Goal: Information Seeking & Learning: Learn about a topic

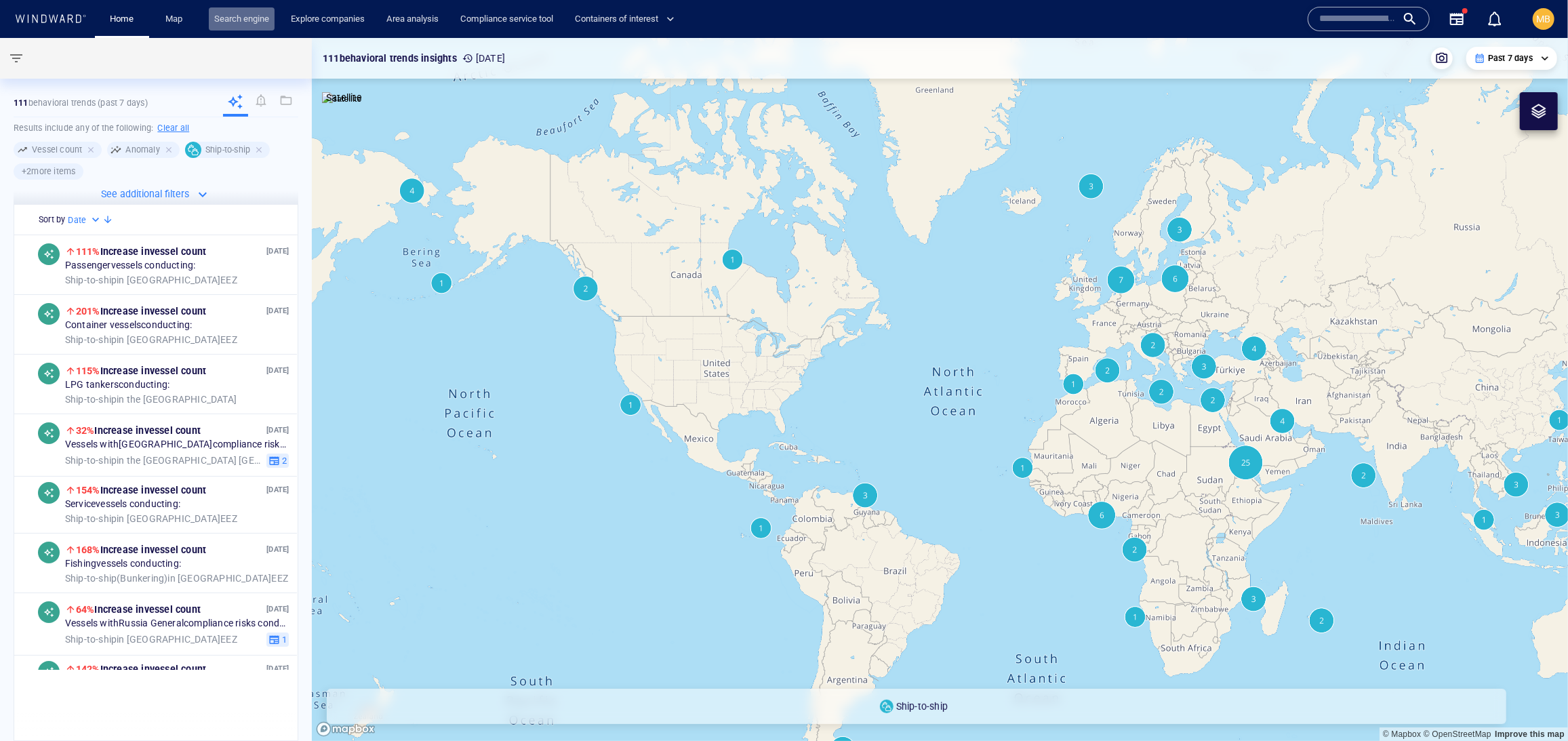
click at [275, 17] on link "Search engine" at bounding box center [241, 20] width 65 height 23
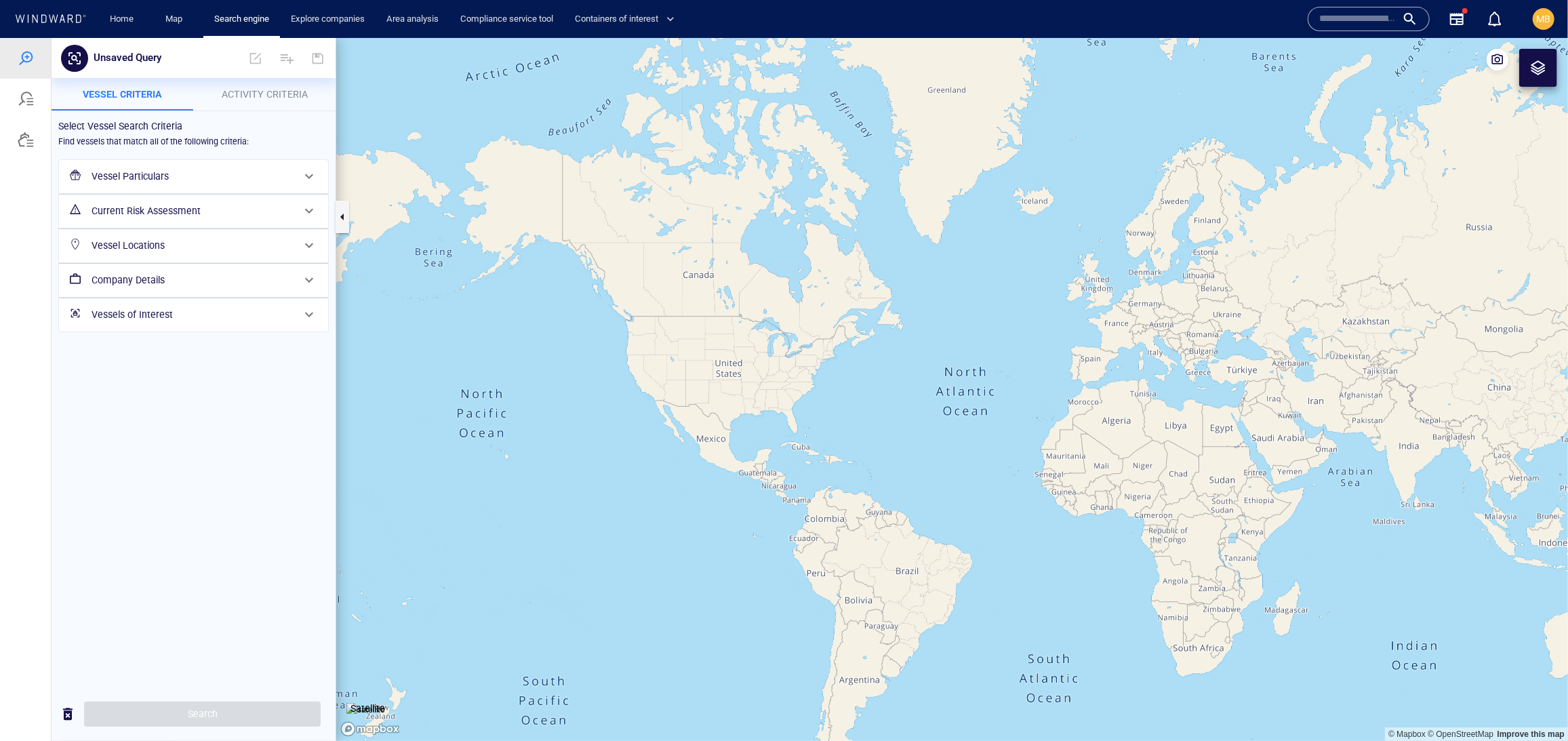
drag, startPoint x: 974, startPoint y: 287, endPoint x: 802, endPoint y: 320, distance: 175.1
click at [802, 320] on canvas "Map" at bounding box center [952, 388] width 1232 height 703
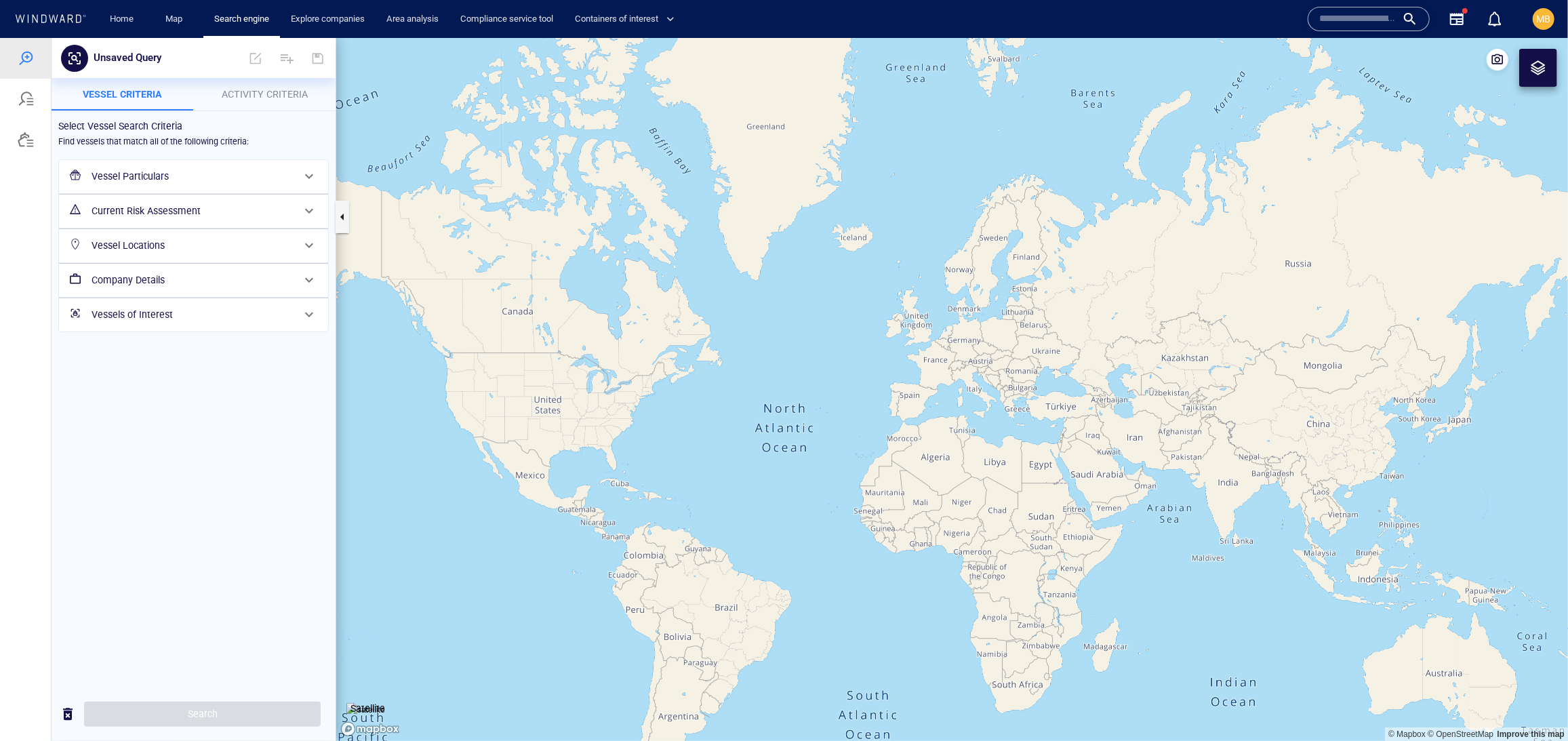
drag, startPoint x: 958, startPoint y: 320, endPoint x: 771, endPoint y: 282, distance: 190.8
click at [771, 282] on canvas "Map" at bounding box center [952, 388] width 1232 height 703
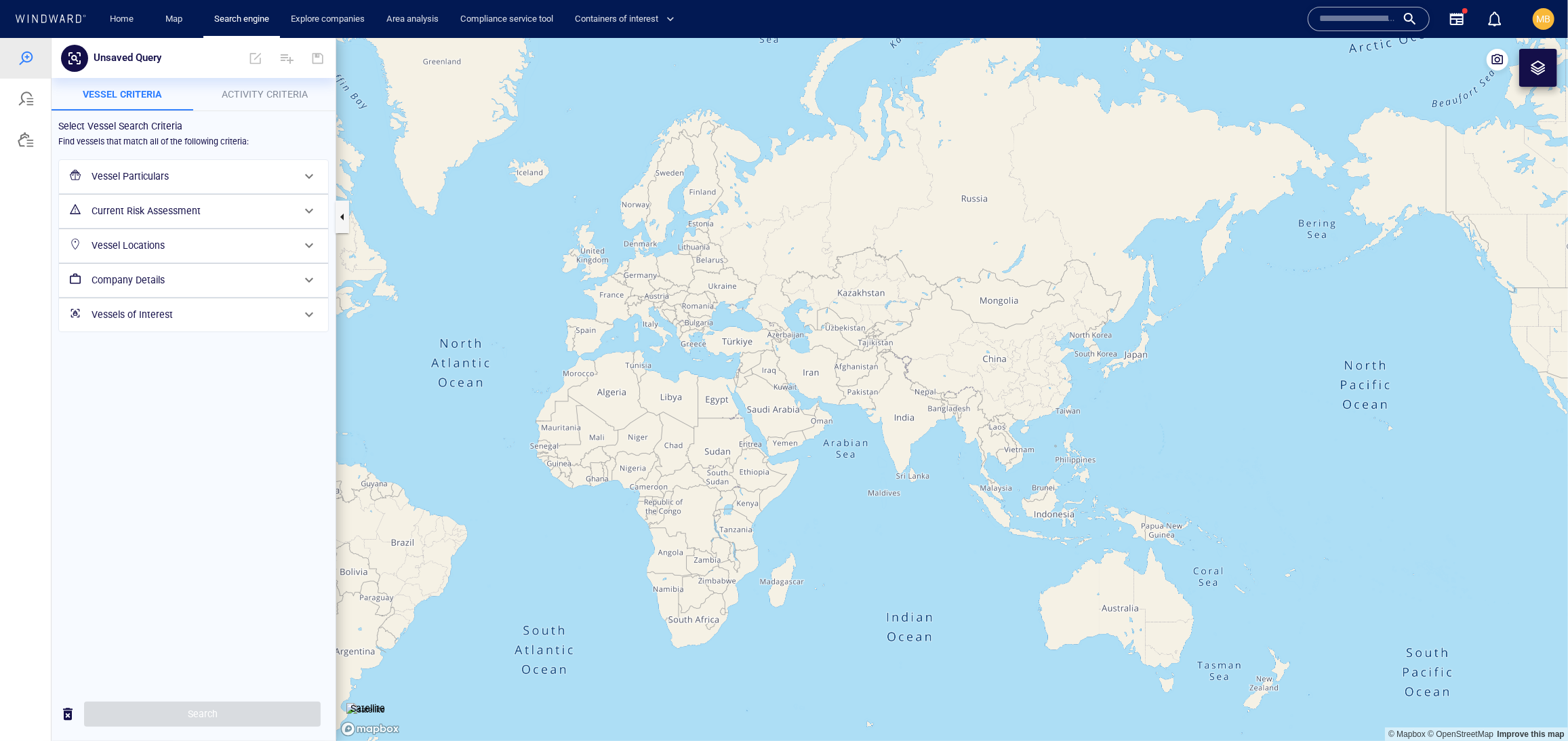
drag, startPoint x: 935, startPoint y: 170, endPoint x: 904, endPoint y: 129, distance: 51.4
click at [904, 129] on canvas "Map" at bounding box center [952, 388] width 1232 height 703
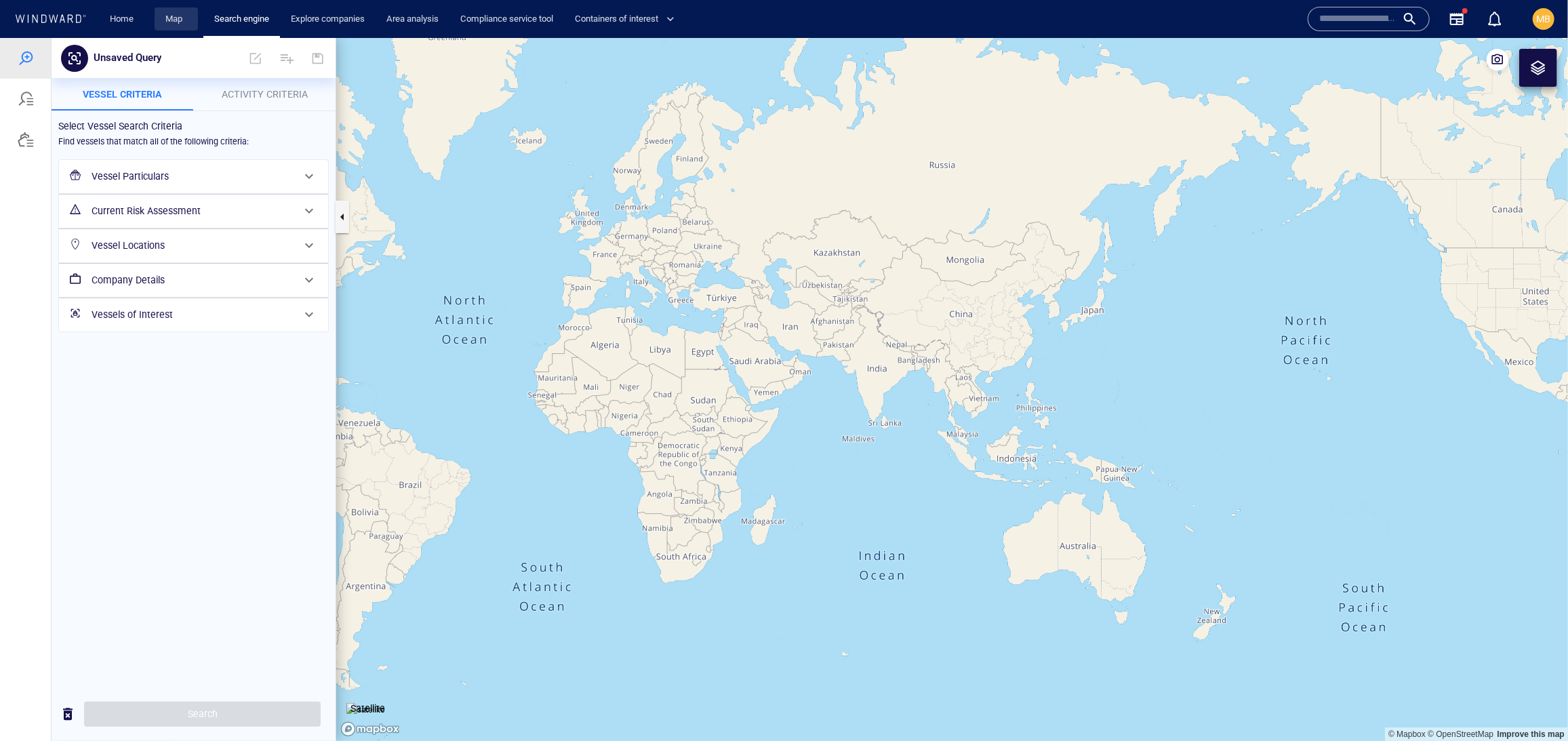
click at [186, 21] on link "Map" at bounding box center [176, 20] width 32 height 23
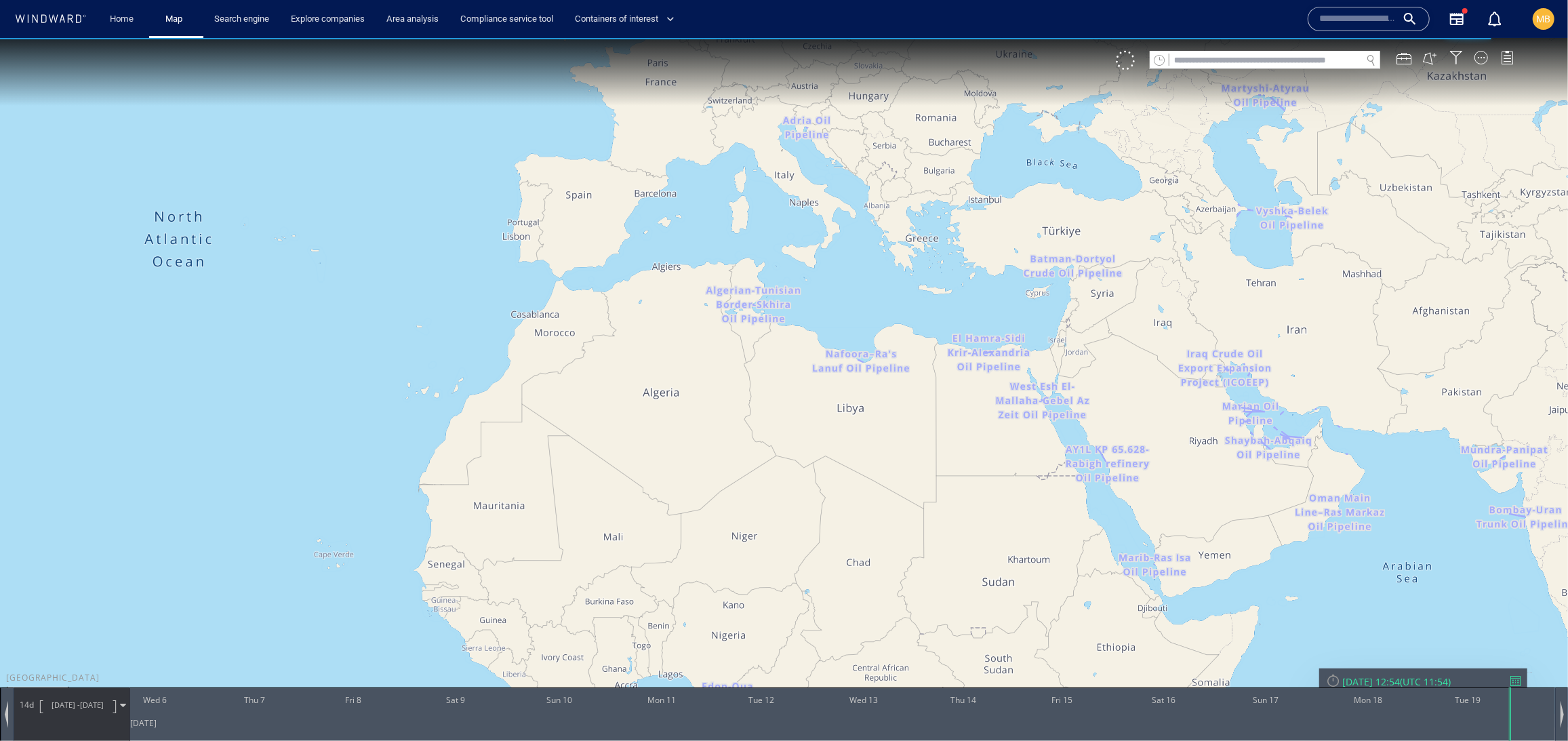
drag, startPoint x: 1021, startPoint y: 243, endPoint x: 972, endPoint y: 350, distance: 117.7
click at [974, 350] on canvas "Map" at bounding box center [784, 381] width 1568 height 689
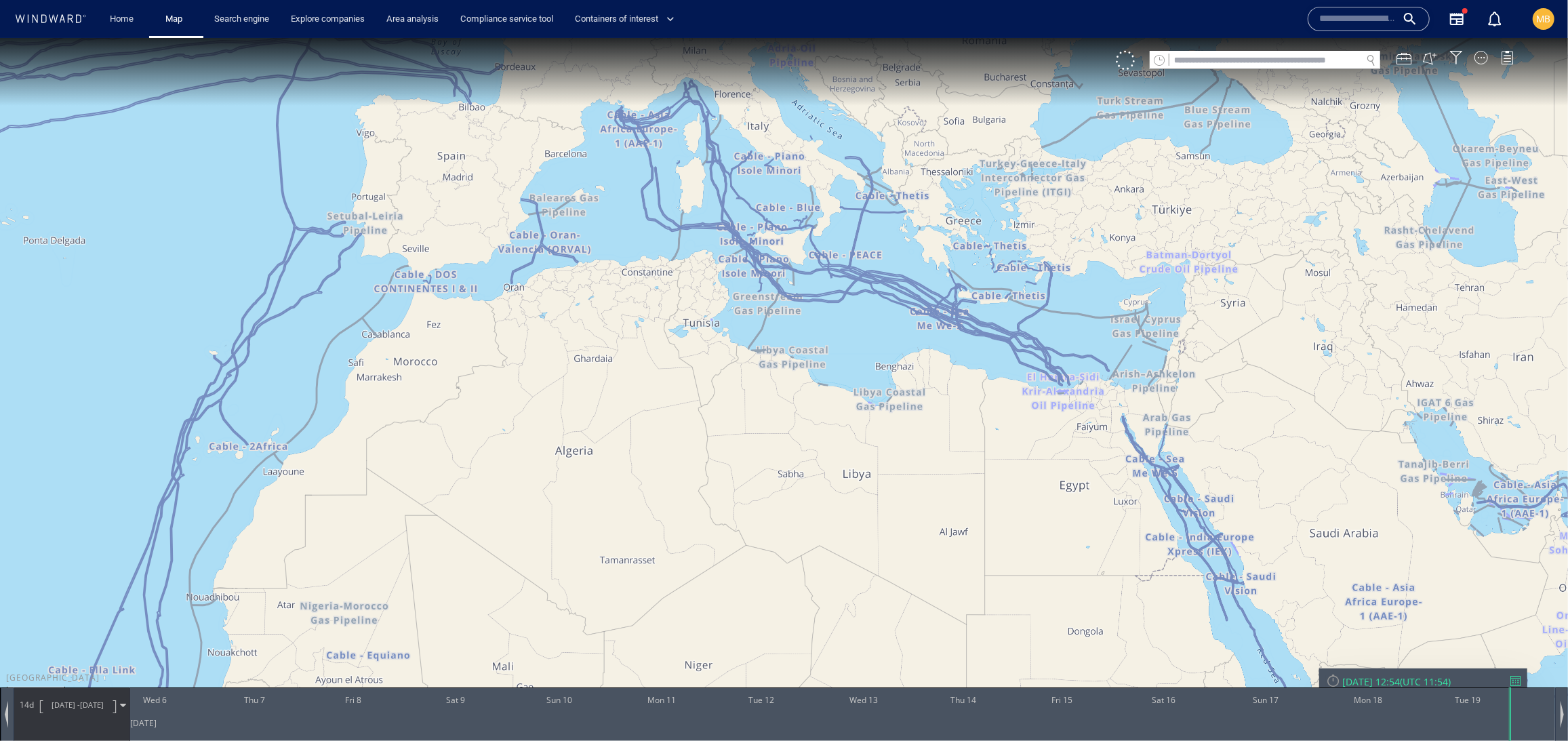
drag, startPoint x: 1097, startPoint y: 261, endPoint x: 1029, endPoint y: 412, distance: 165.6
click at [1031, 407] on canvas "Map" at bounding box center [784, 381] width 1568 height 689
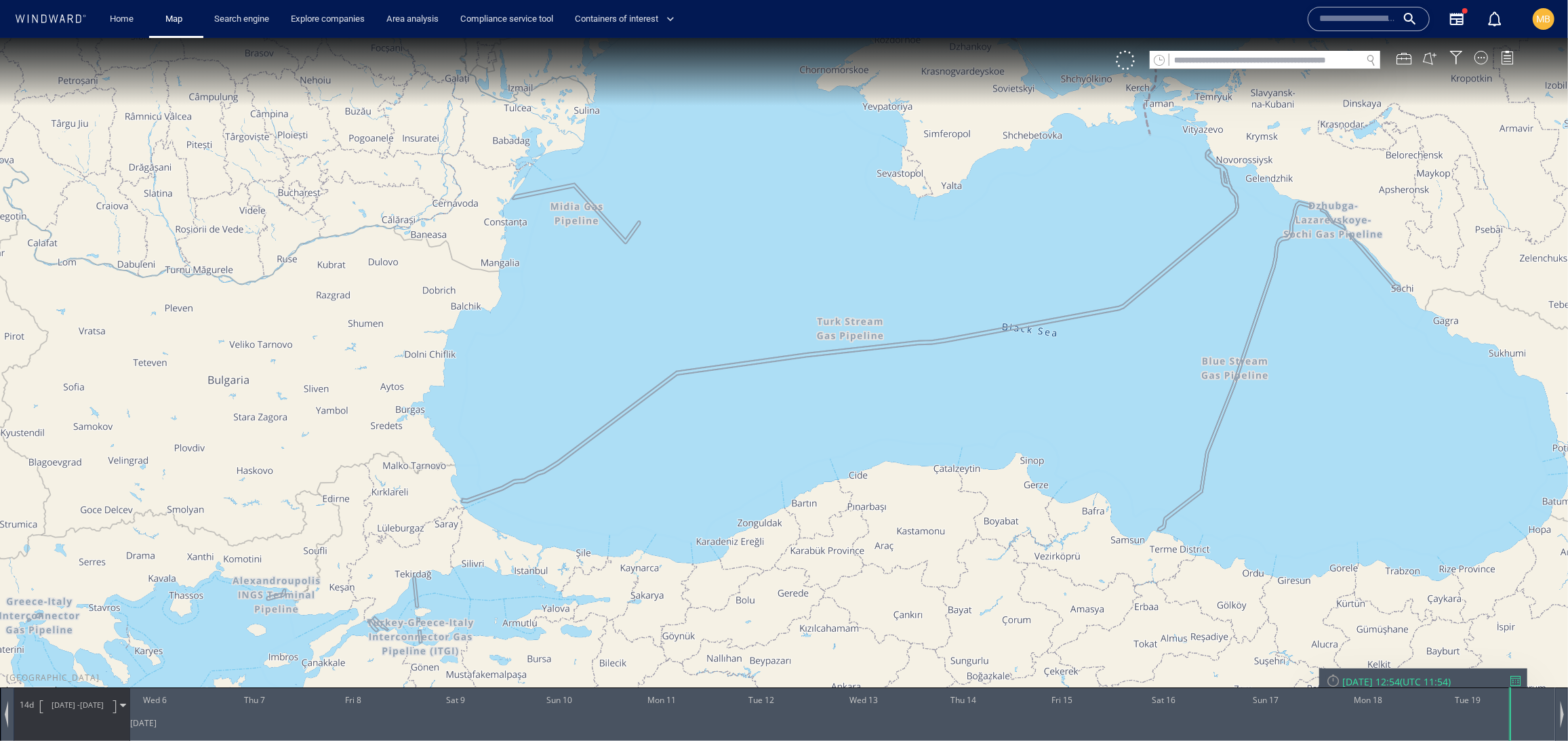
drag, startPoint x: 1167, startPoint y: 287, endPoint x: 1082, endPoint y: 367, distance: 116.7
click at [1082, 367] on canvas "Map" at bounding box center [784, 381] width 1568 height 689
drag, startPoint x: 1123, startPoint y: 318, endPoint x: 1031, endPoint y: 366, distance: 103.8
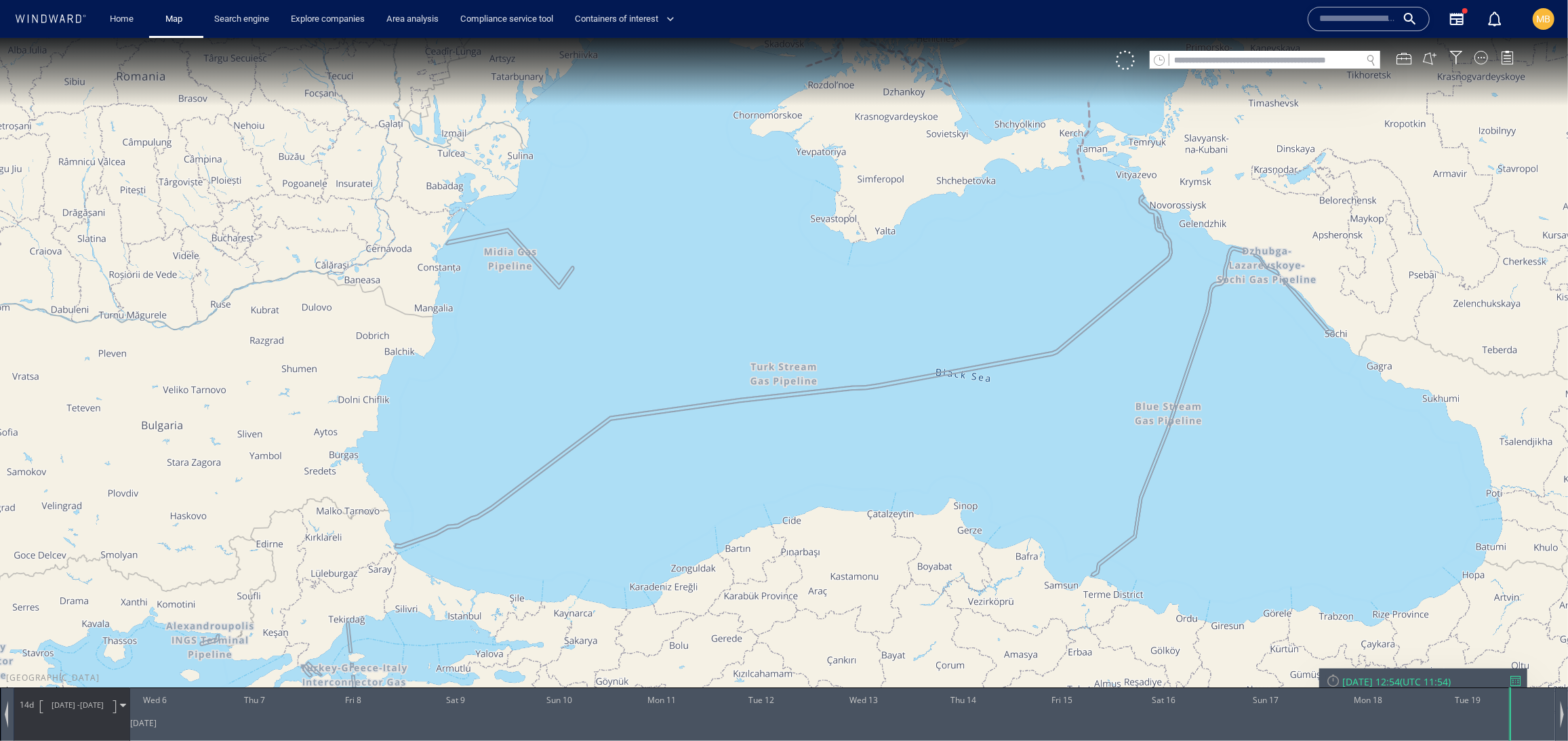
click at [1031, 366] on canvas "Map" at bounding box center [784, 381] width 1568 height 689
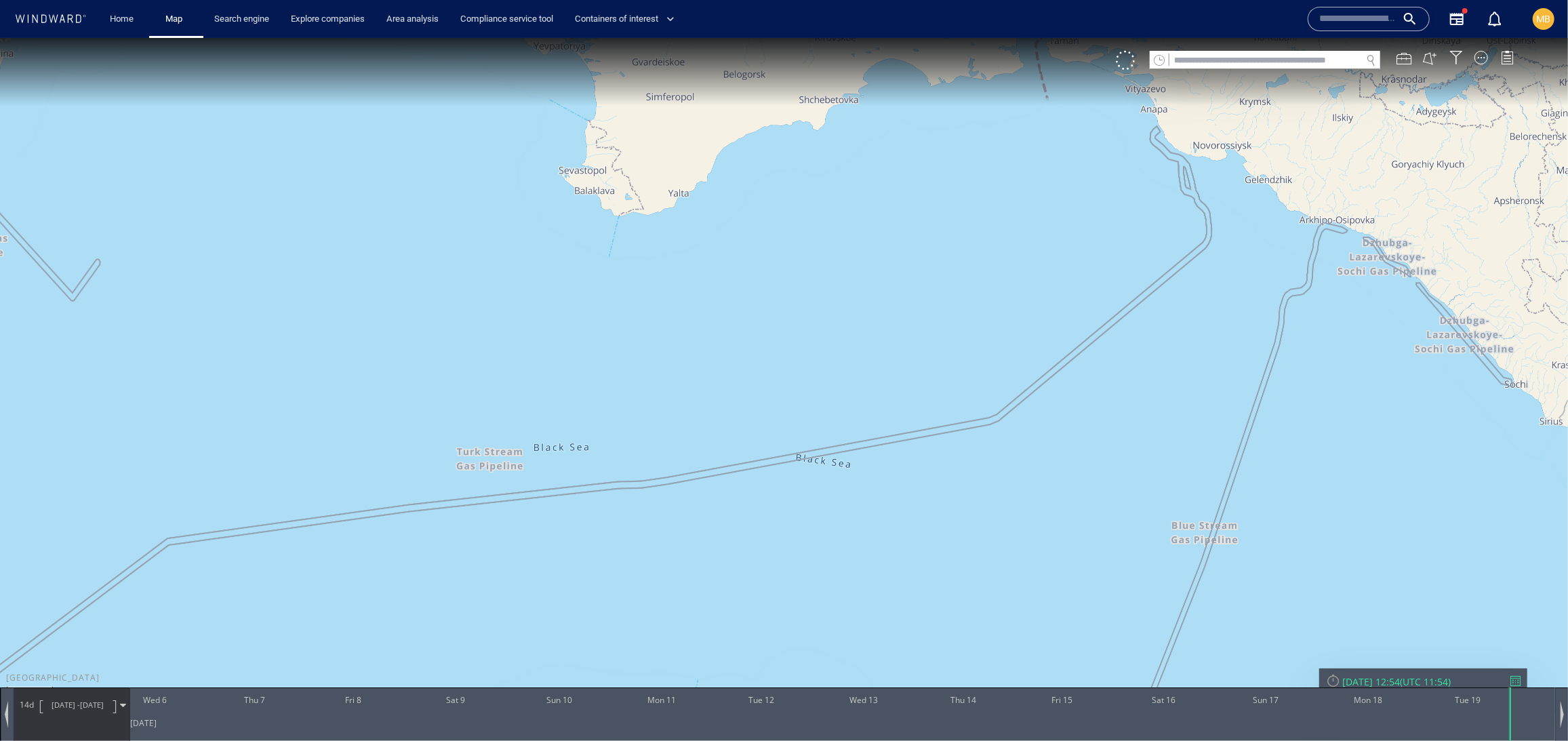
drag, startPoint x: 1083, startPoint y: 298, endPoint x: 984, endPoint y: 434, distance: 168.2
click at [984, 434] on canvas "Map" at bounding box center [784, 381] width 1568 height 689
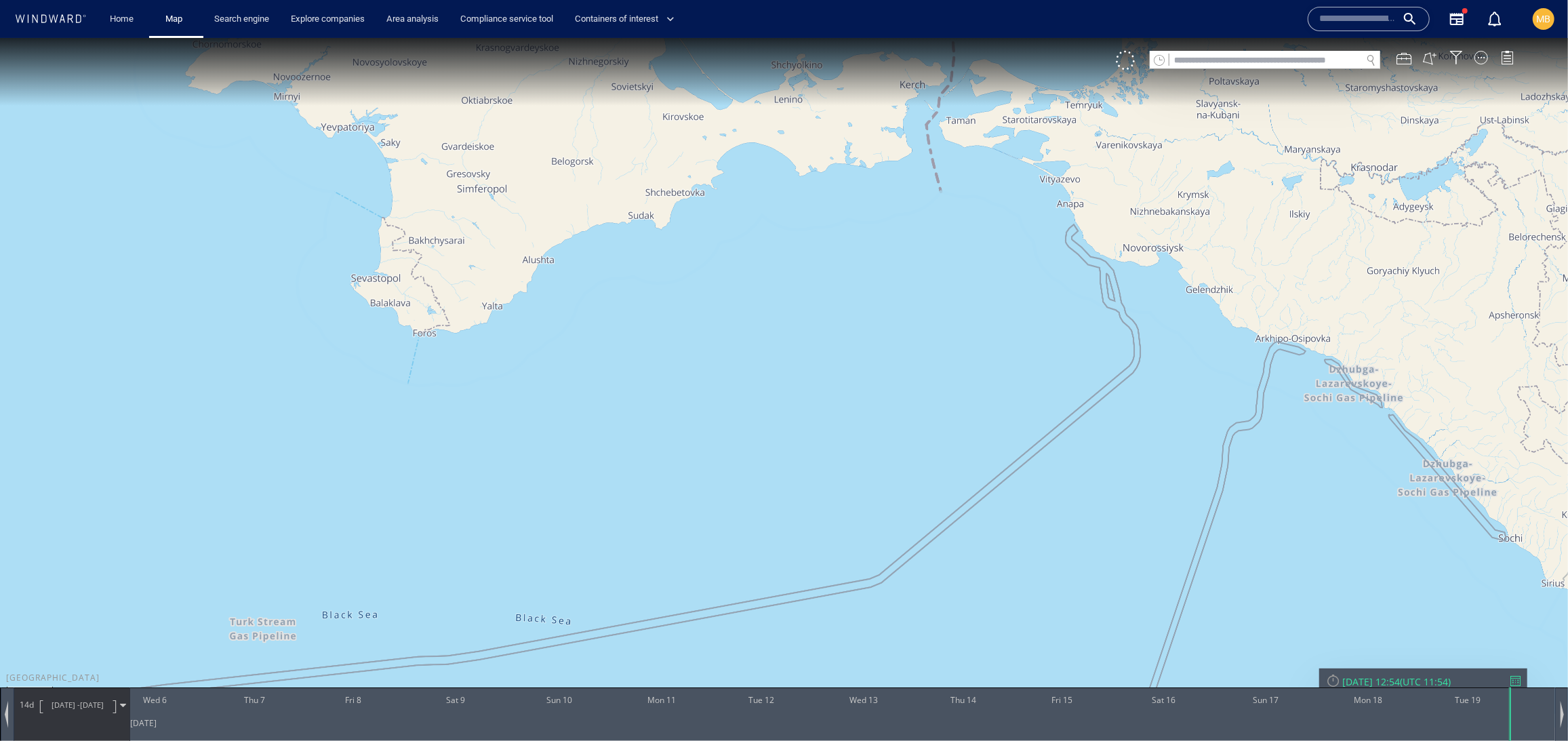
drag, startPoint x: 1029, startPoint y: 371, endPoint x: 994, endPoint y: 399, distance: 44.8
click at [994, 401] on canvas "Map" at bounding box center [784, 381] width 1568 height 689
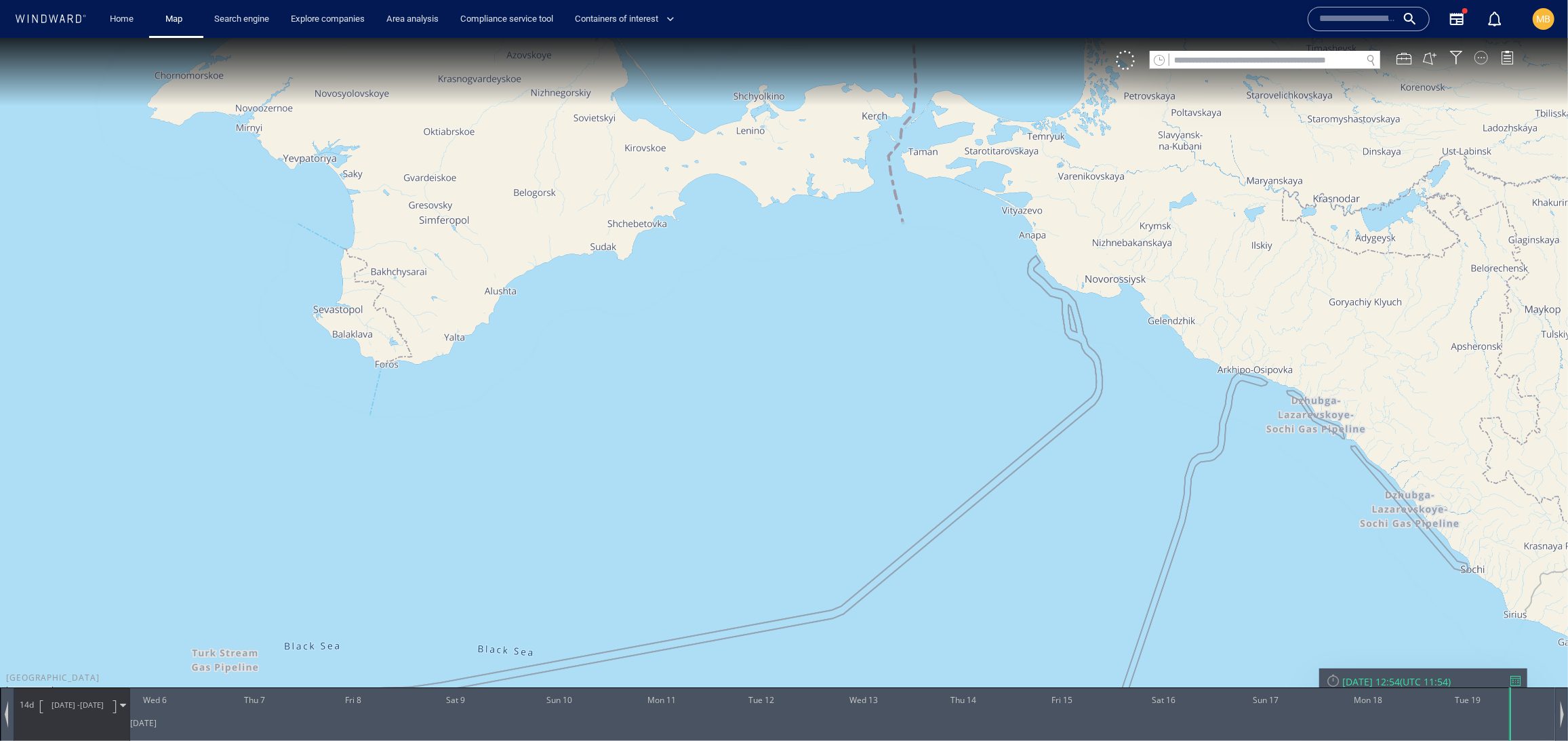
click at [1475, 57] on div at bounding box center [1481, 57] width 14 height 14
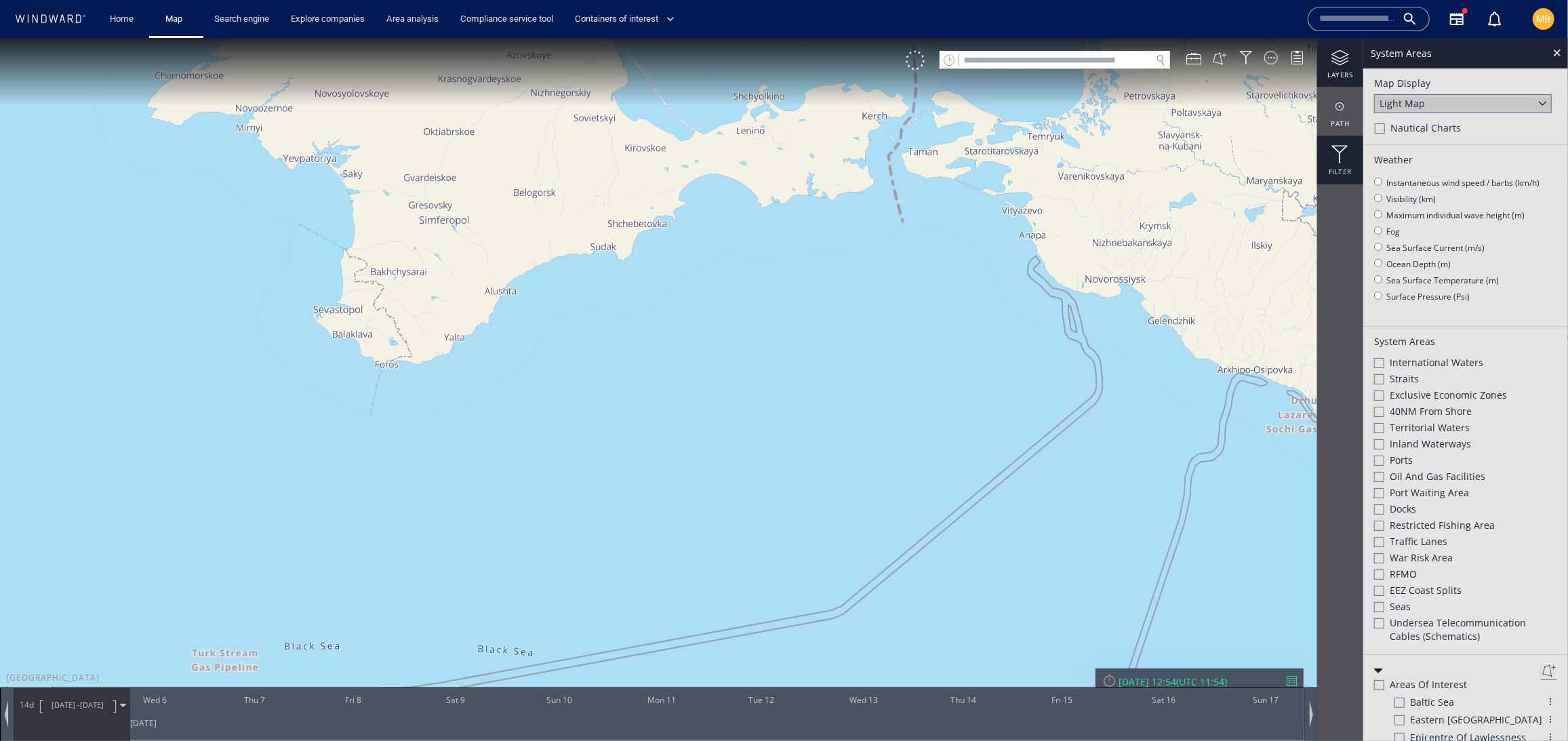
click at [1342, 150] on div at bounding box center [1339, 153] width 46 height 18
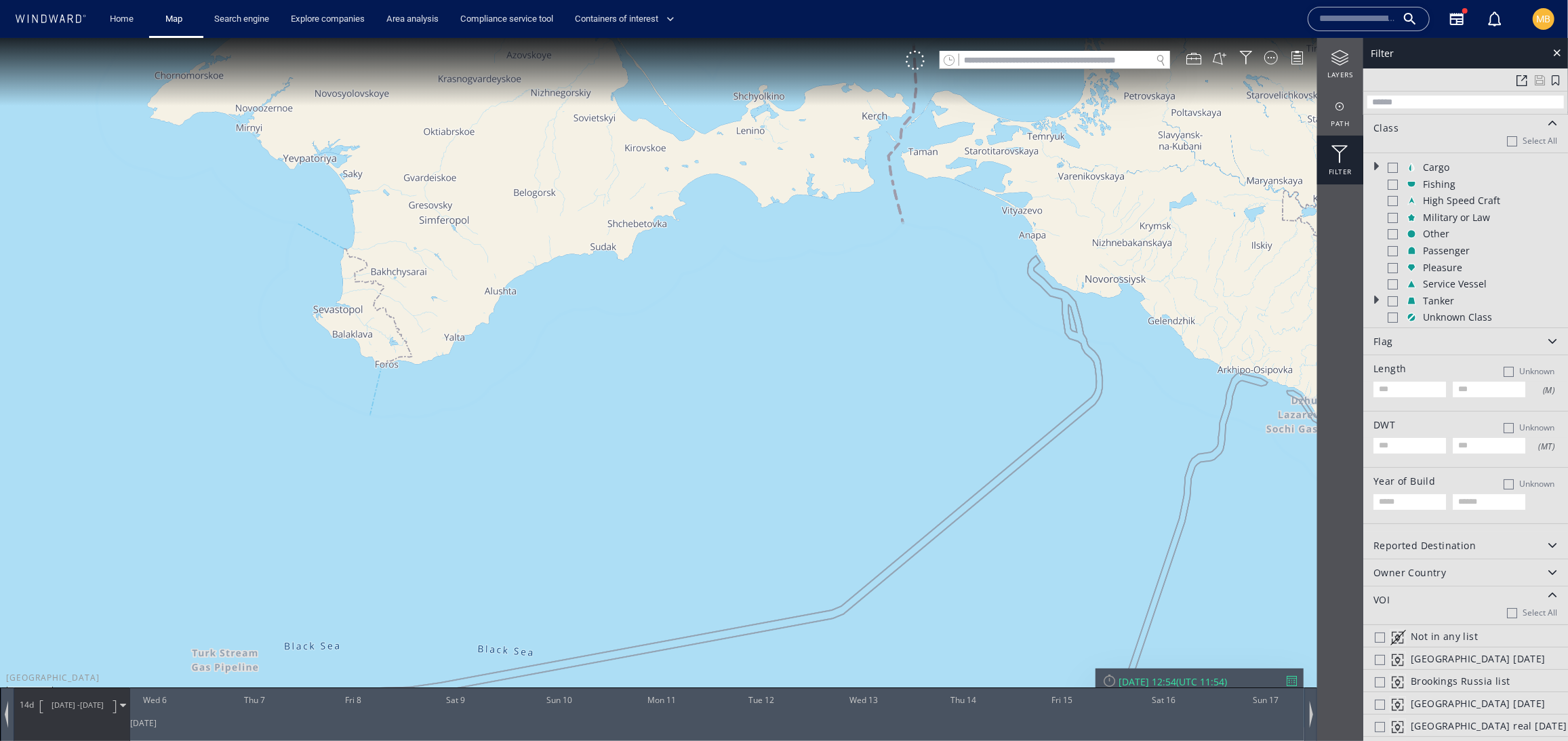
click at [1394, 306] on div at bounding box center [1392, 300] width 10 height 10
click at [911, 65] on div at bounding box center [914, 59] width 19 height 19
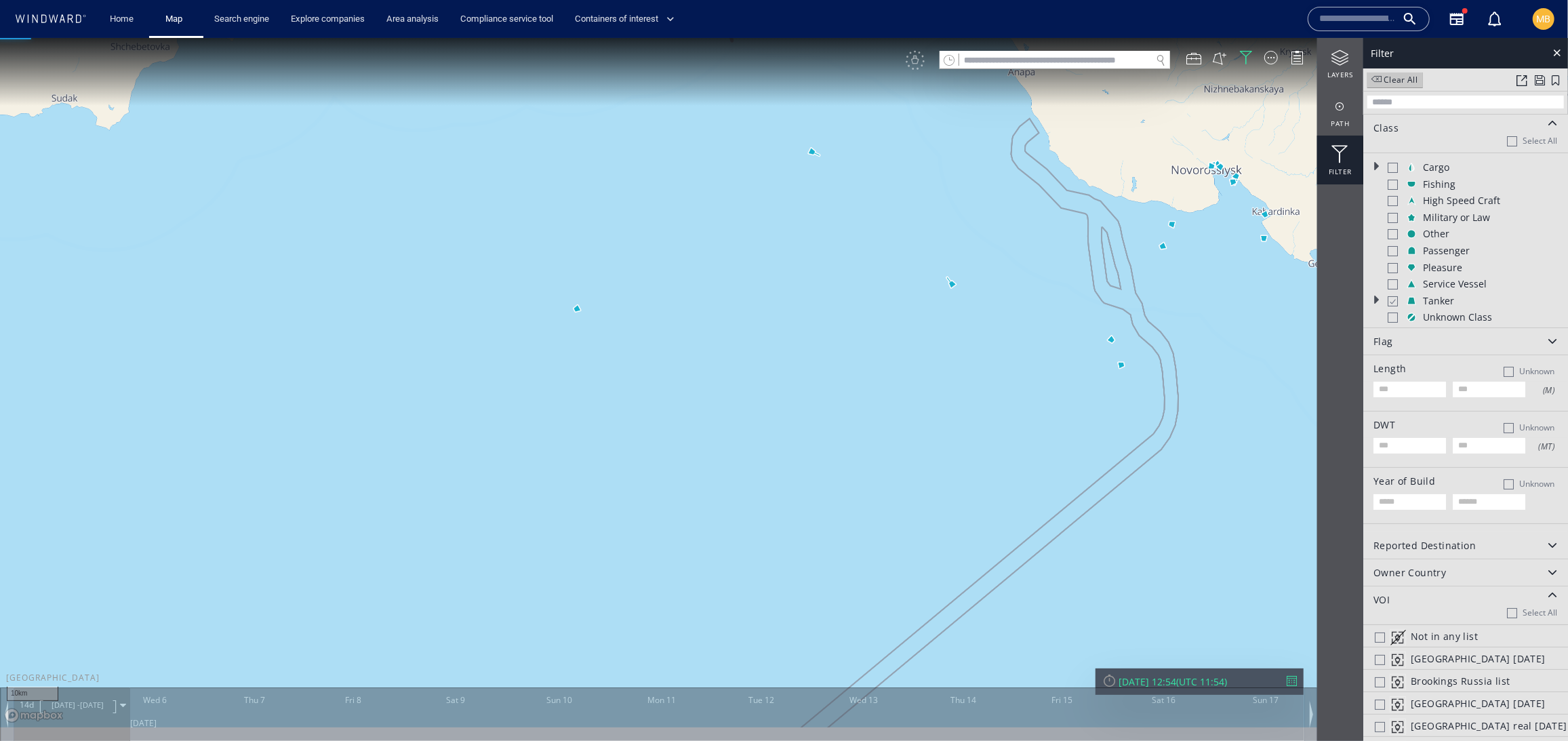
drag, startPoint x: 1068, startPoint y: 366, endPoint x: 957, endPoint y: 408, distance: 118.7
click at [958, 408] on canvas "Map" at bounding box center [784, 381] width 1568 height 689
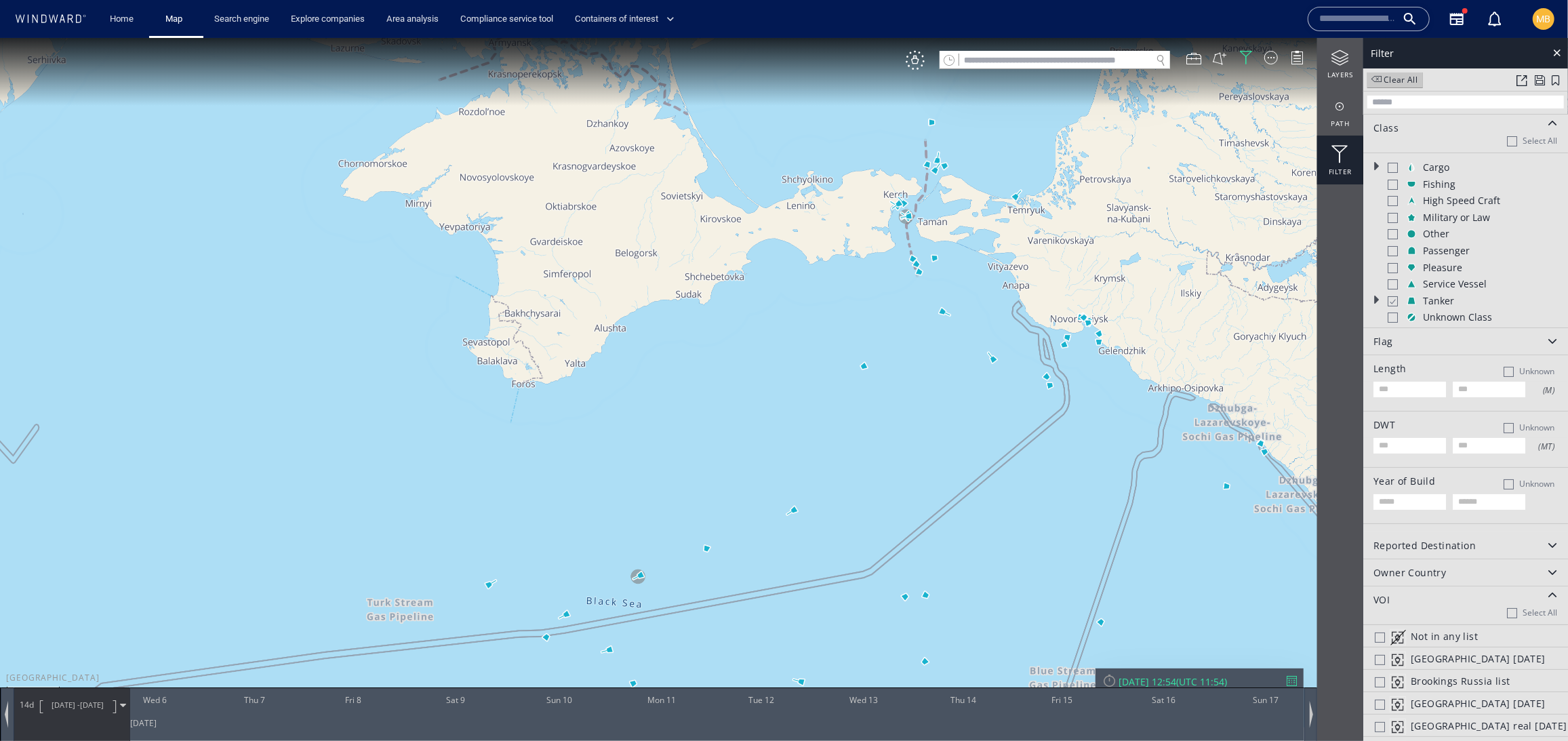
drag, startPoint x: 978, startPoint y: 410, endPoint x: 842, endPoint y: 409, distance: 136.0
click at [842, 409] on canvas "Map" at bounding box center [784, 381] width 1568 height 689
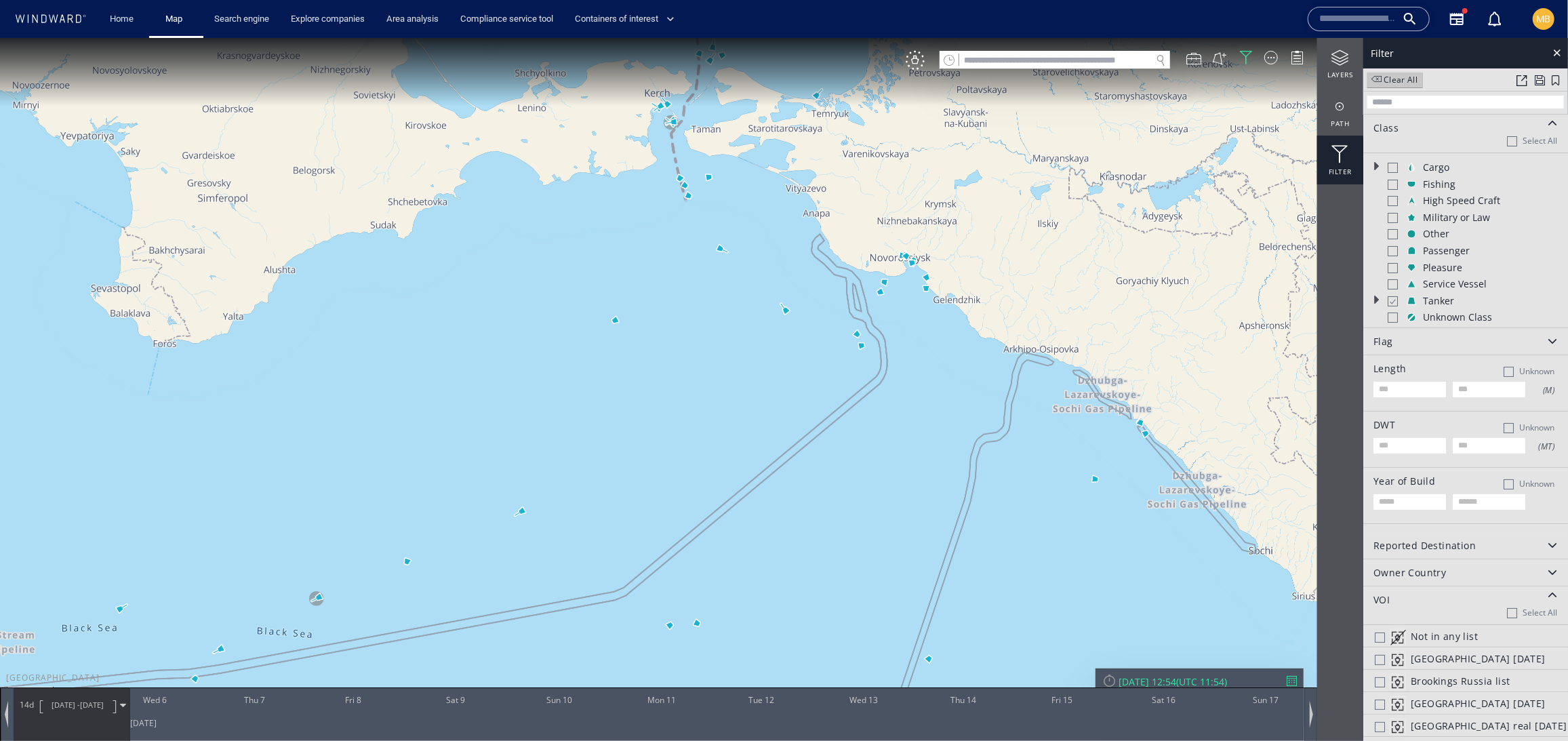
drag, startPoint x: 914, startPoint y: 467, endPoint x: 916, endPoint y: 520, distance: 53.0
click at [916, 520] on canvas "Map" at bounding box center [784, 381] width 1568 height 689
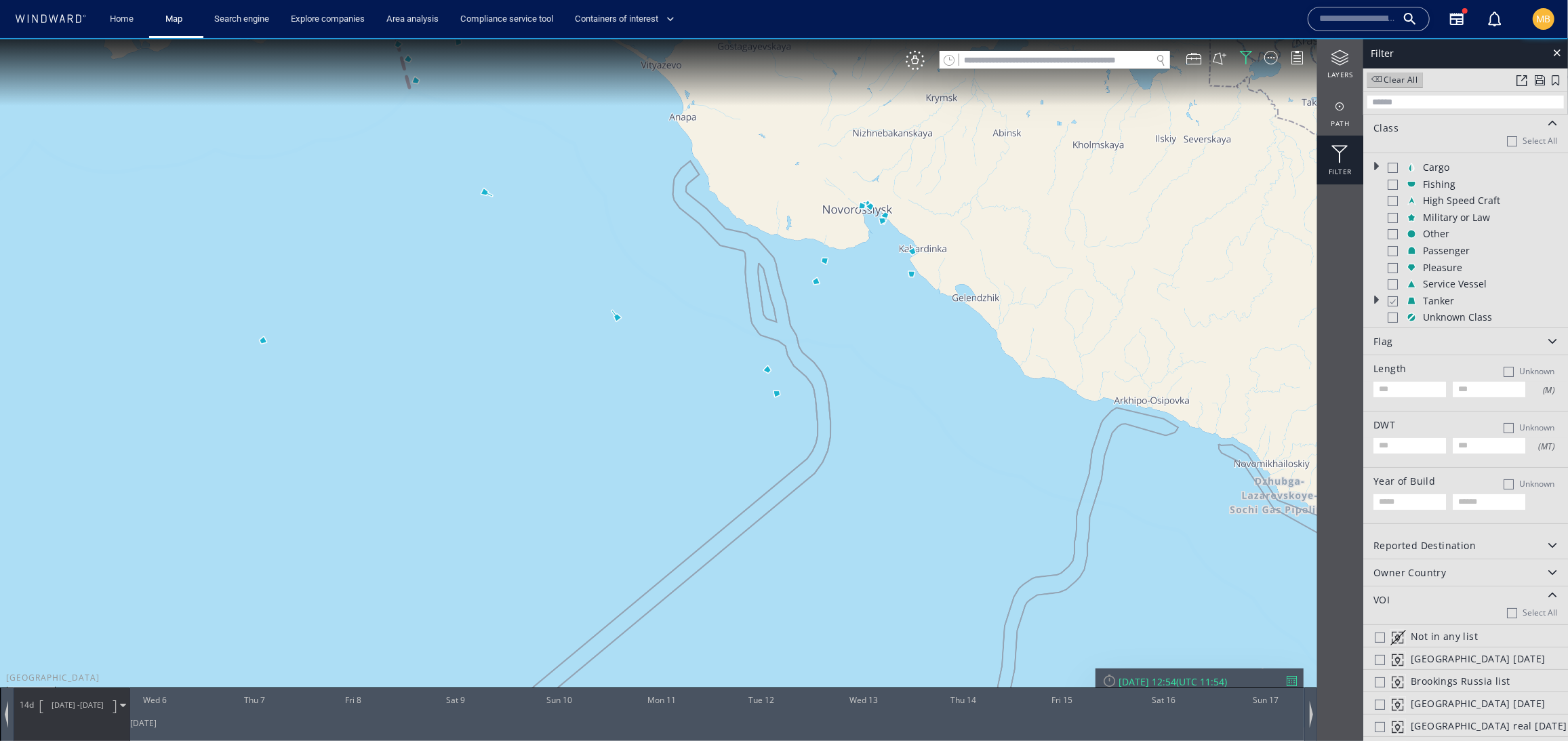
drag, startPoint x: 906, startPoint y: 318, endPoint x: 943, endPoint y: 364, distance: 59.0
click at [940, 363] on canvas "Map" at bounding box center [784, 381] width 1568 height 689
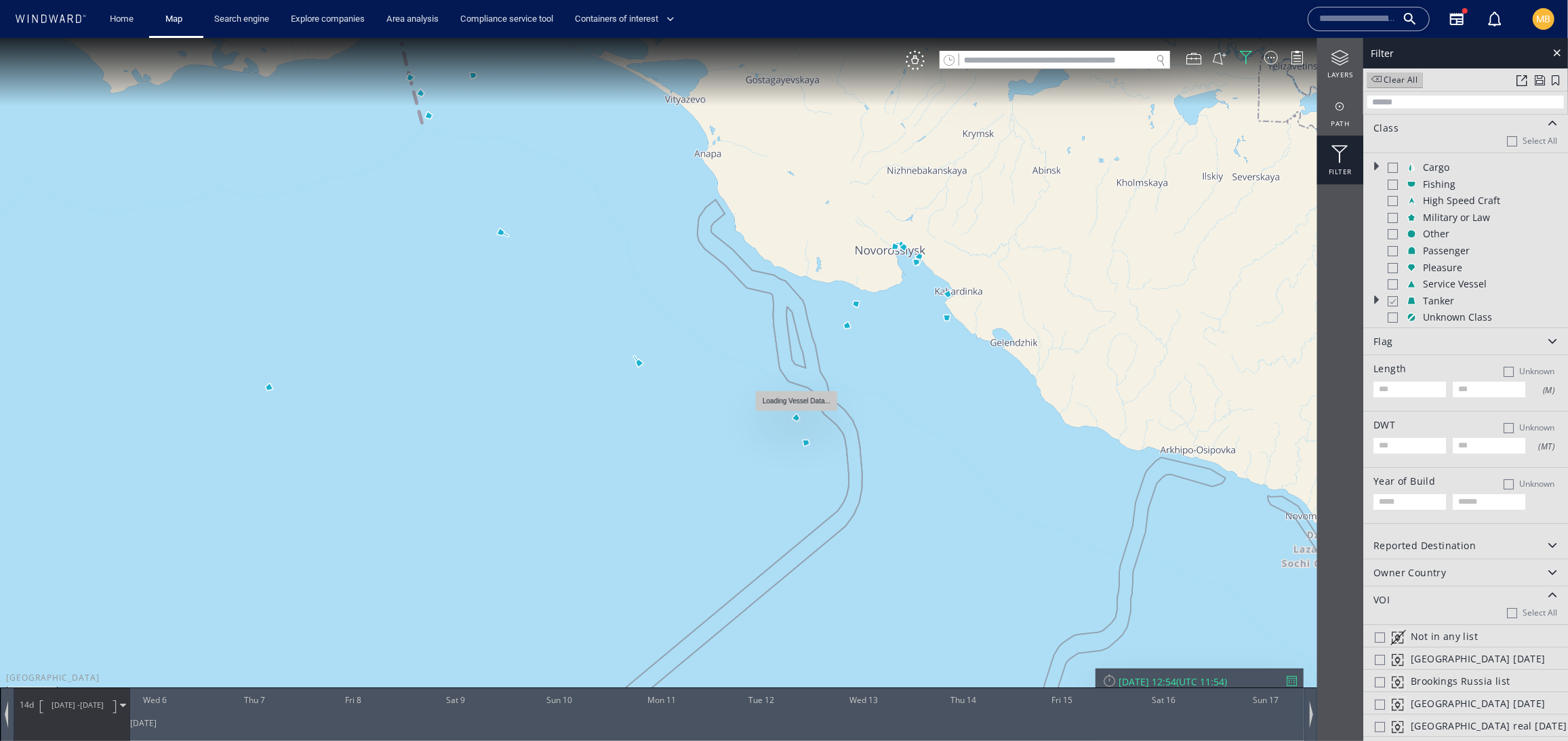
click at [797, 415] on canvas "Map" at bounding box center [784, 381] width 1568 height 689
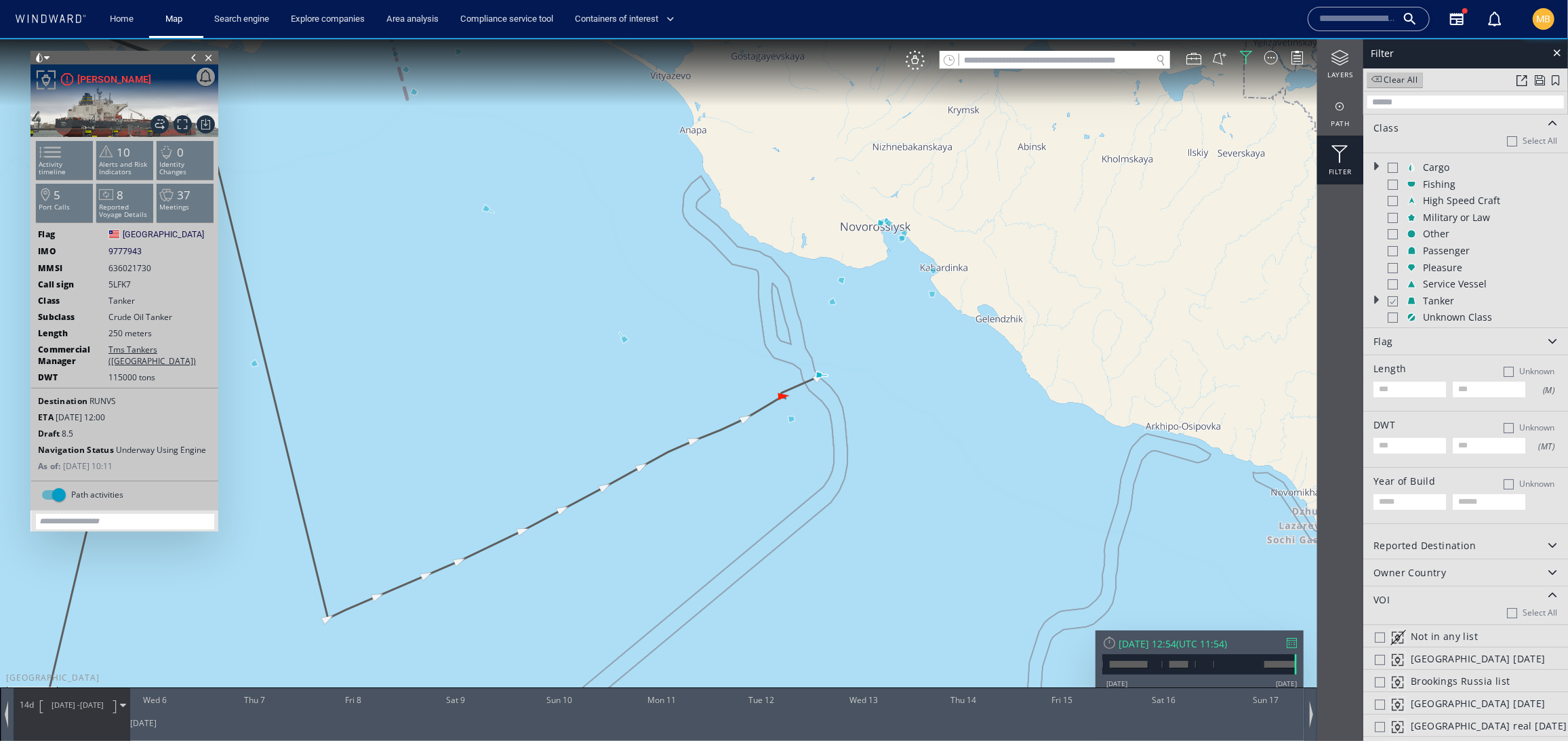
drag, startPoint x: 797, startPoint y: 402, endPoint x: 921, endPoint y: 369, distance: 128.3
click at [921, 369] on canvas "Map" at bounding box center [784, 381] width 1568 height 689
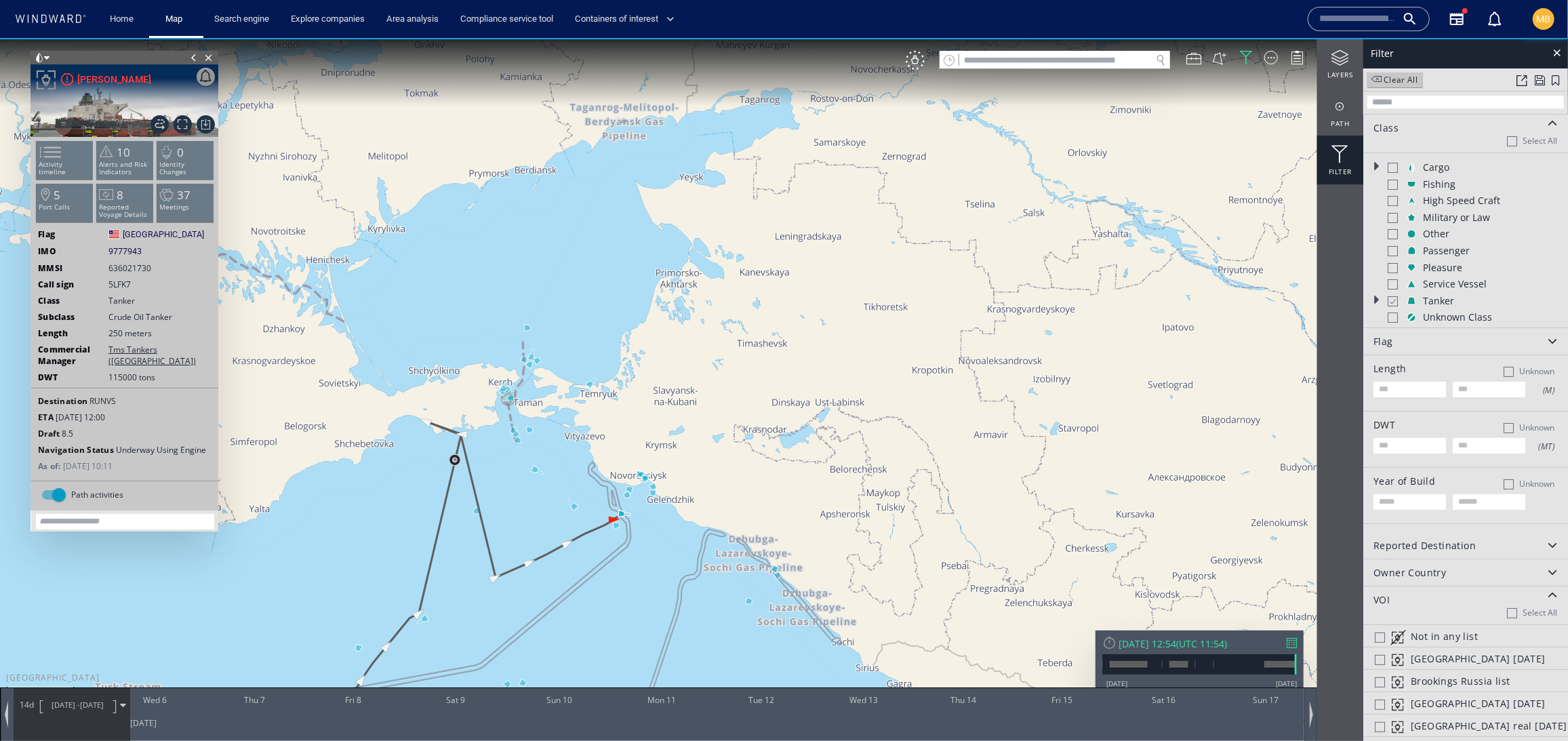
drag, startPoint x: 523, startPoint y: 572, endPoint x: 569, endPoint y: 485, distance: 98.4
click at [569, 486] on canvas "Map" at bounding box center [784, 381] width 1568 height 689
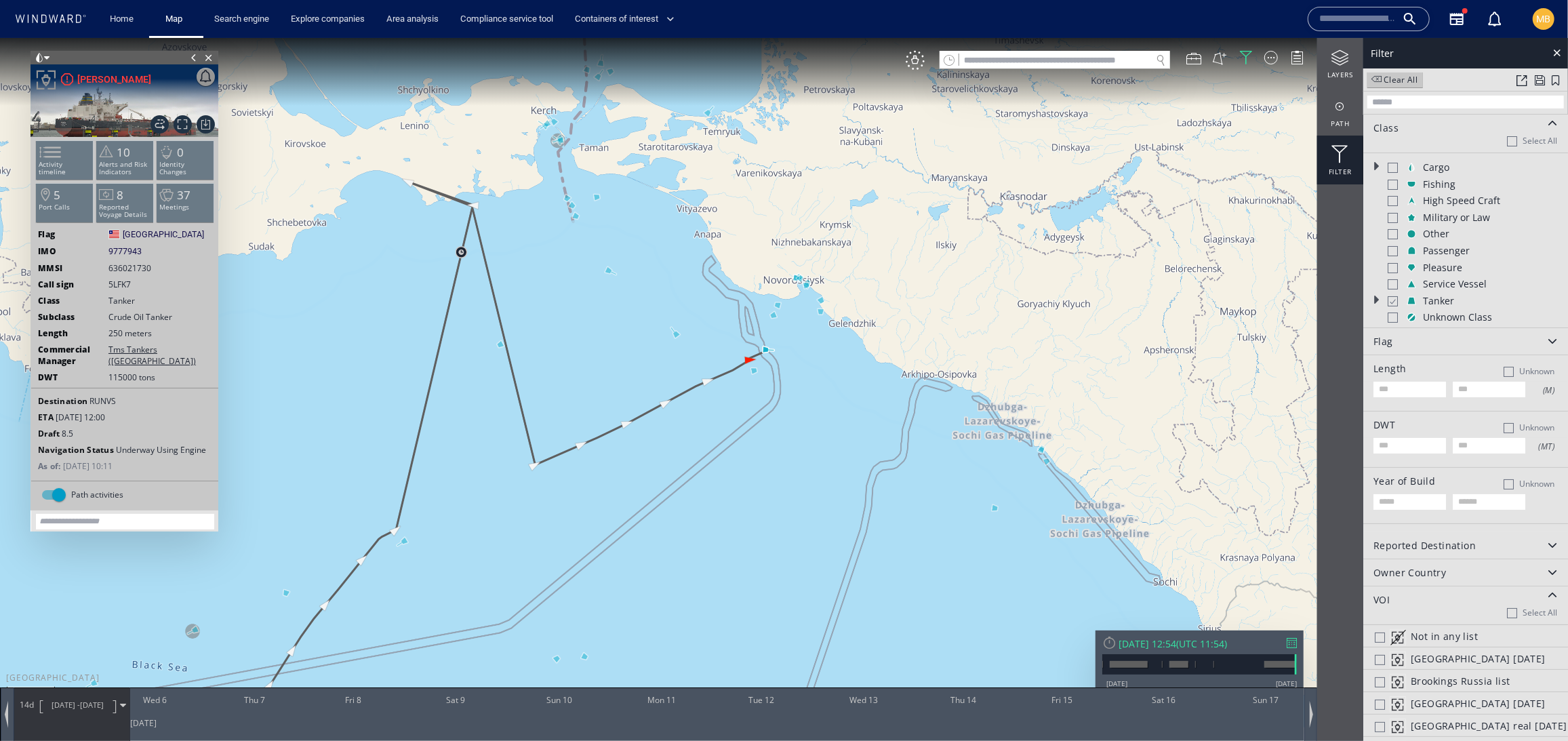
click at [527, 388] on div "20km © Mapbox © OpenStreetMap Improve this map" at bounding box center [784, 381] width 1568 height 689
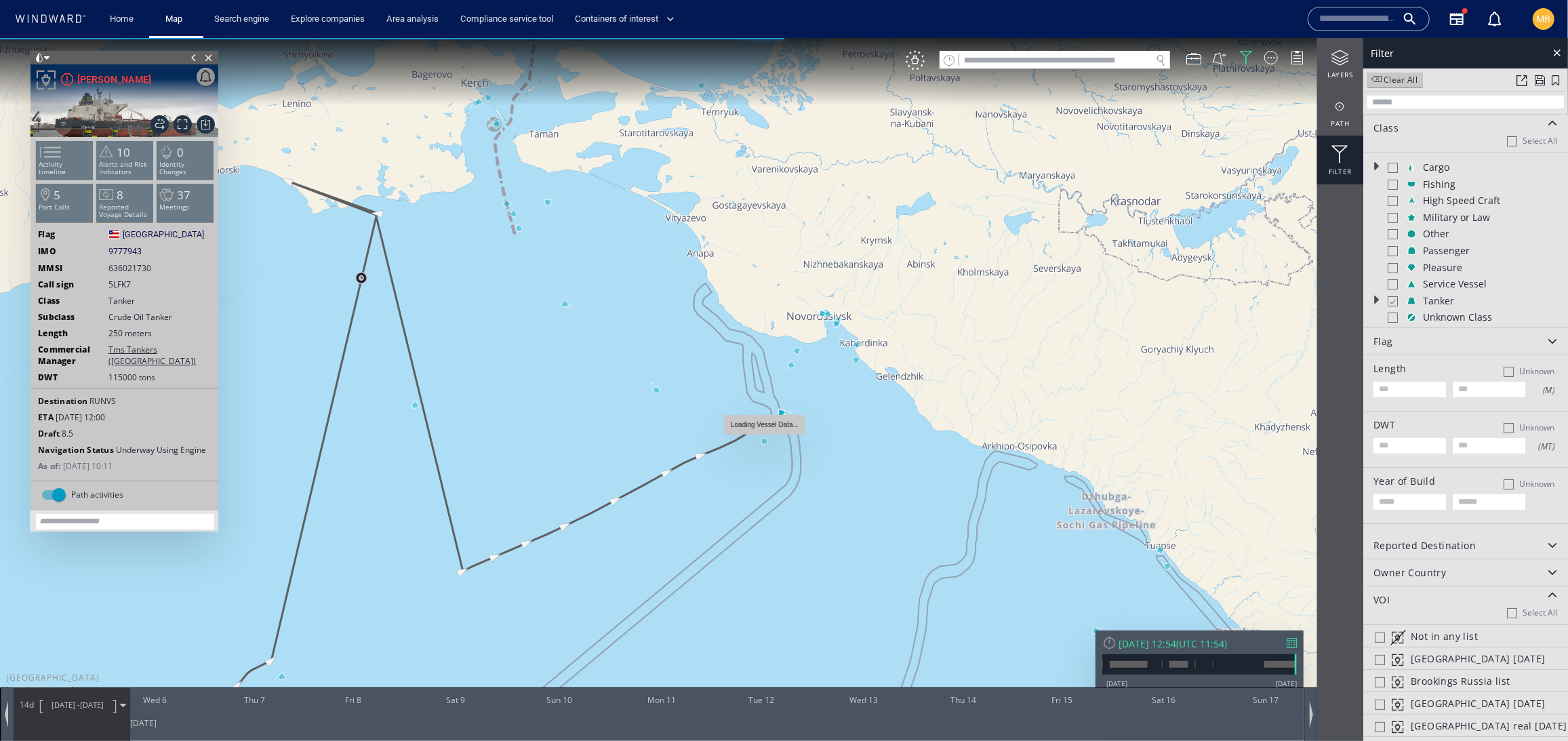
click at [768, 443] on canvas "Map" at bounding box center [784, 381] width 1568 height 689
click at [765, 441] on canvas "Map" at bounding box center [784, 381] width 1568 height 689
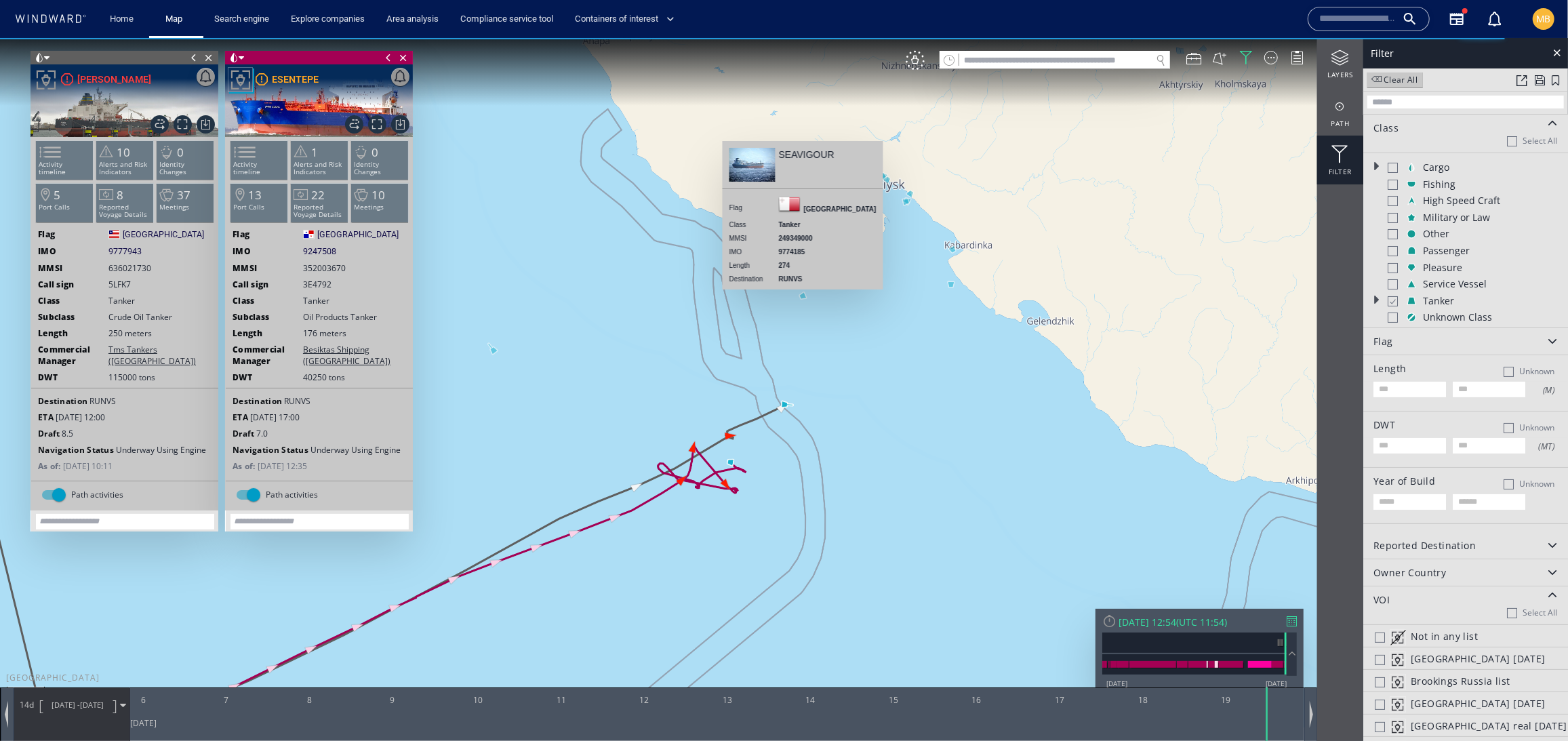
click at [806, 297] on canvas "Map" at bounding box center [784, 381] width 1568 height 689
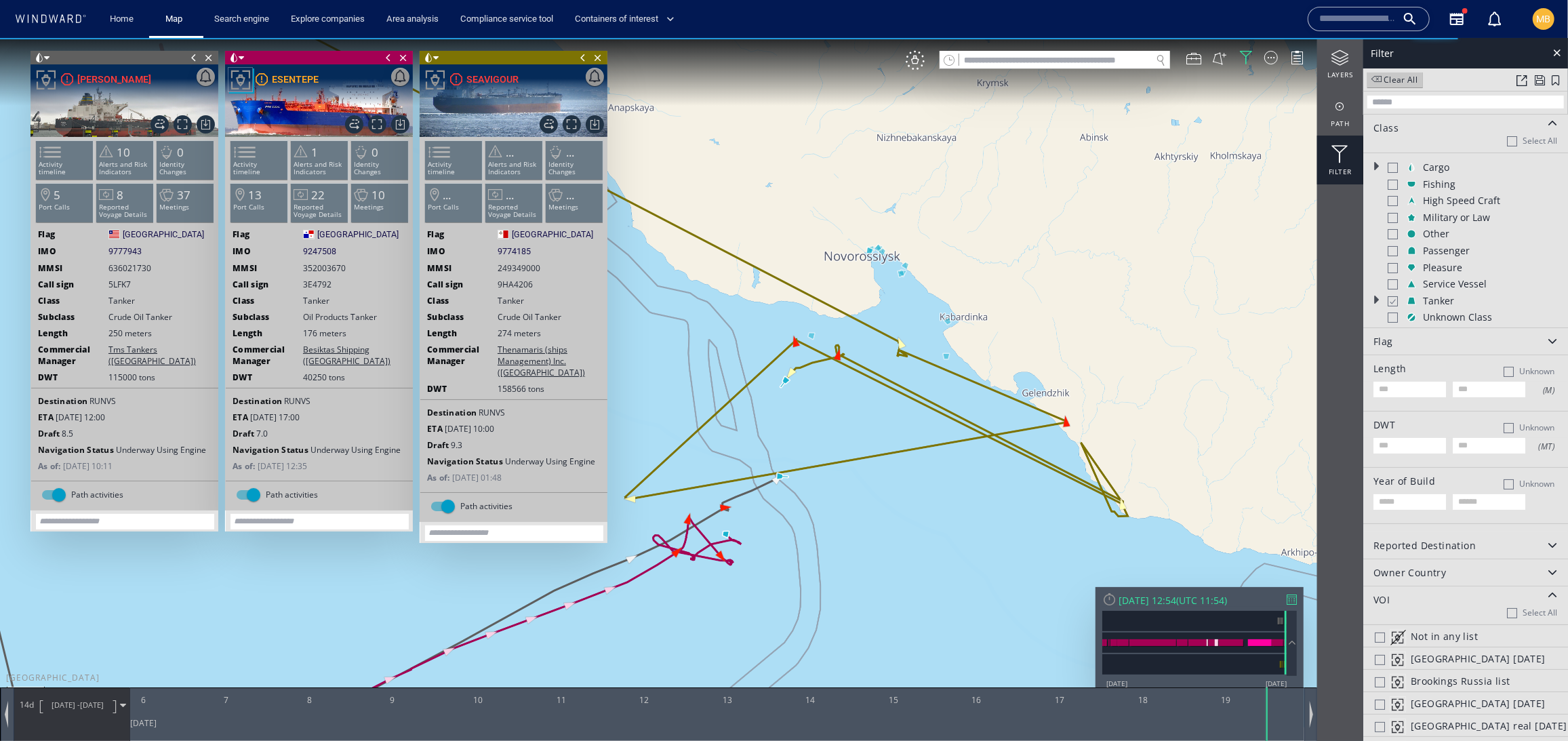
click at [581, 54] on span at bounding box center [583, 57] width 15 height 14
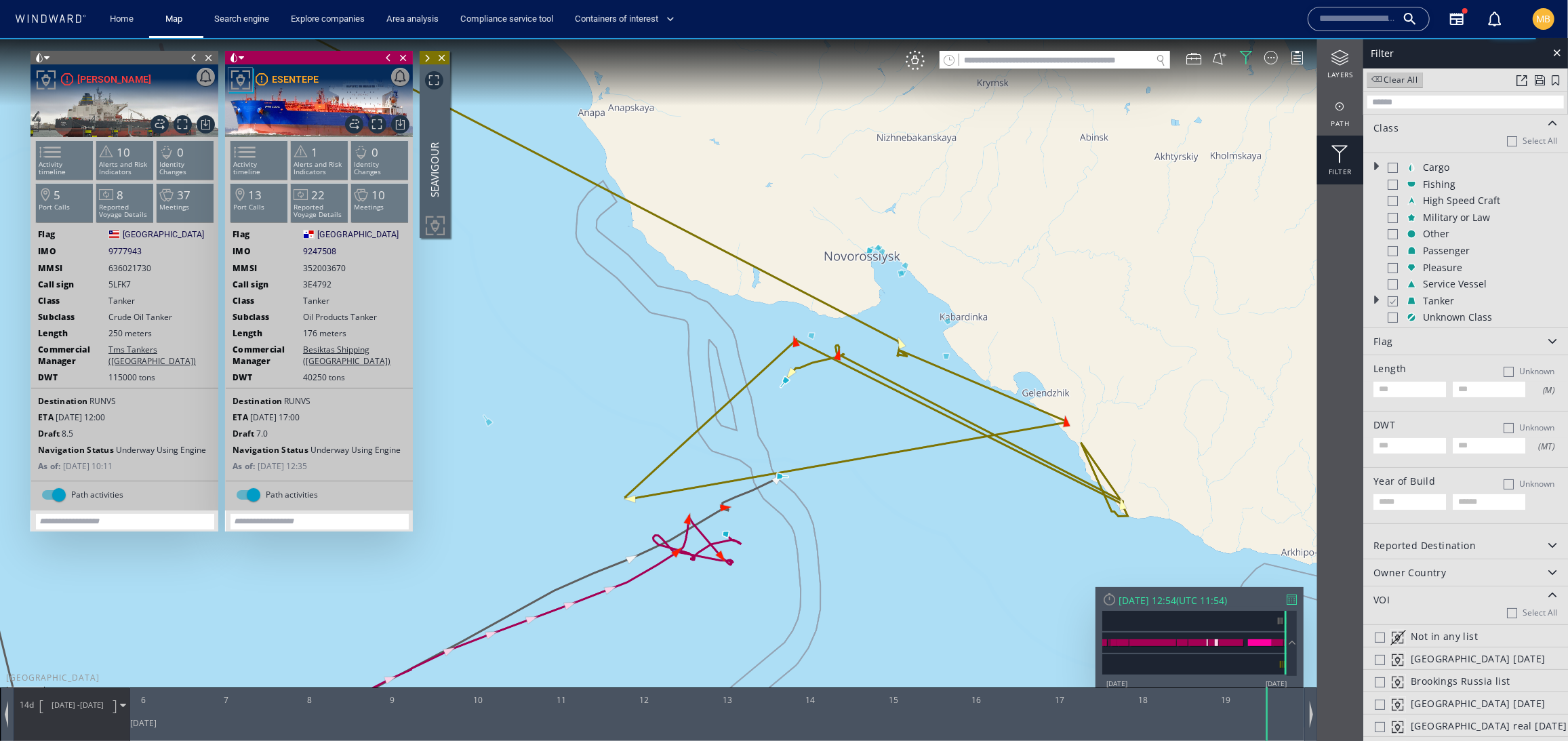
click at [386, 57] on span at bounding box center [388, 57] width 15 height 14
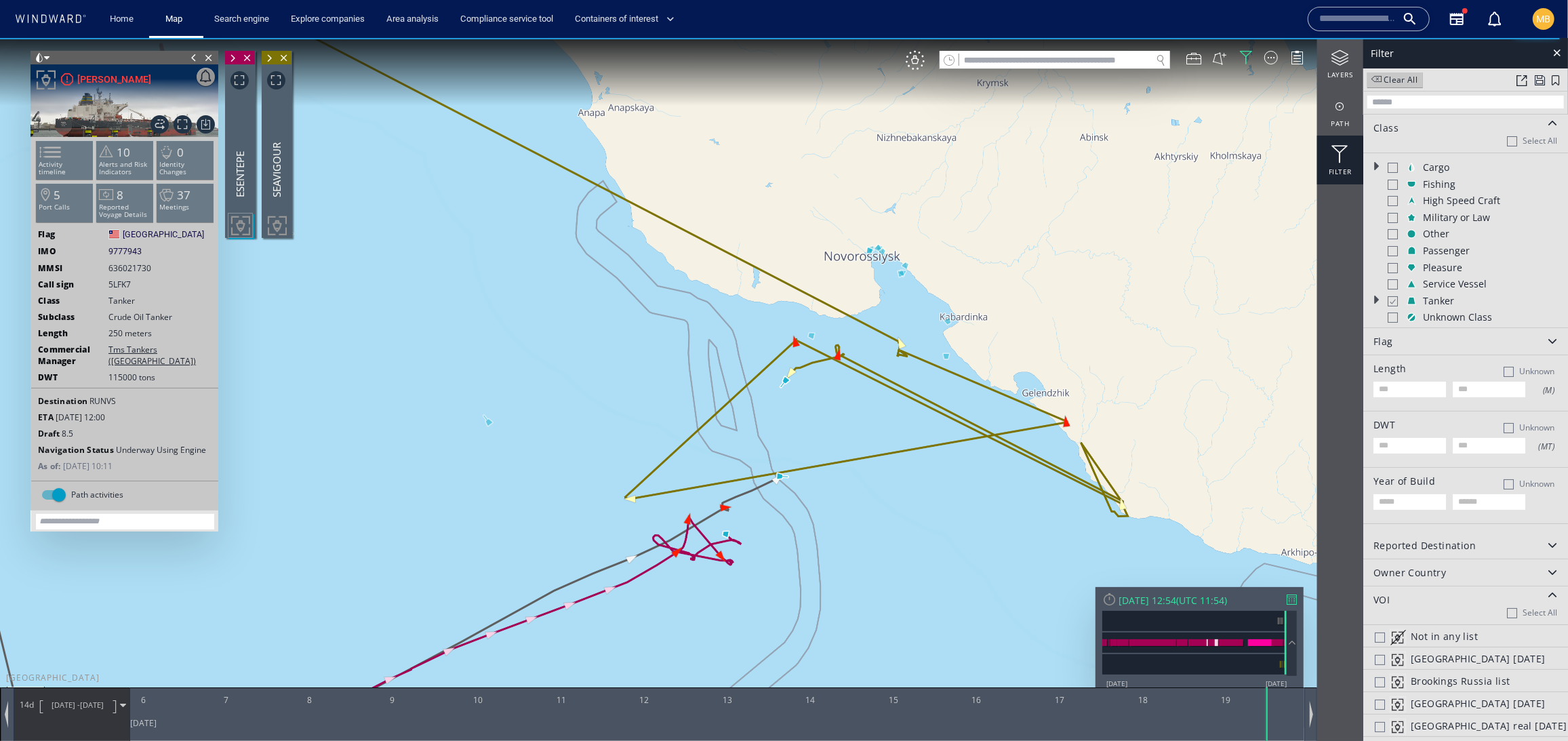
click at [193, 57] on span at bounding box center [194, 57] width 15 height 14
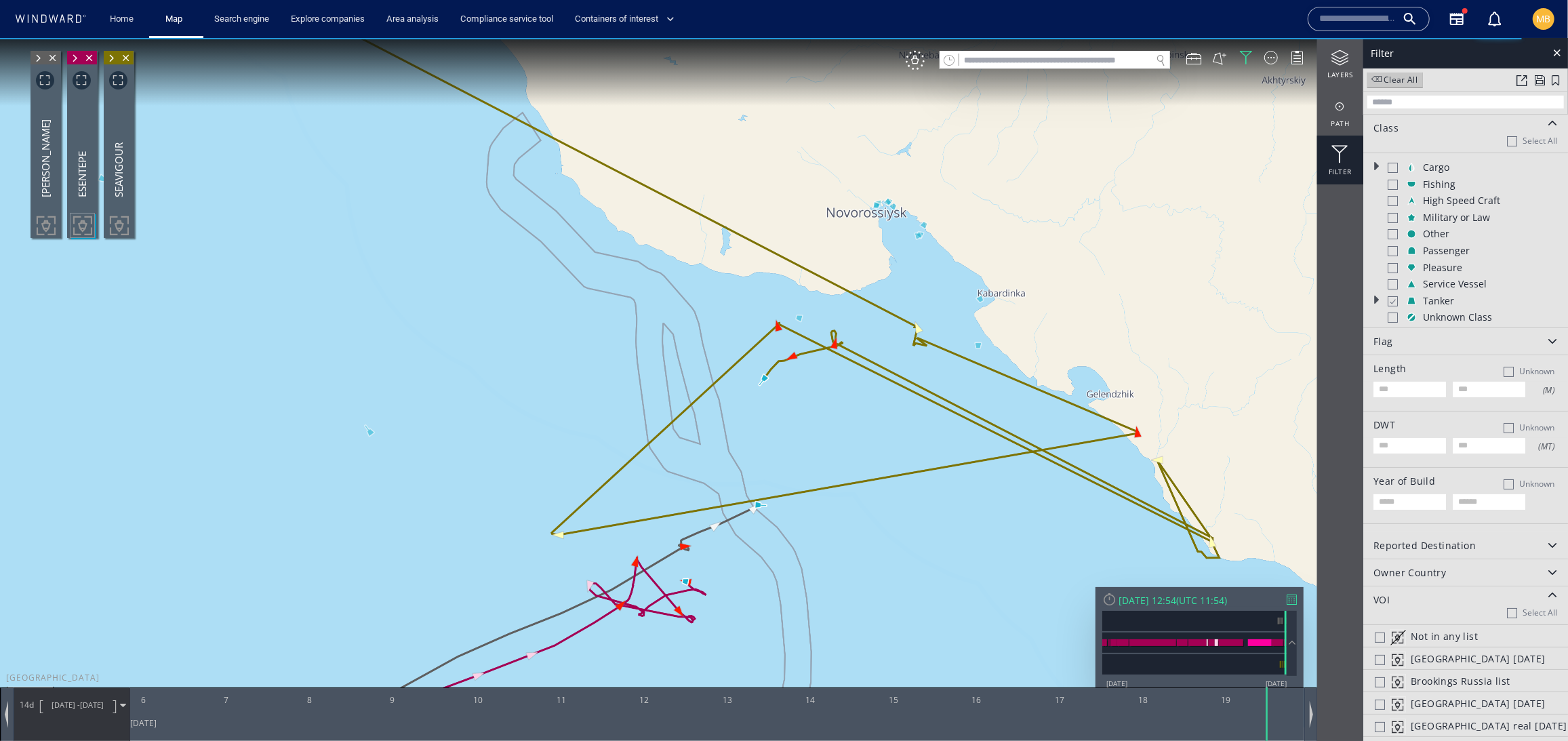
scroll to position [-1, 0]
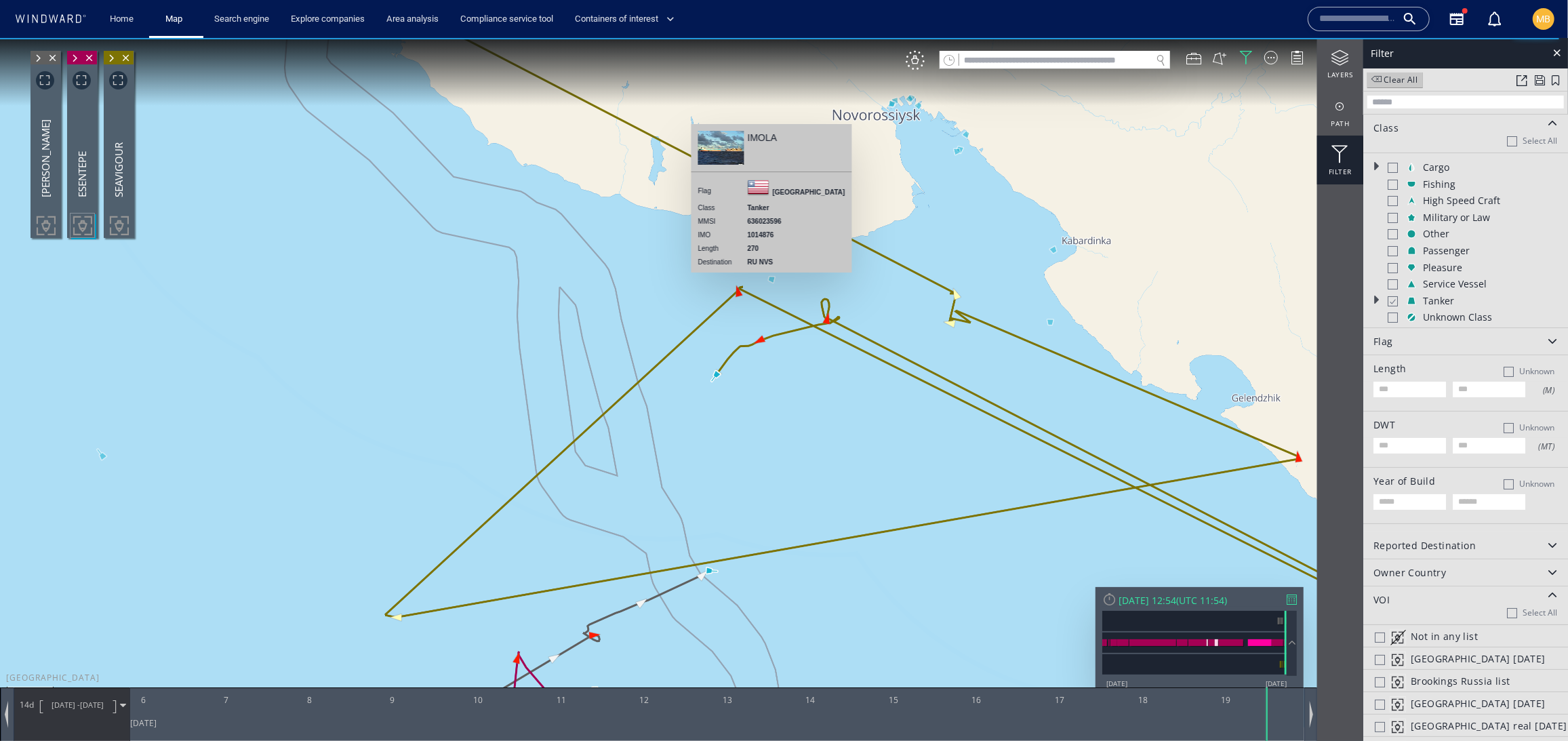
click at [771, 278] on canvas "Map" at bounding box center [784, 381] width 1568 height 689
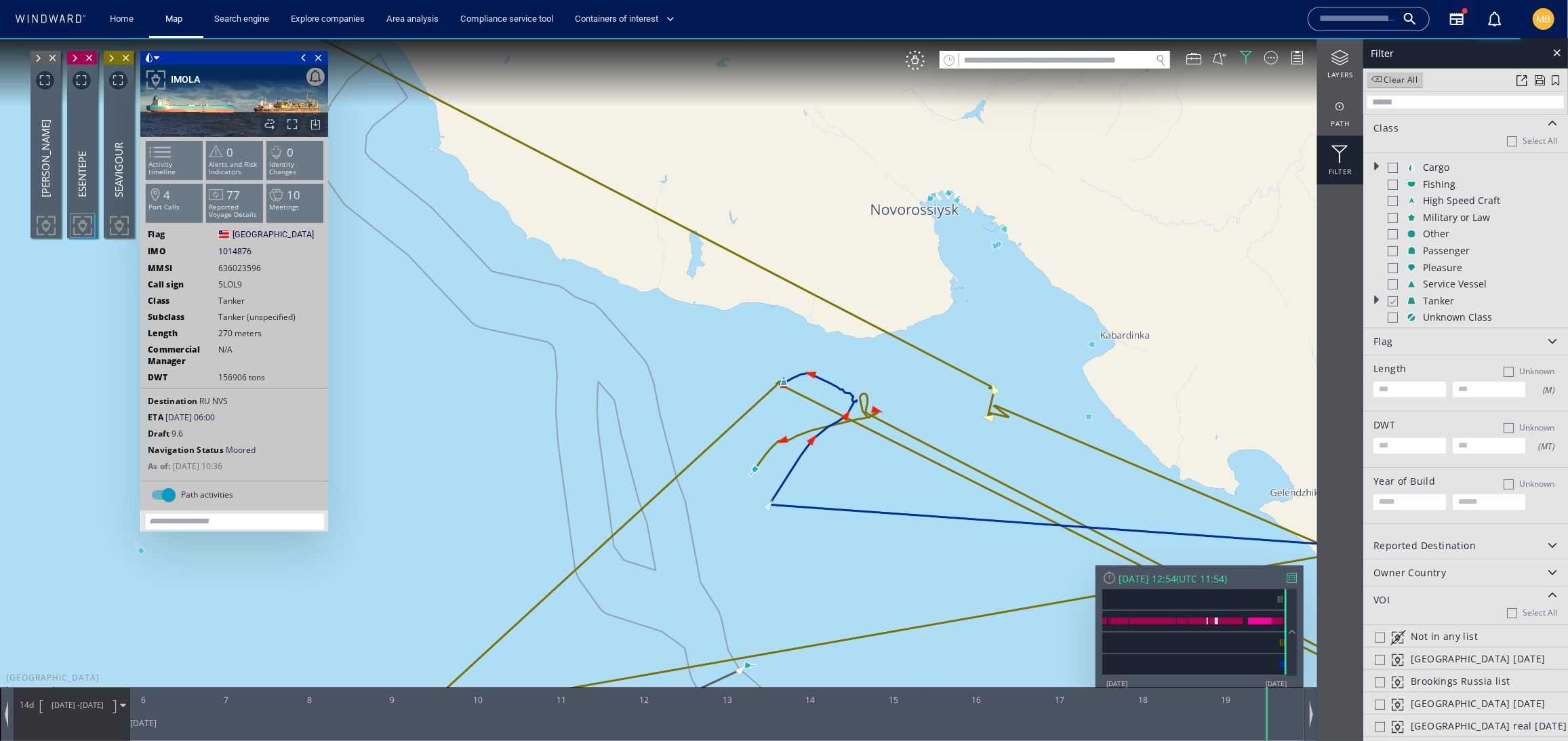
click at [302, 54] on span at bounding box center [303, 57] width 15 height 14
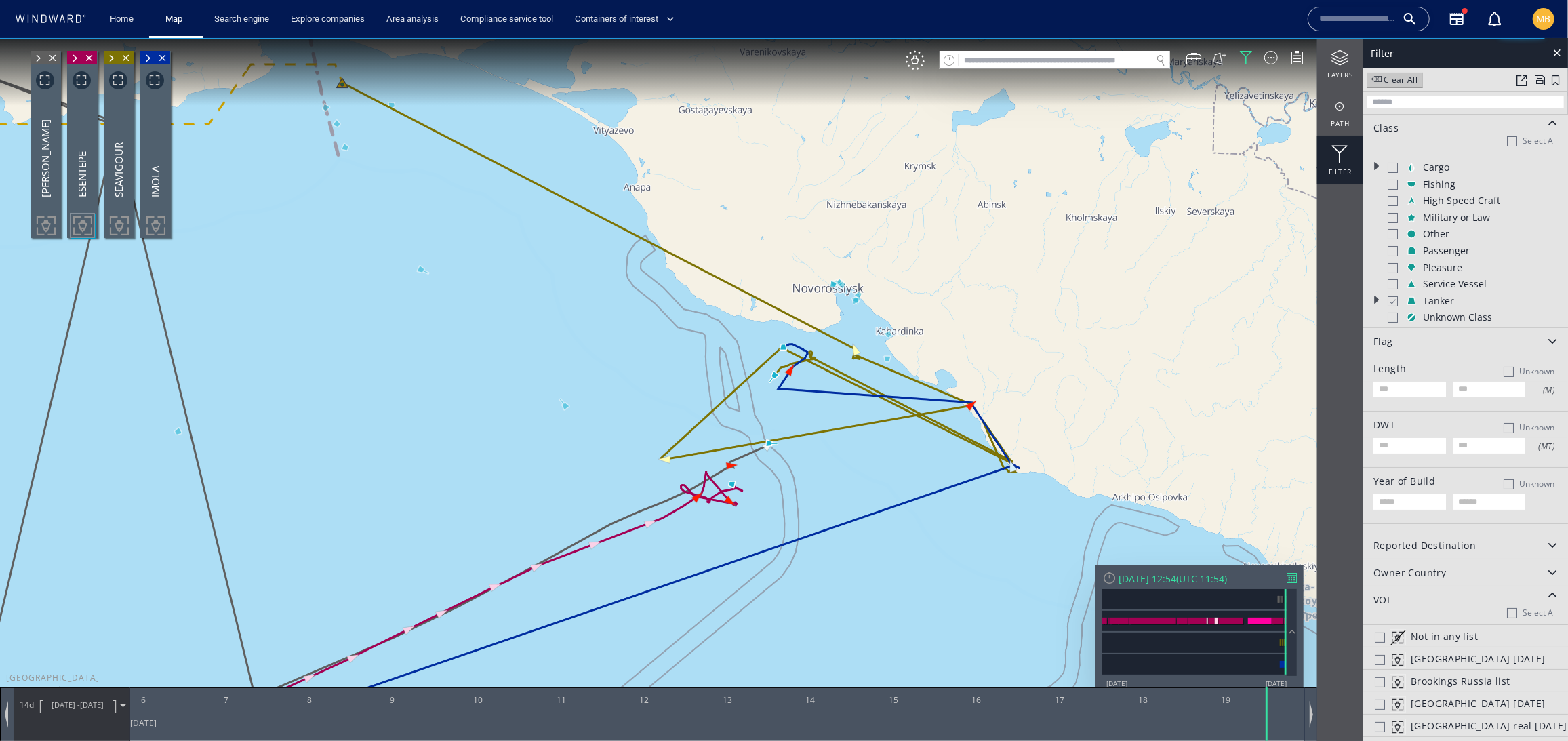
drag, startPoint x: 890, startPoint y: 445, endPoint x: 909, endPoint y: 390, distance: 58.2
click at [910, 390] on canvas "Map" at bounding box center [784, 381] width 1568 height 689
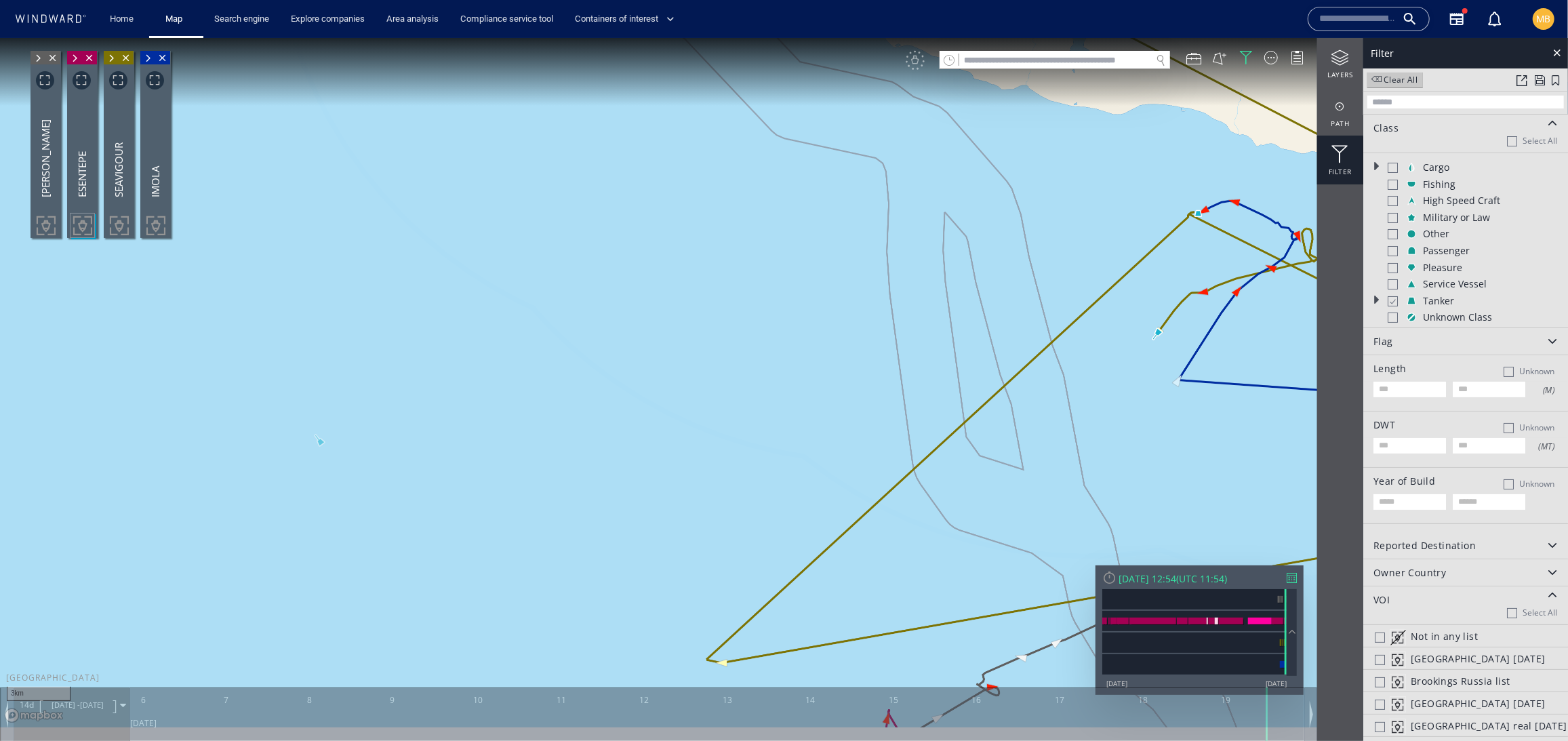
drag, startPoint x: 1054, startPoint y: 318, endPoint x: 871, endPoint y: 260, distance: 192.0
click at [871, 260] on canvas "Map" at bounding box center [784, 381] width 1568 height 689
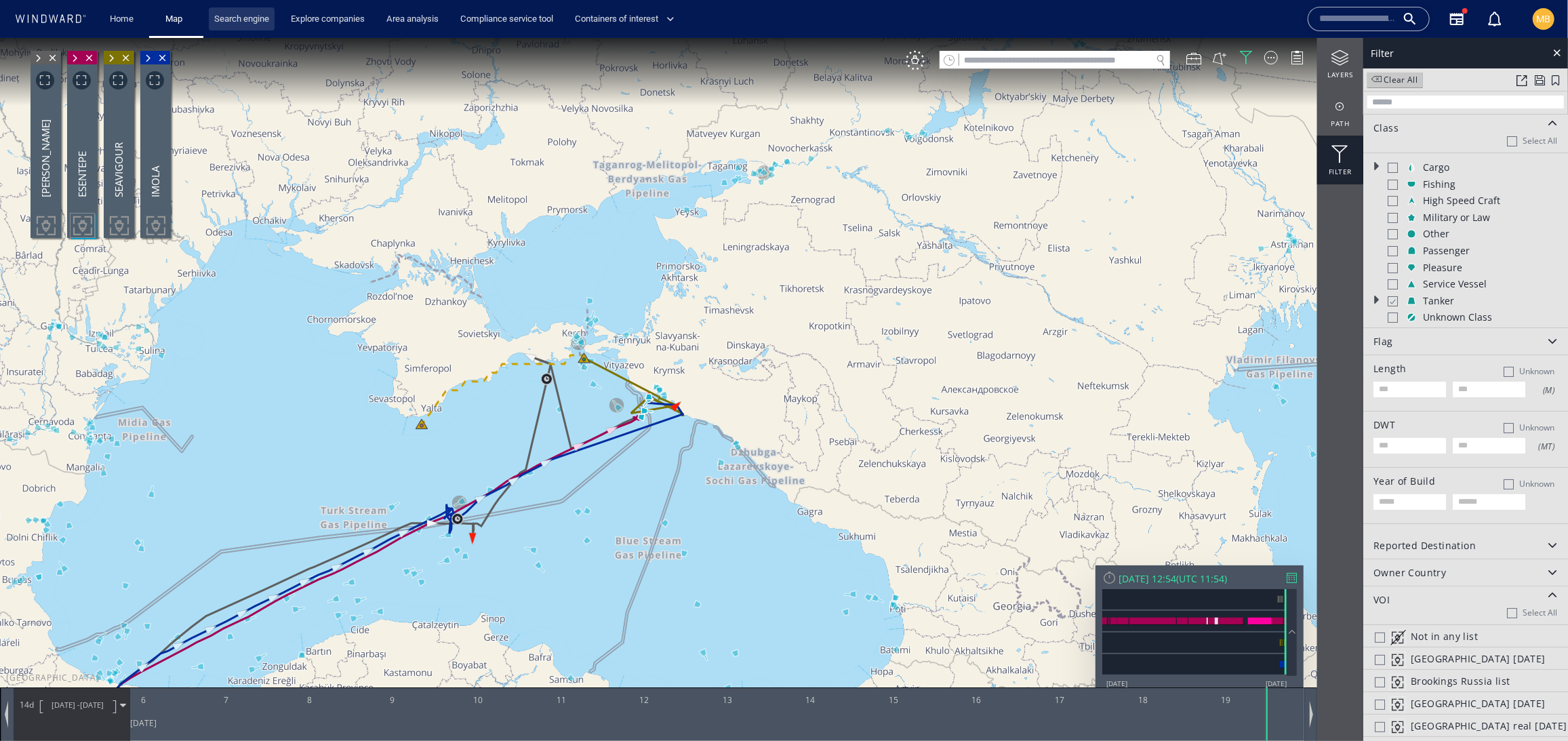
click at [274, 15] on link "Search engine" at bounding box center [241, 20] width 65 height 23
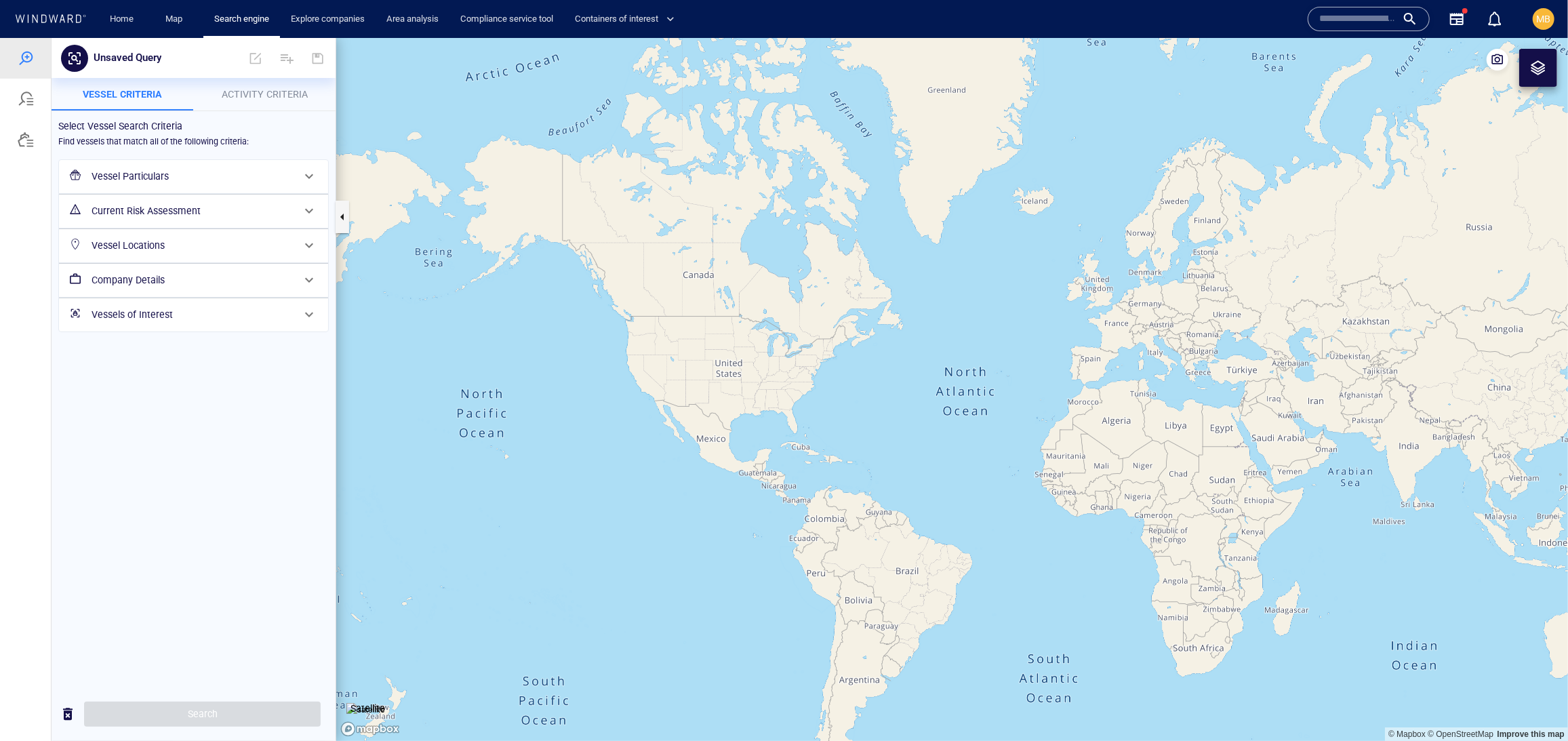
click at [178, 185] on h6 "Vessel Particulars" at bounding box center [193, 175] width 201 height 17
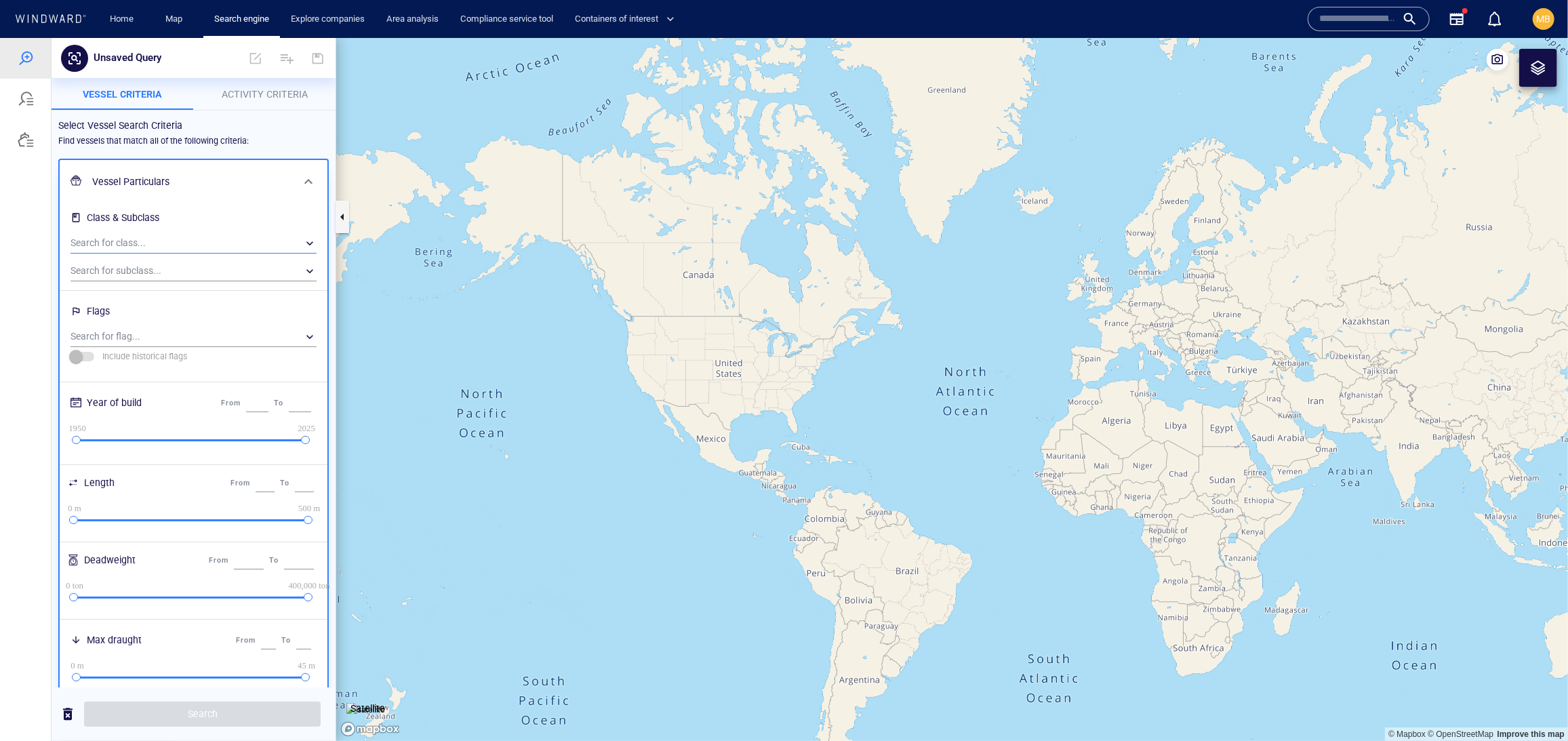
click at [171, 253] on div "​" at bounding box center [194, 242] width 246 height 21
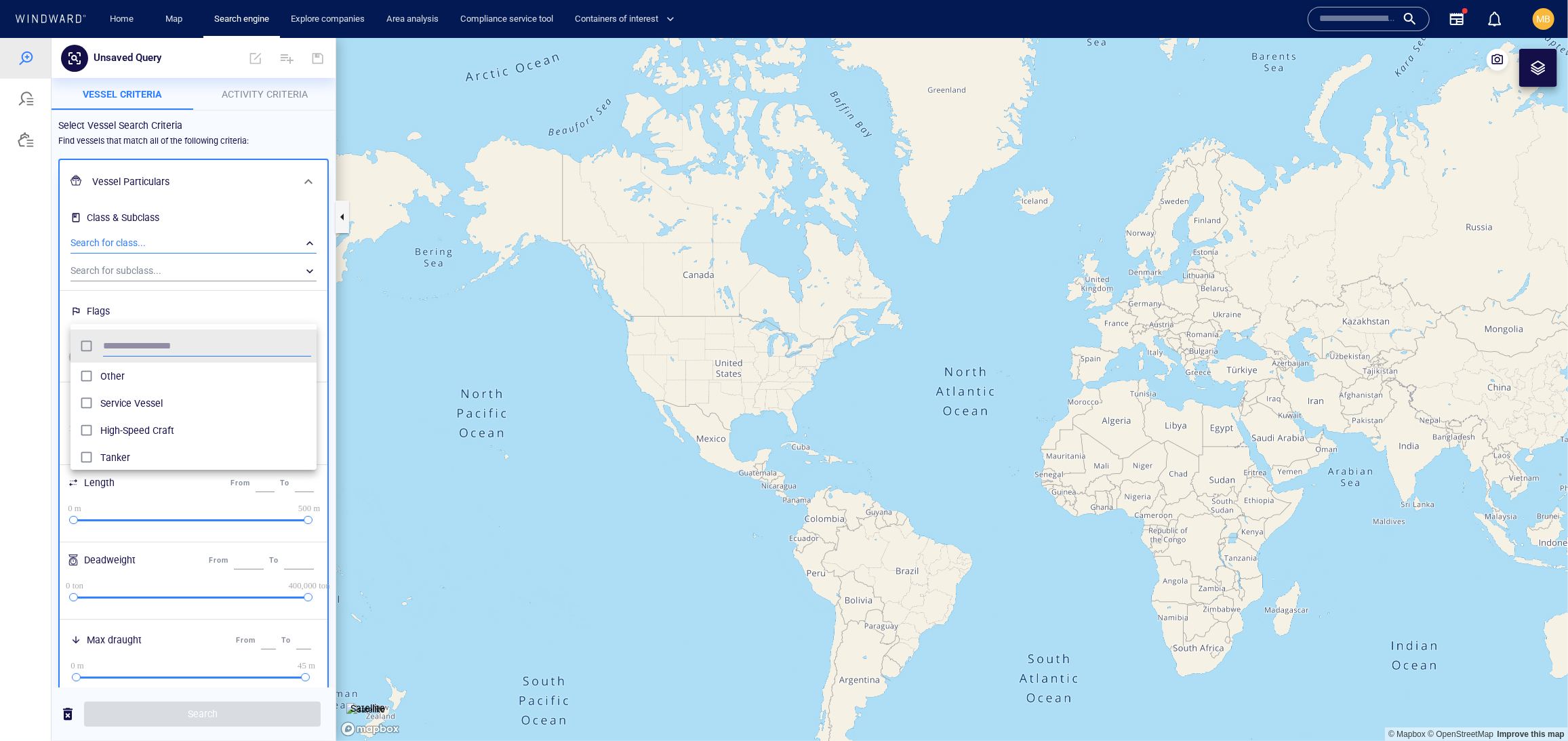
scroll to position [1, 1]
type input "******"
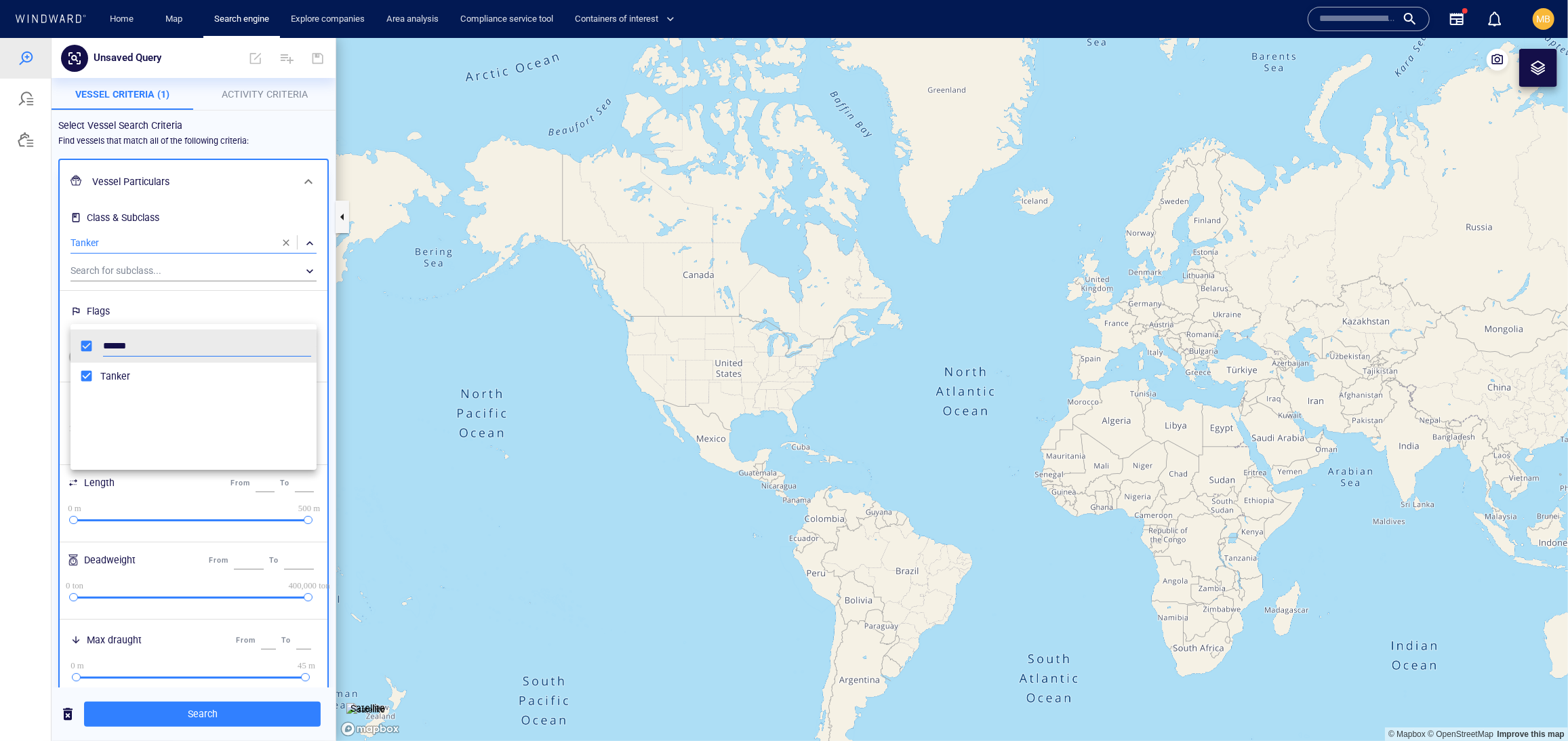
click at [285, 507] on div at bounding box center [784, 388] width 1568 height 703
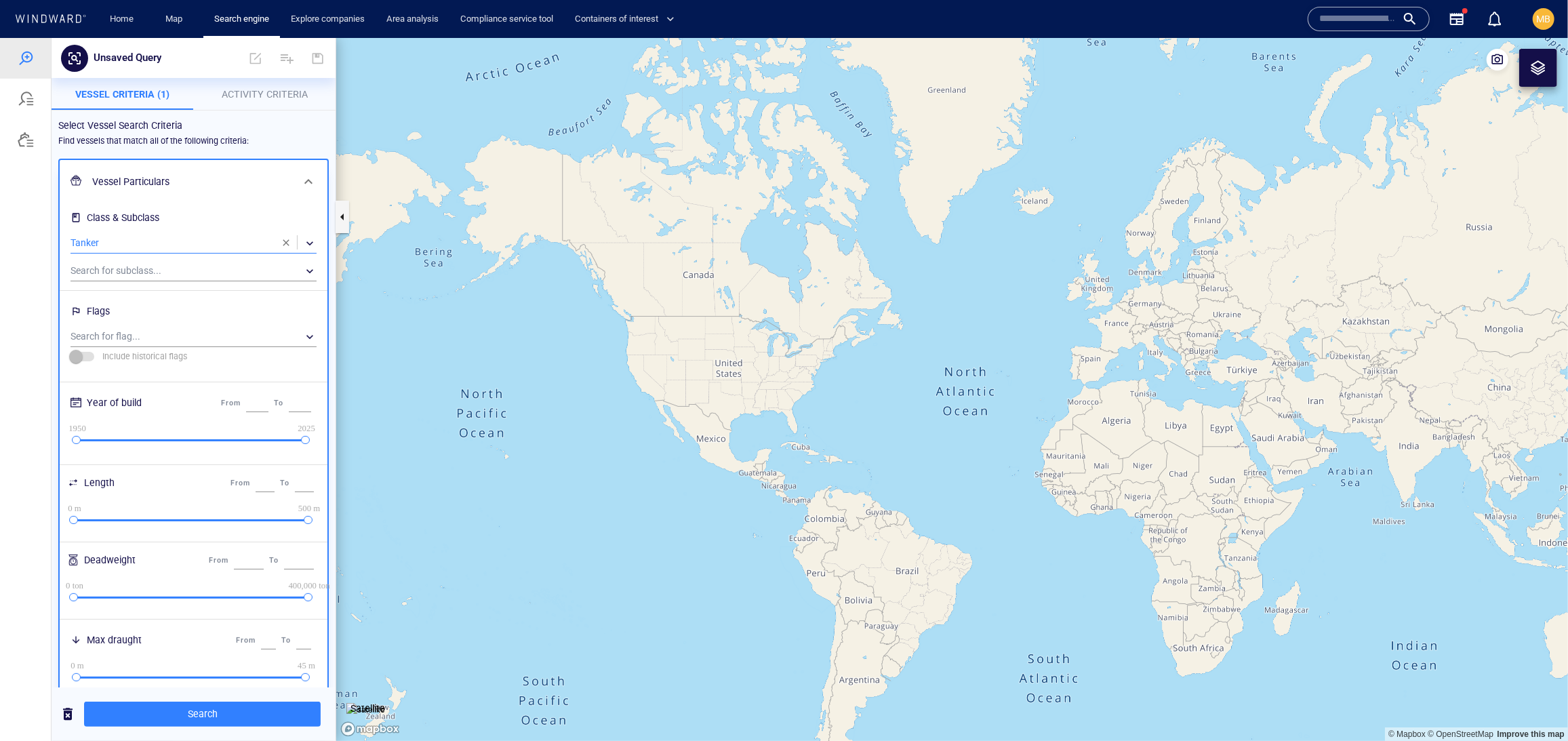
click at [267, 92] on span "Activity Criteria" at bounding box center [265, 93] width 86 height 11
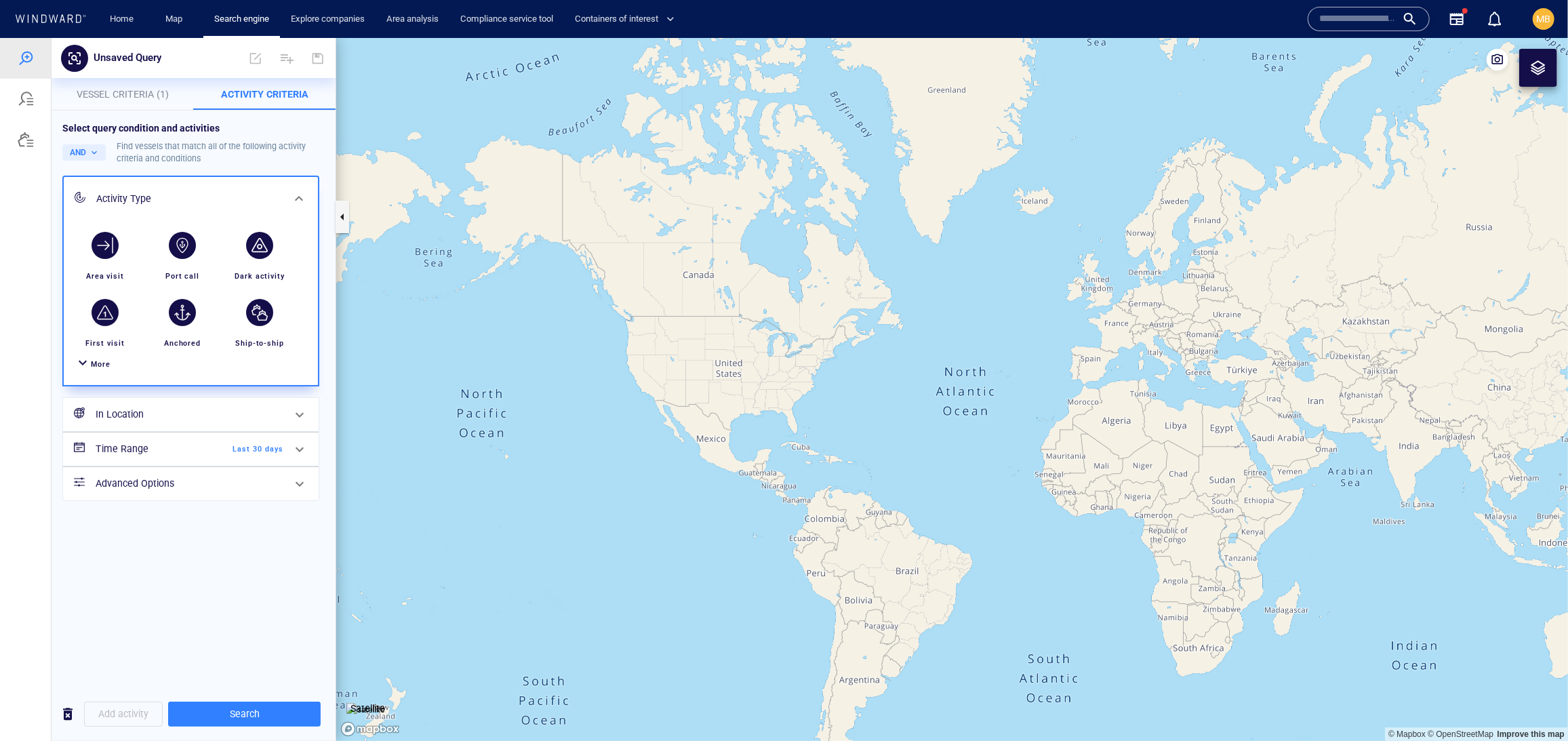
click at [90, 373] on div at bounding box center [82, 364] width 17 height 20
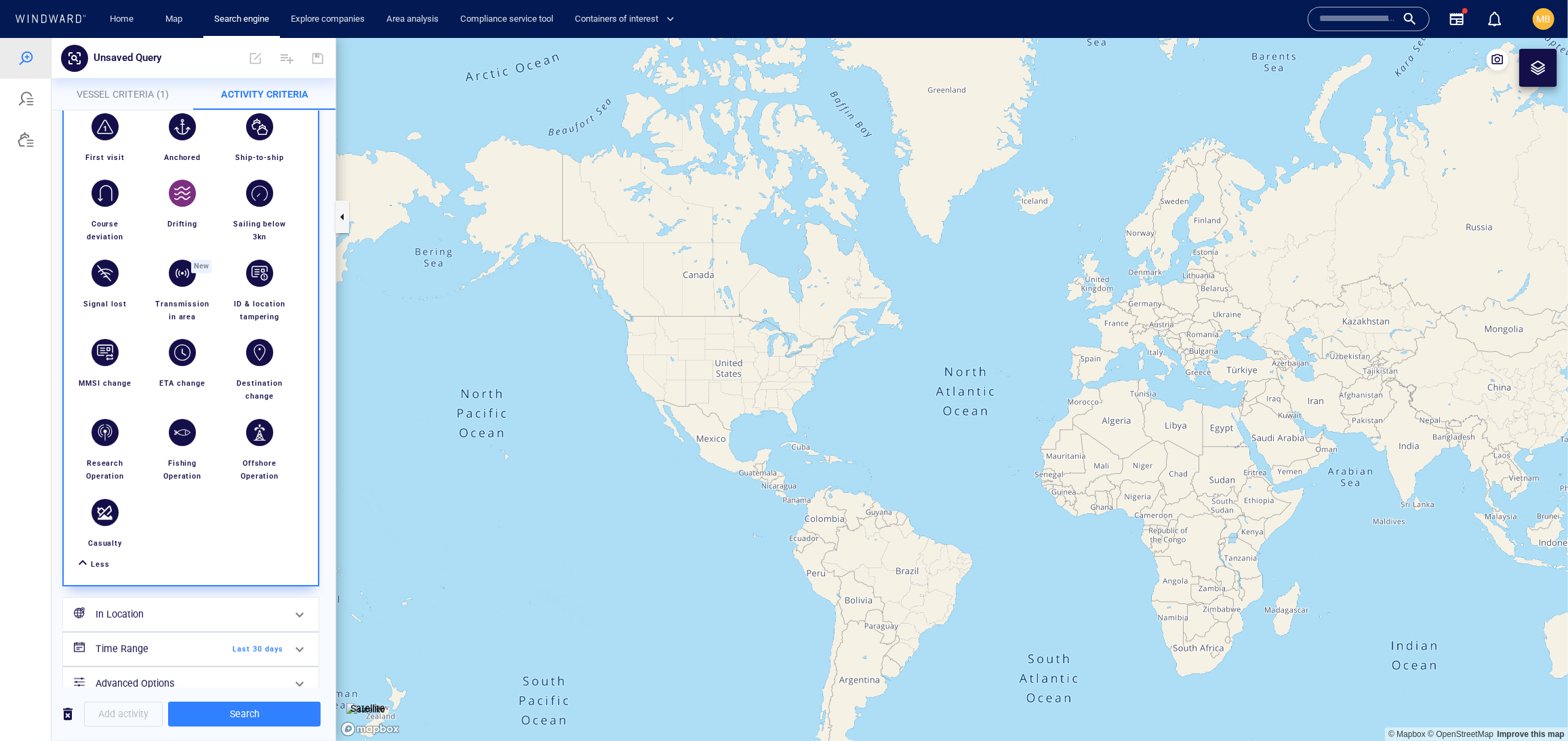
scroll to position [190, 0]
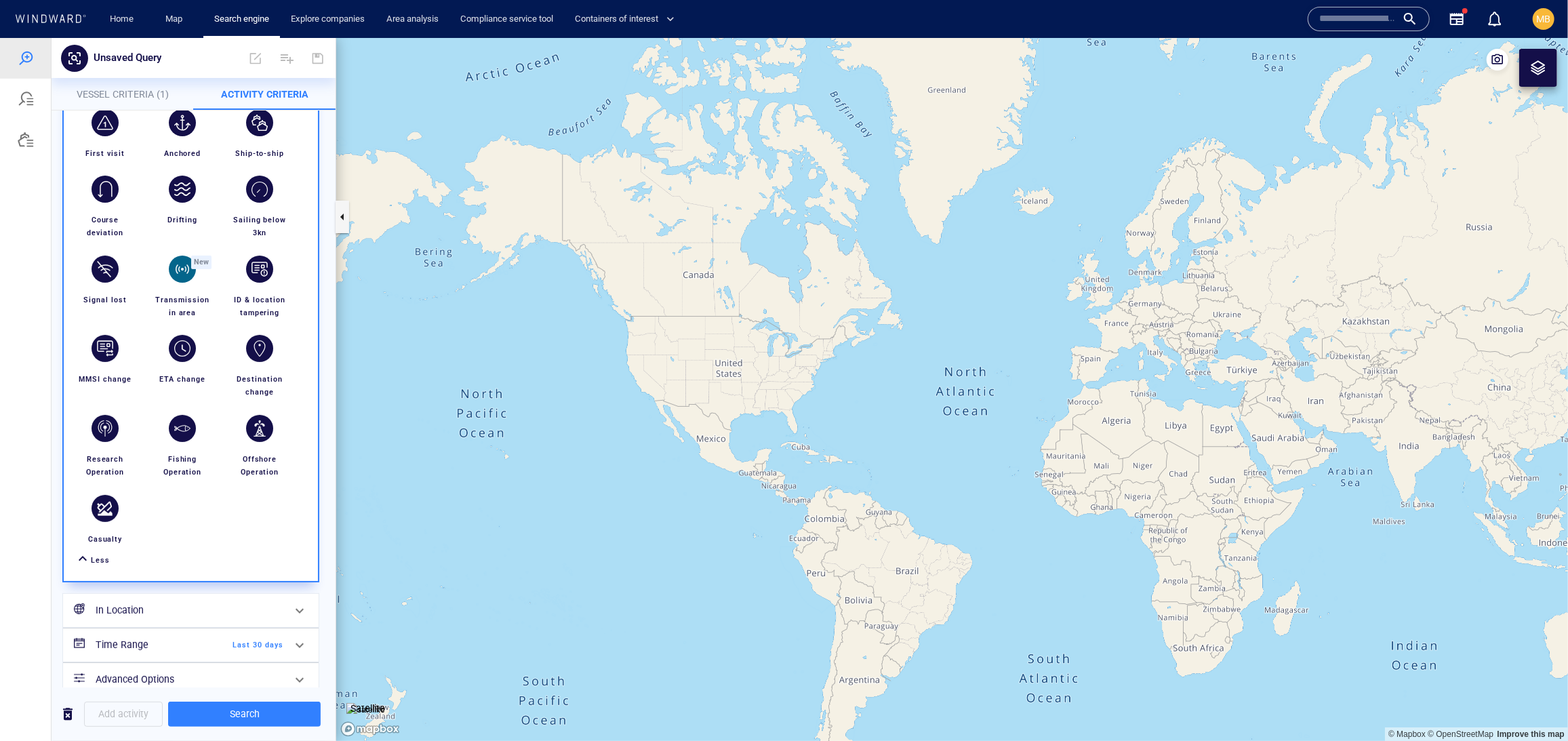
click at [196, 282] on div "button" at bounding box center [183, 269] width 27 height 27
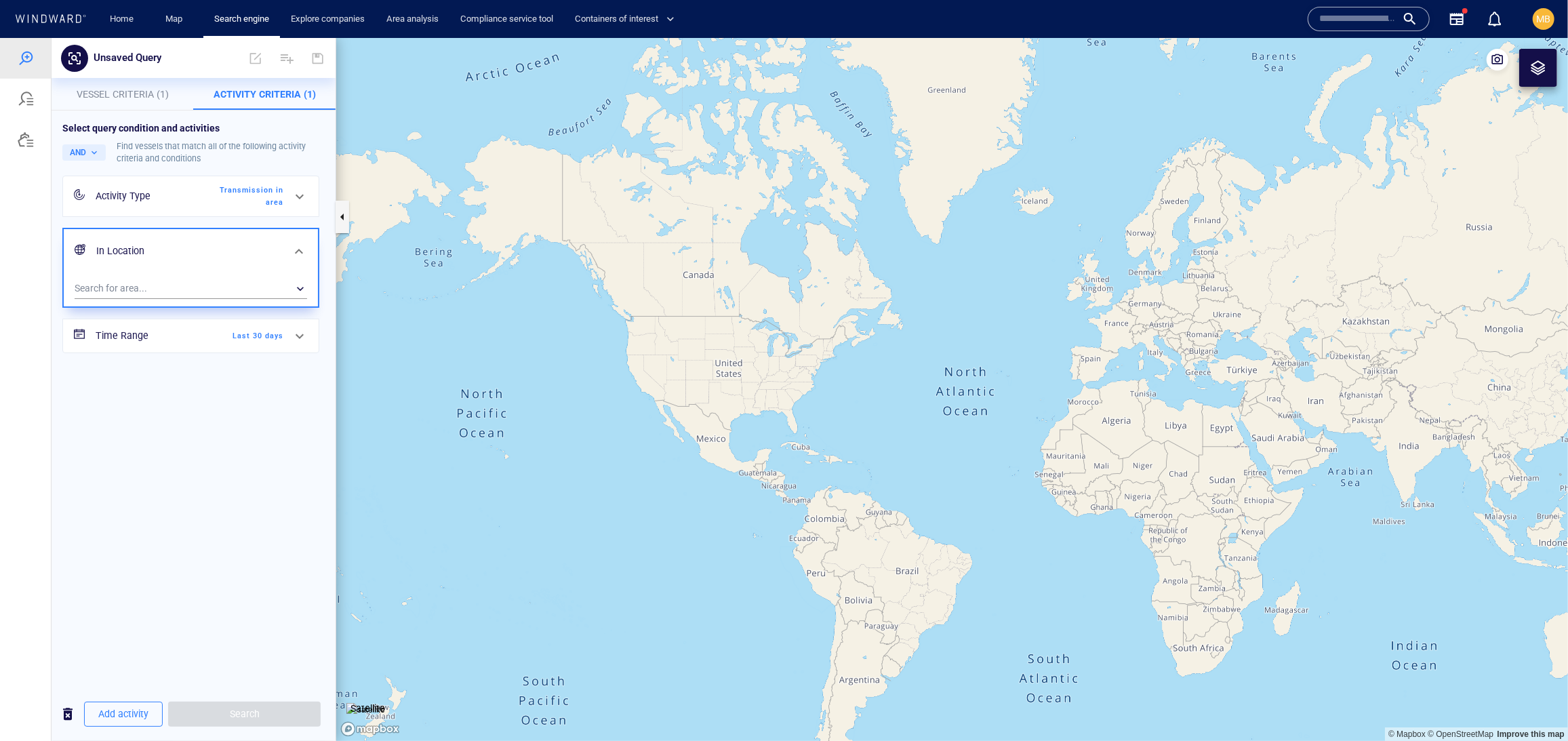
click at [249, 341] on span "Last 30 days" at bounding box center [244, 335] width 78 height 12
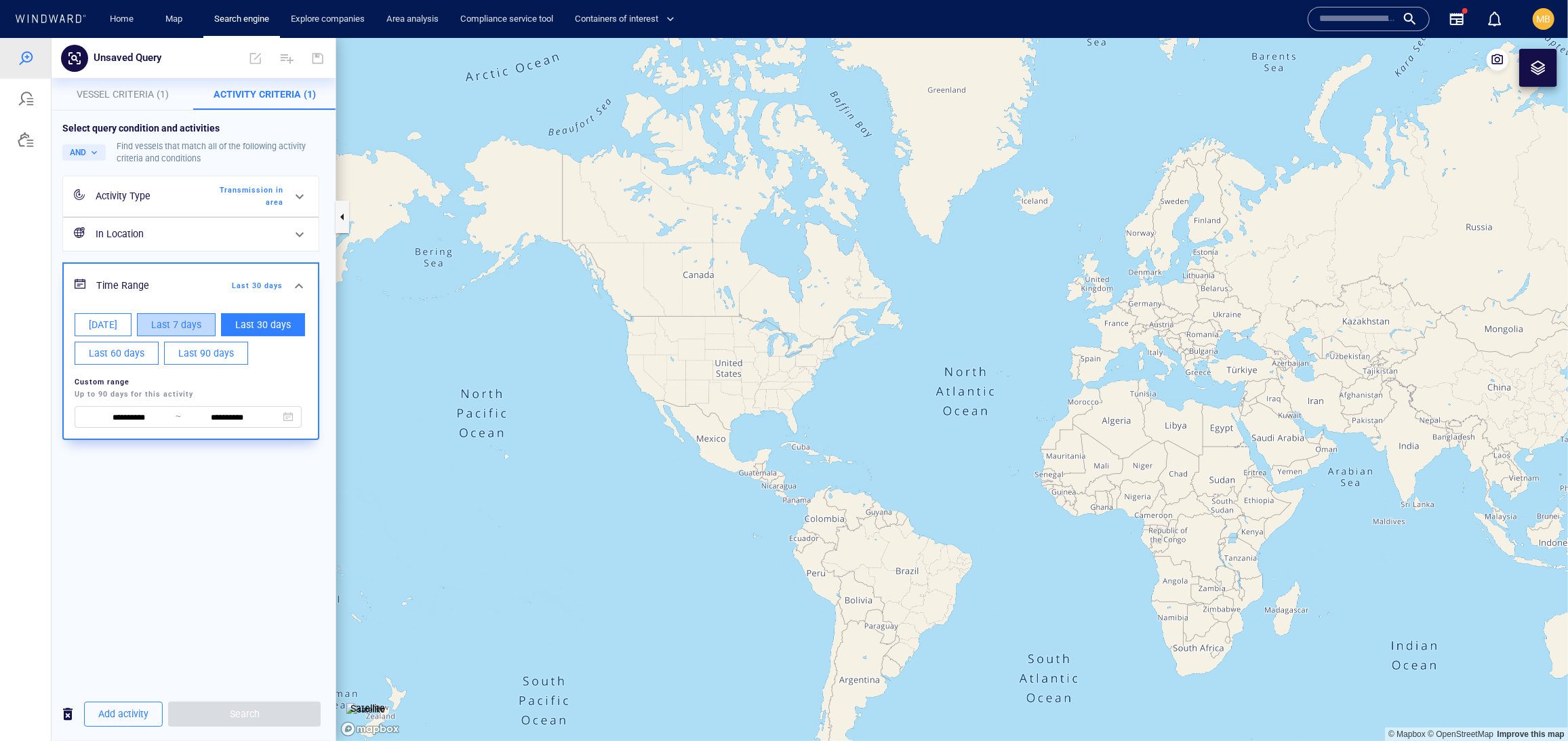
click at [201, 332] on span "Last 7 days" at bounding box center [176, 324] width 50 height 17
type input "**********"
click at [177, 656] on div "**********" at bounding box center [194, 398] width 284 height 577
click at [235, 242] on h6 "In Location" at bounding box center [190, 233] width 188 height 17
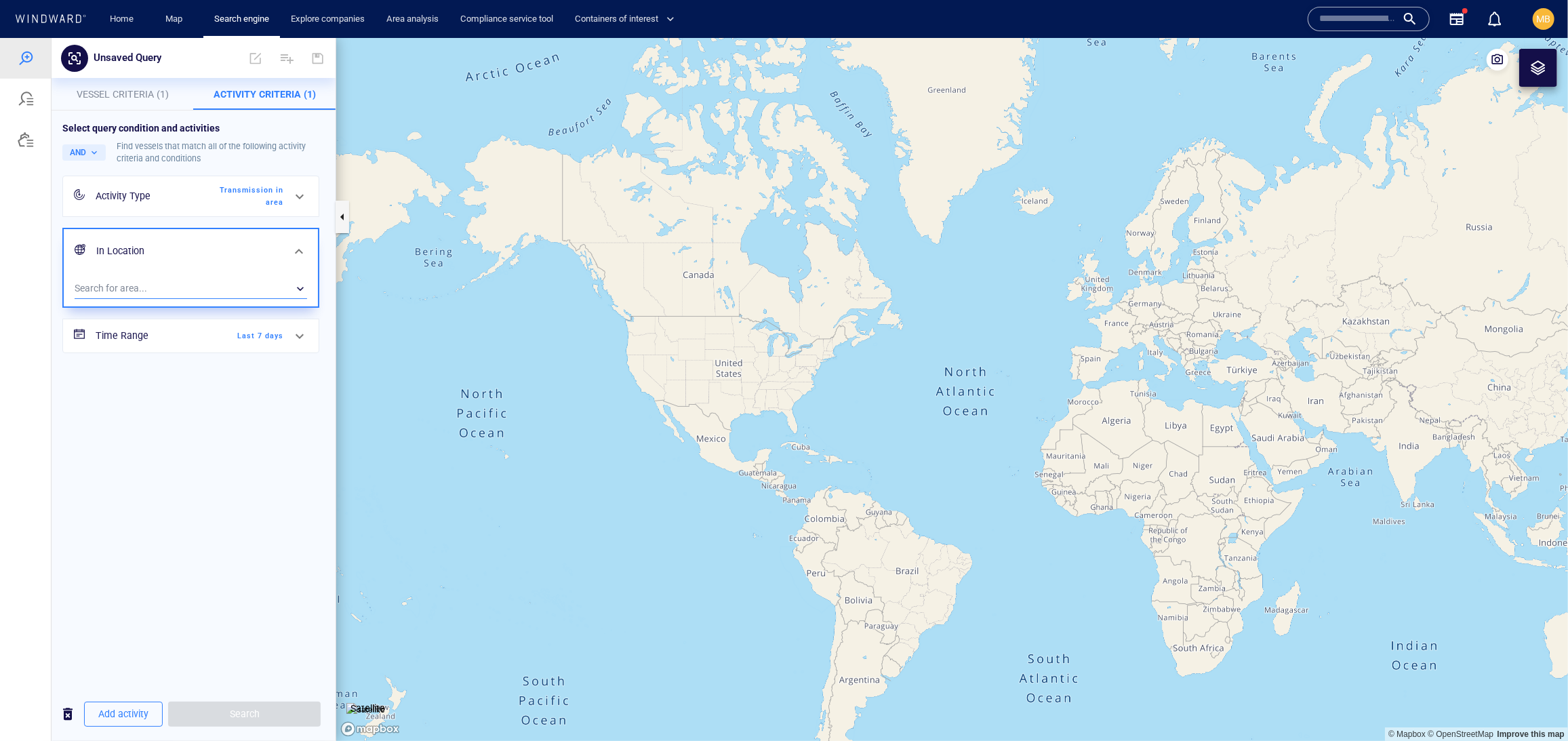
click at [234, 298] on div "​" at bounding box center [191, 287] width 233 height 21
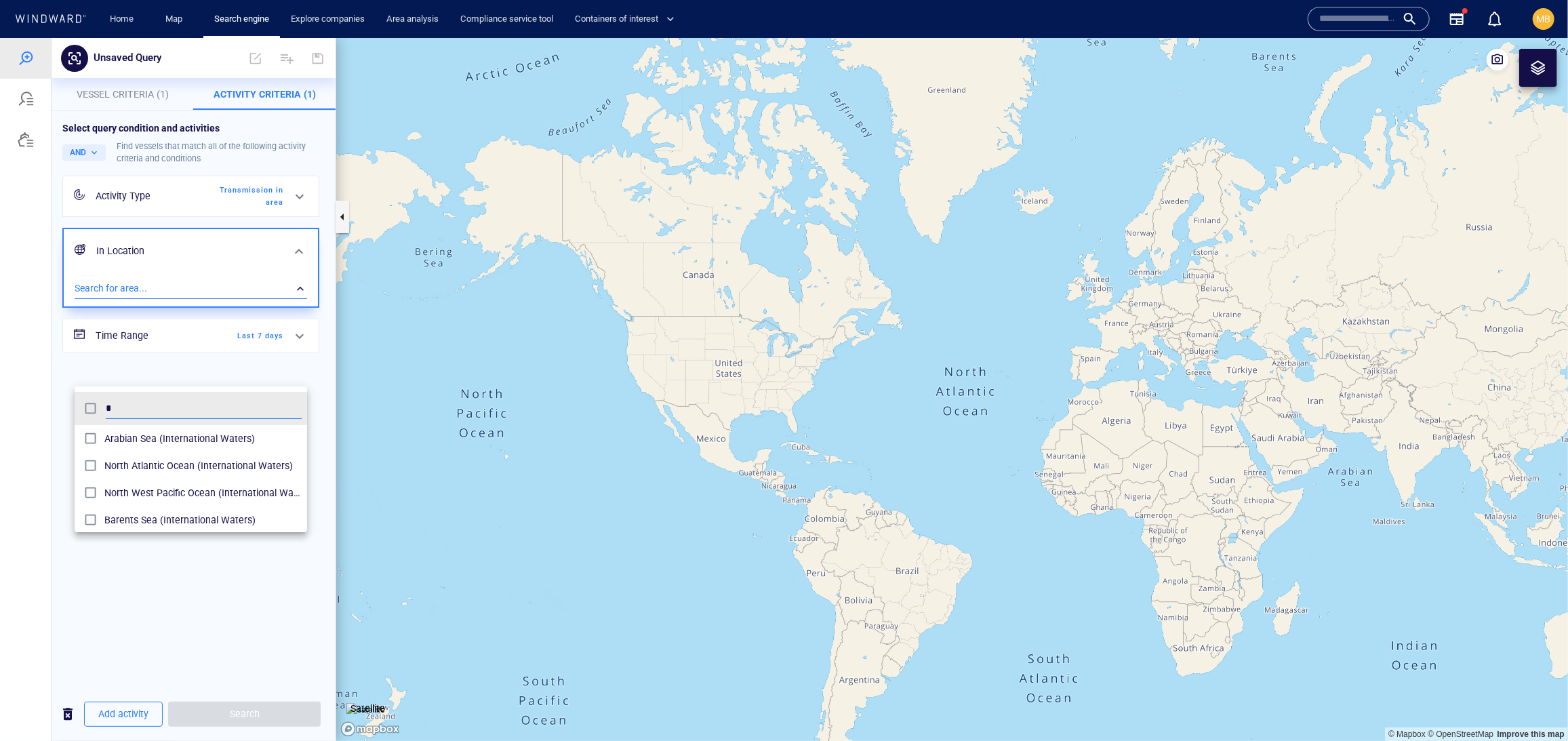
scroll to position [1, 1]
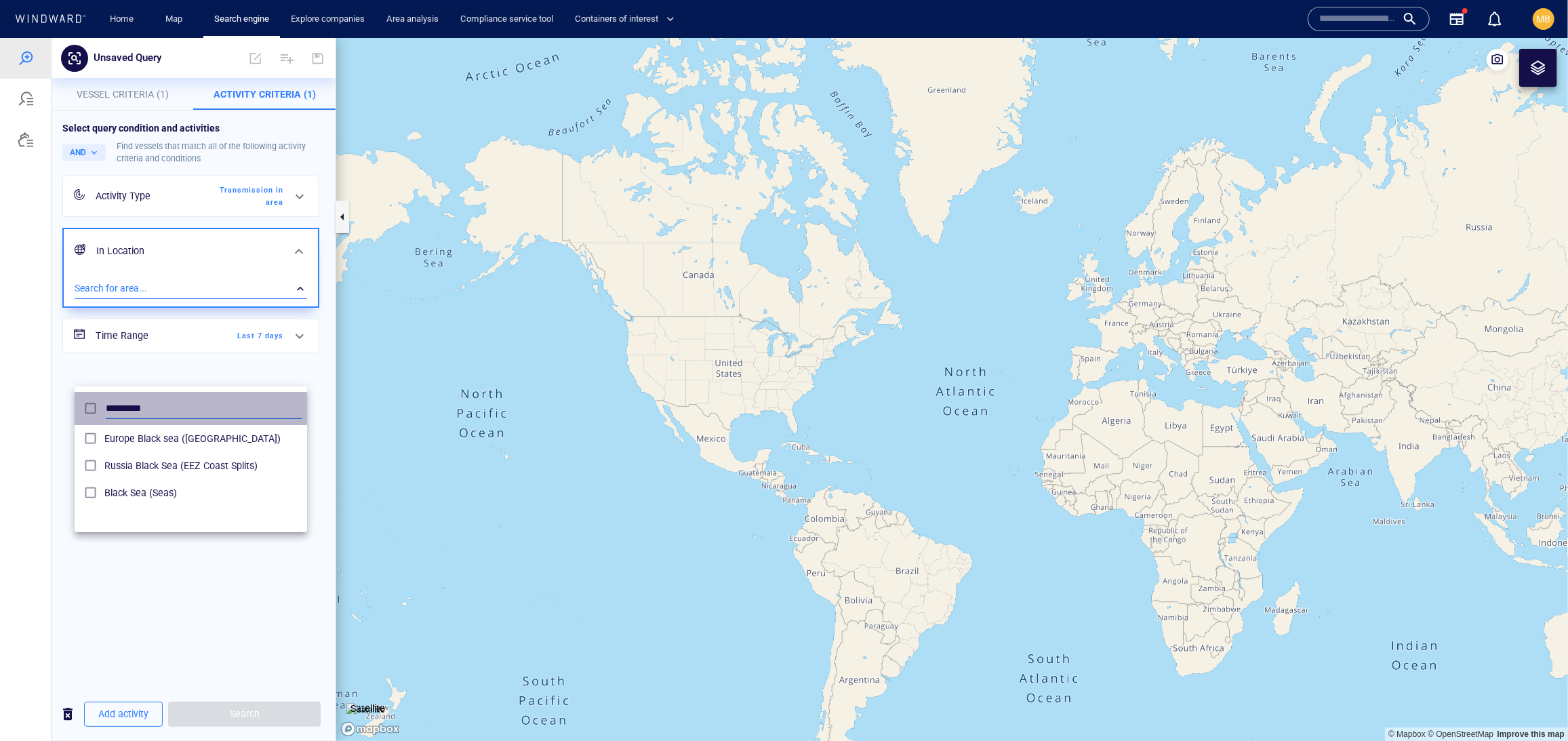
drag, startPoint x: 167, startPoint y: 422, endPoint x: 109, endPoint y: 405, distance: 60.4
click at [109, 405] on input "*********" at bounding box center [203, 408] width 196 height 21
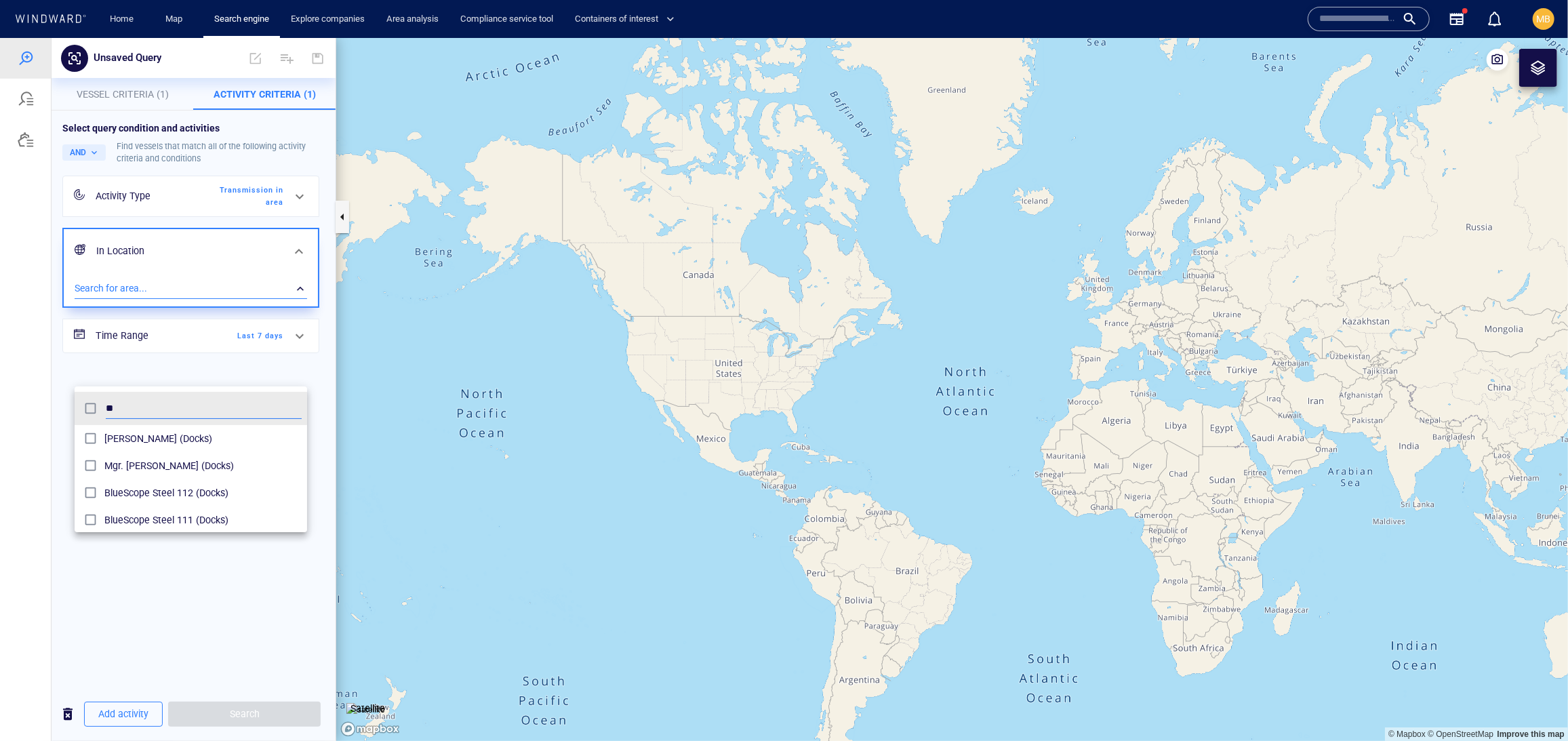
type input "*"
type input "***"
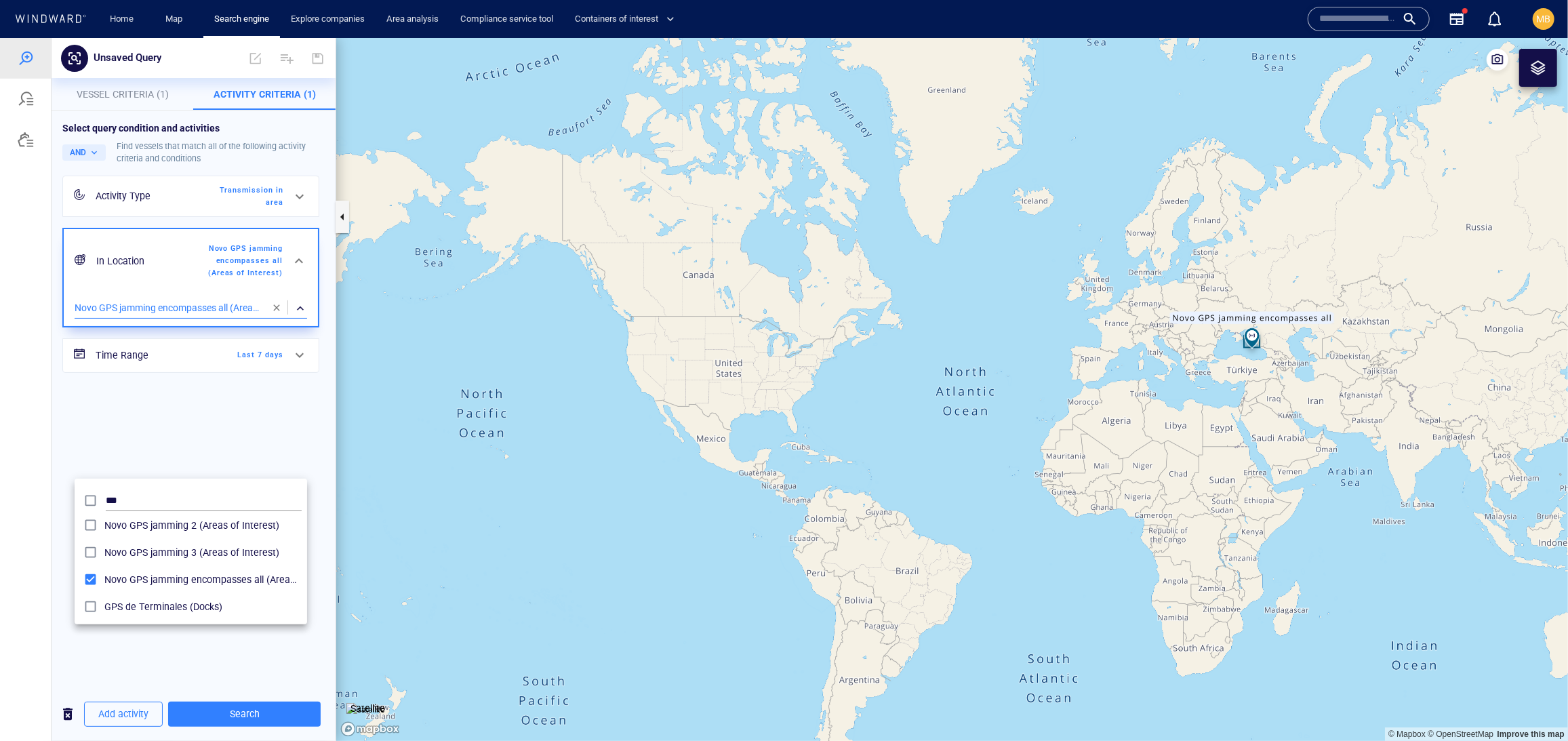
click at [273, 716] on div at bounding box center [784, 388] width 1568 height 703
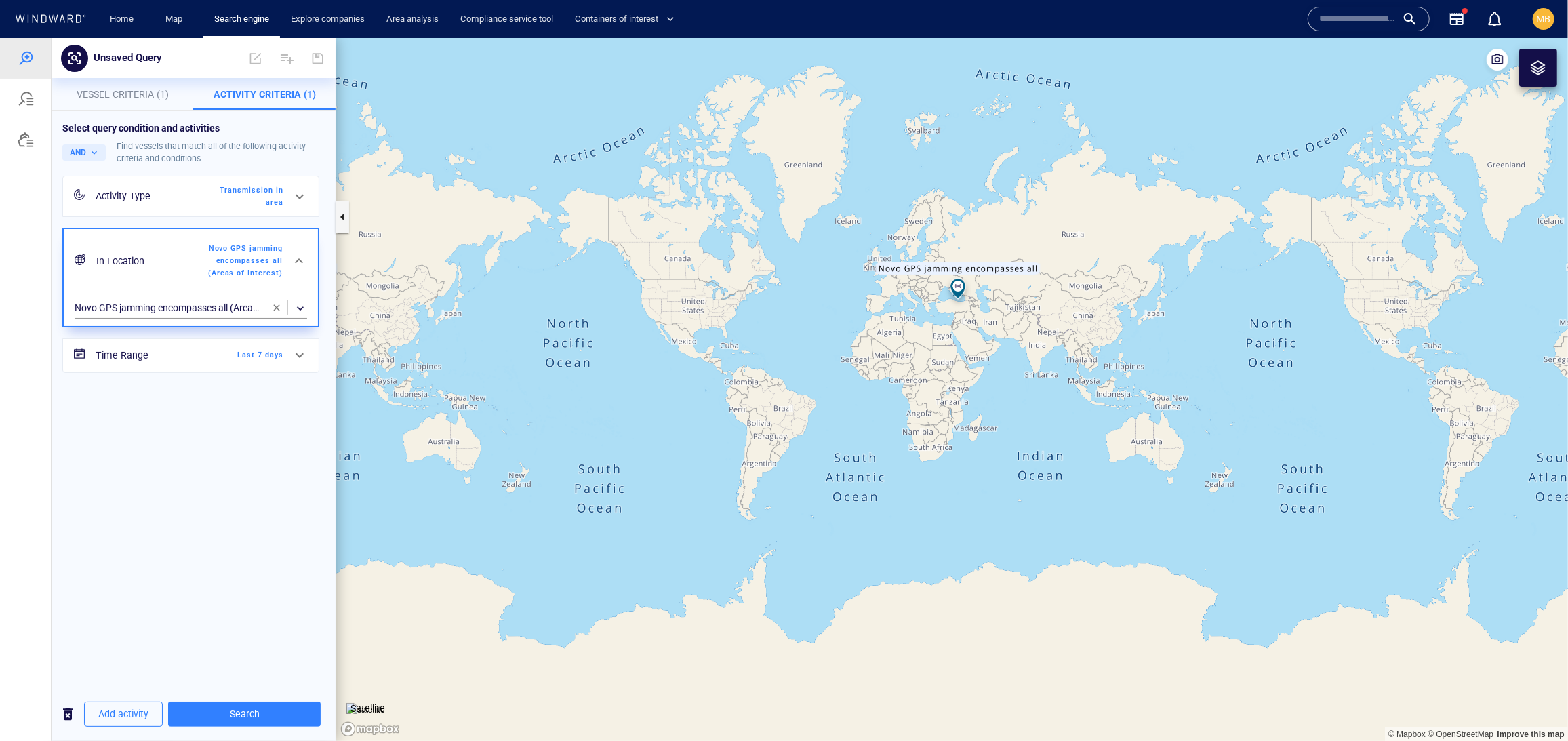
drag, startPoint x: 839, startPoint y: 388, endPoint x: 668, endPoint y: 409, distance: 172.3
click at [668, 409] on canvas "Map" at bounding box center [952, 388] width 1232 height 703
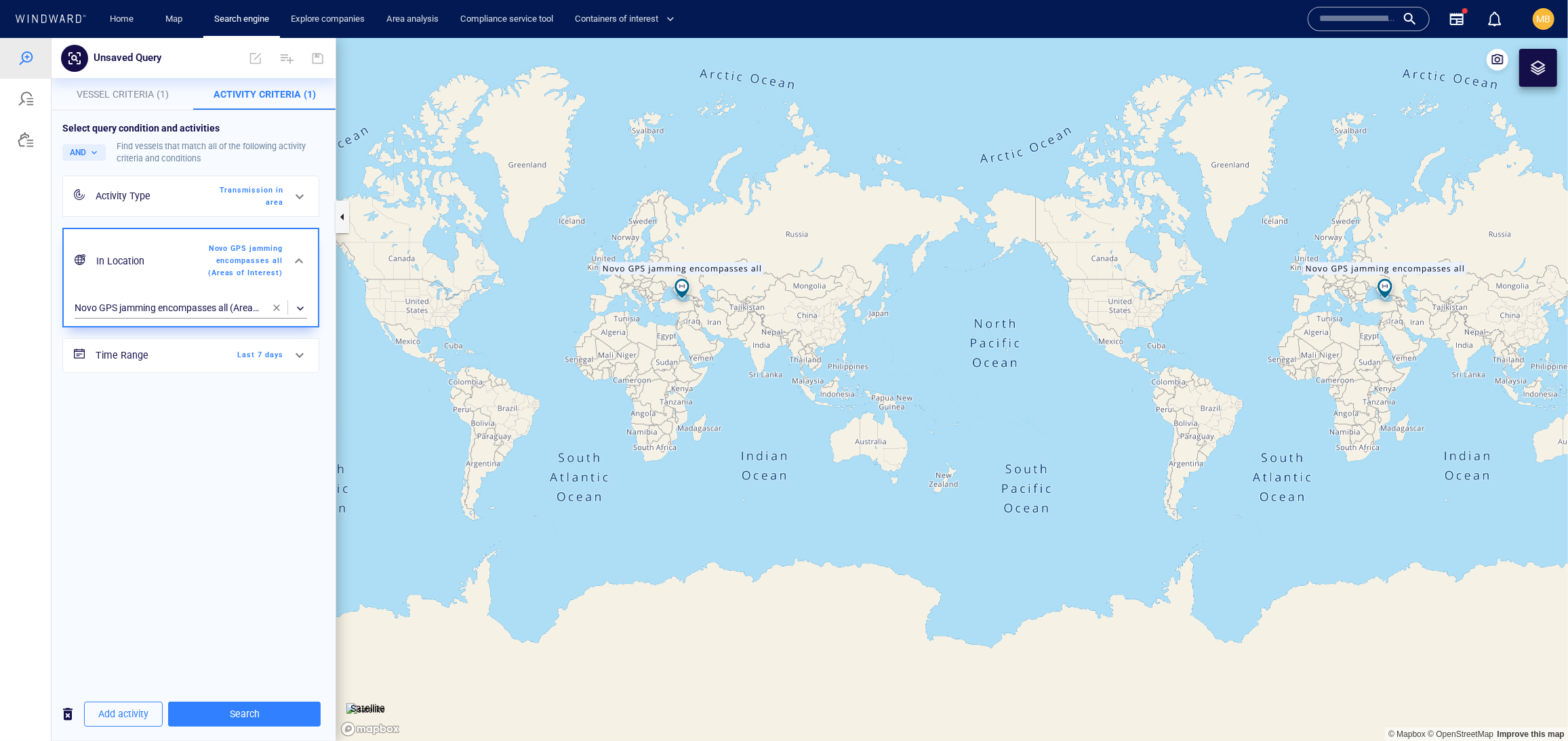
drag, startPoint x: 733, startPoint y: 384, endPoint x: 767, endPoint y: 493, distance: 114.2
click at [767, 493] on canvas "Map" at bounding box center [952, 388] width 1232 height 703
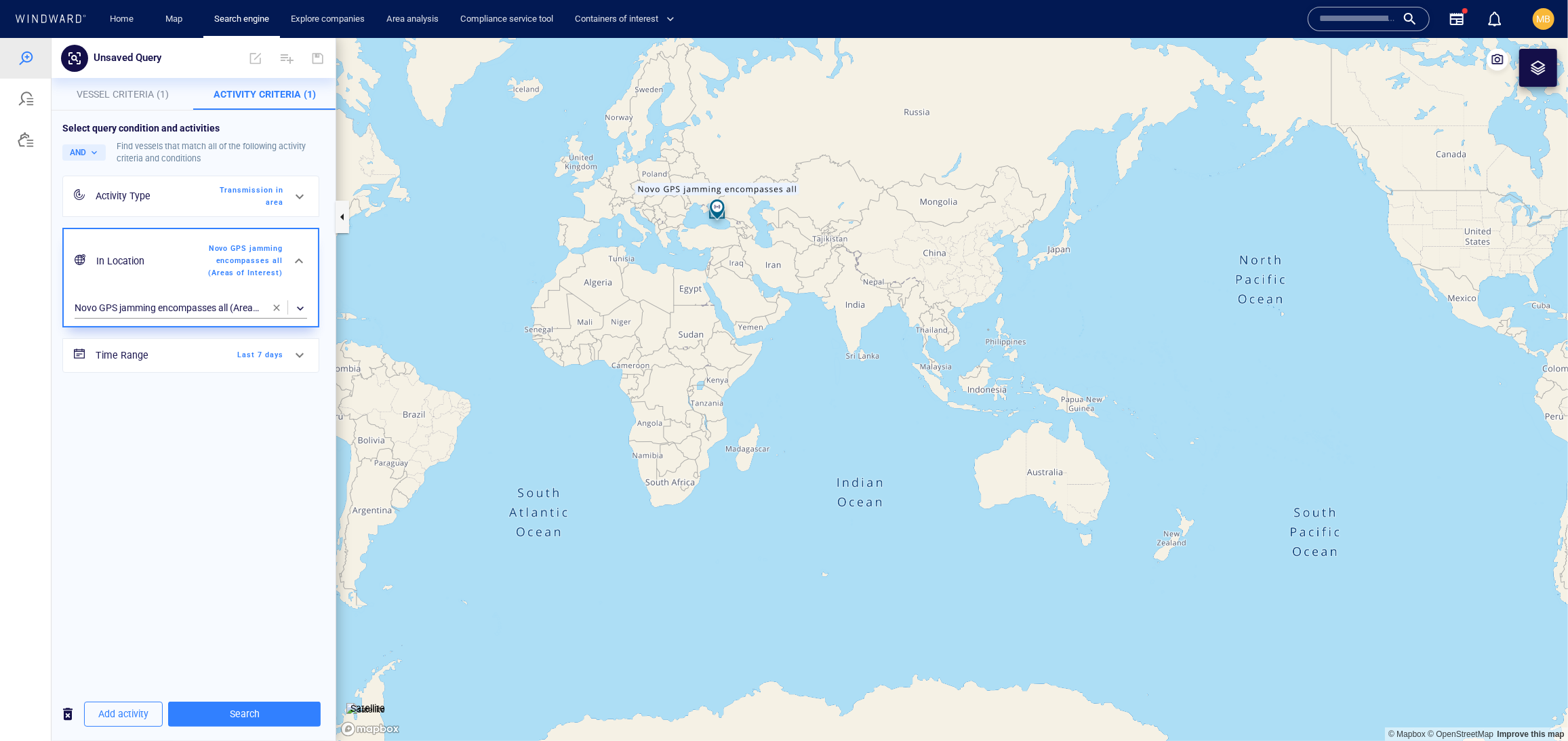
drag, startPoint x: 744, startPoint y: 269, endPoint x: 744, endPoint y: 346, distance: 77.0
click at [744, 346] on canvas "Map" at bounding box center [952, 388] width 1232 height 703
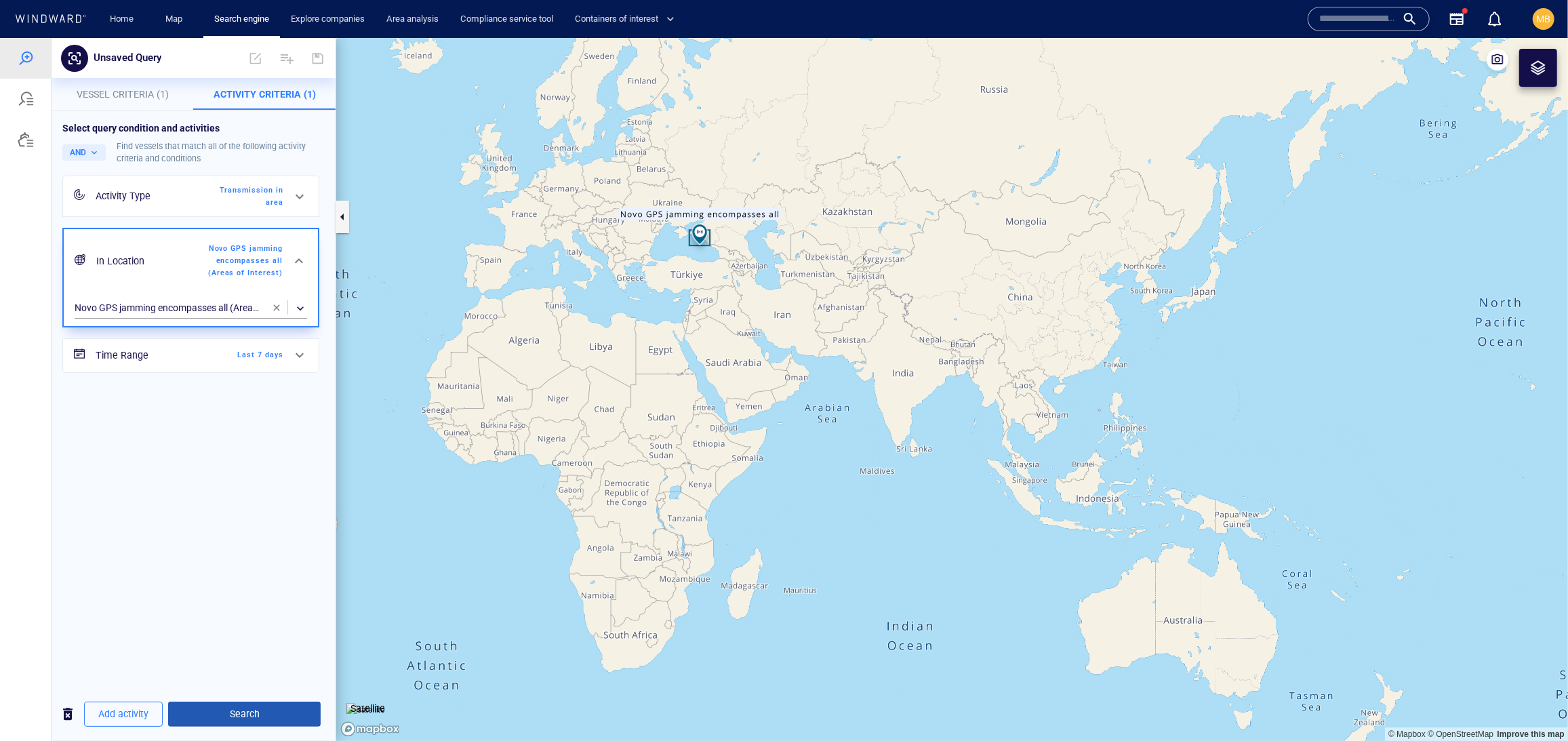
click at [252, 708] on span "Search" at bounding box center [244, 713] width 131 height 17
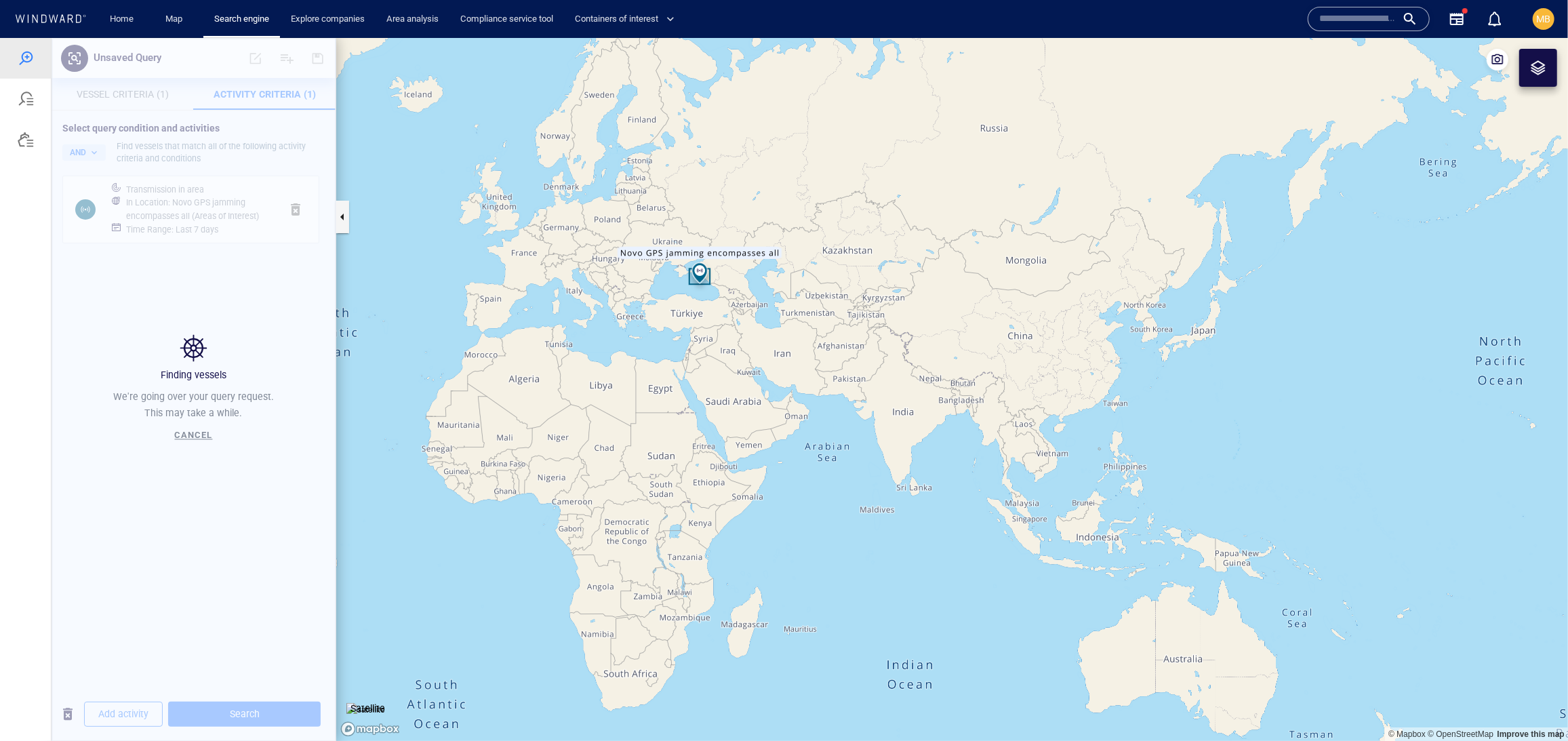
drag, startPoint x: 721, startPoint y: 408, endPoint x: 721, endPoint y: 585, distance: 177.0
click at [721, 583] on canvas "Map" at bounding box center [952, 388] width 1232 height 703
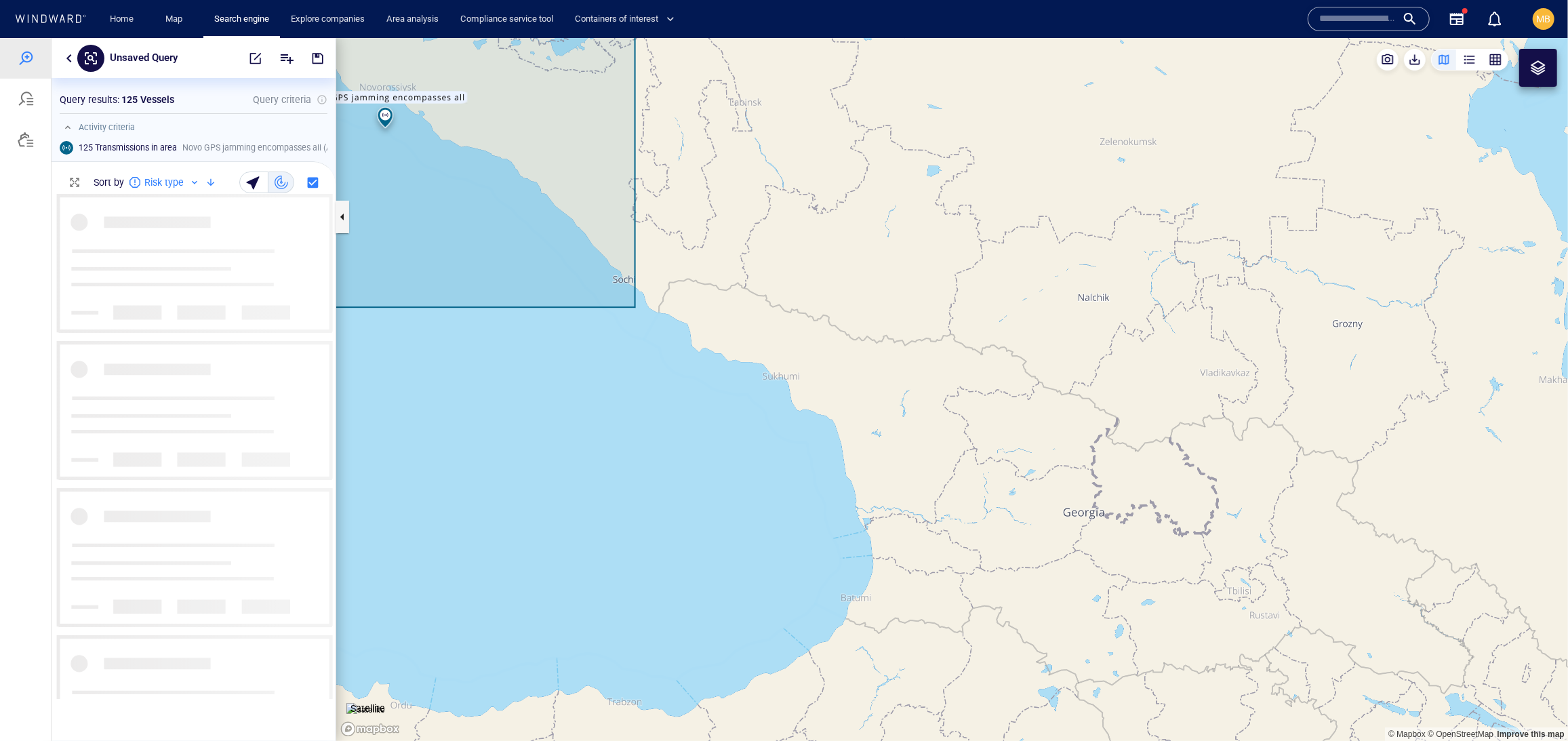
scroll to position [1, 1]
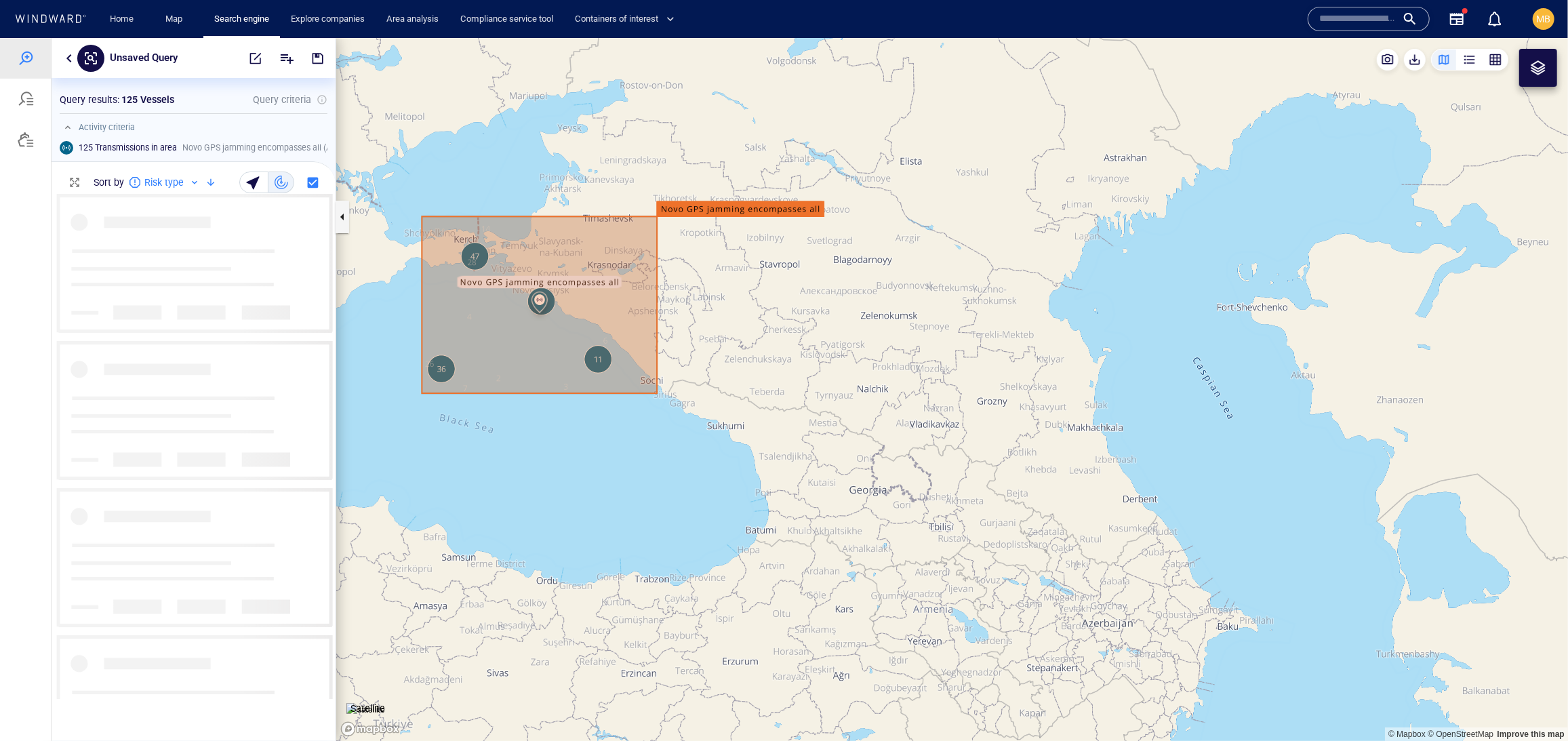
drag, startPoint x: 614, startPoint y: 471, endPoint x: 777, endPoint y: 494, distance: 164.6
click at [777, 494] on canvas "Map" at bounding box center [952, 388] width 1232 height 703
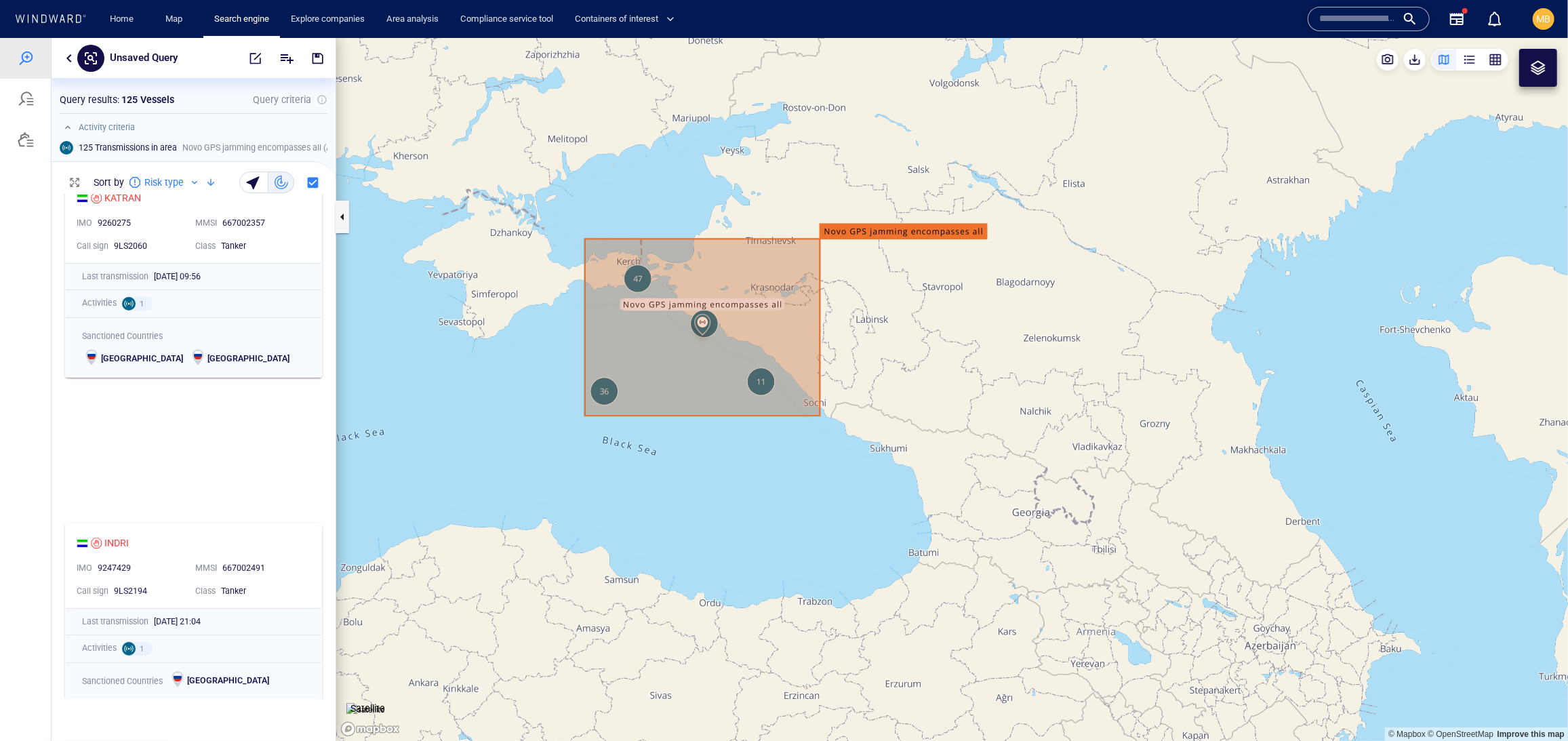
scroll to position [379, 0]
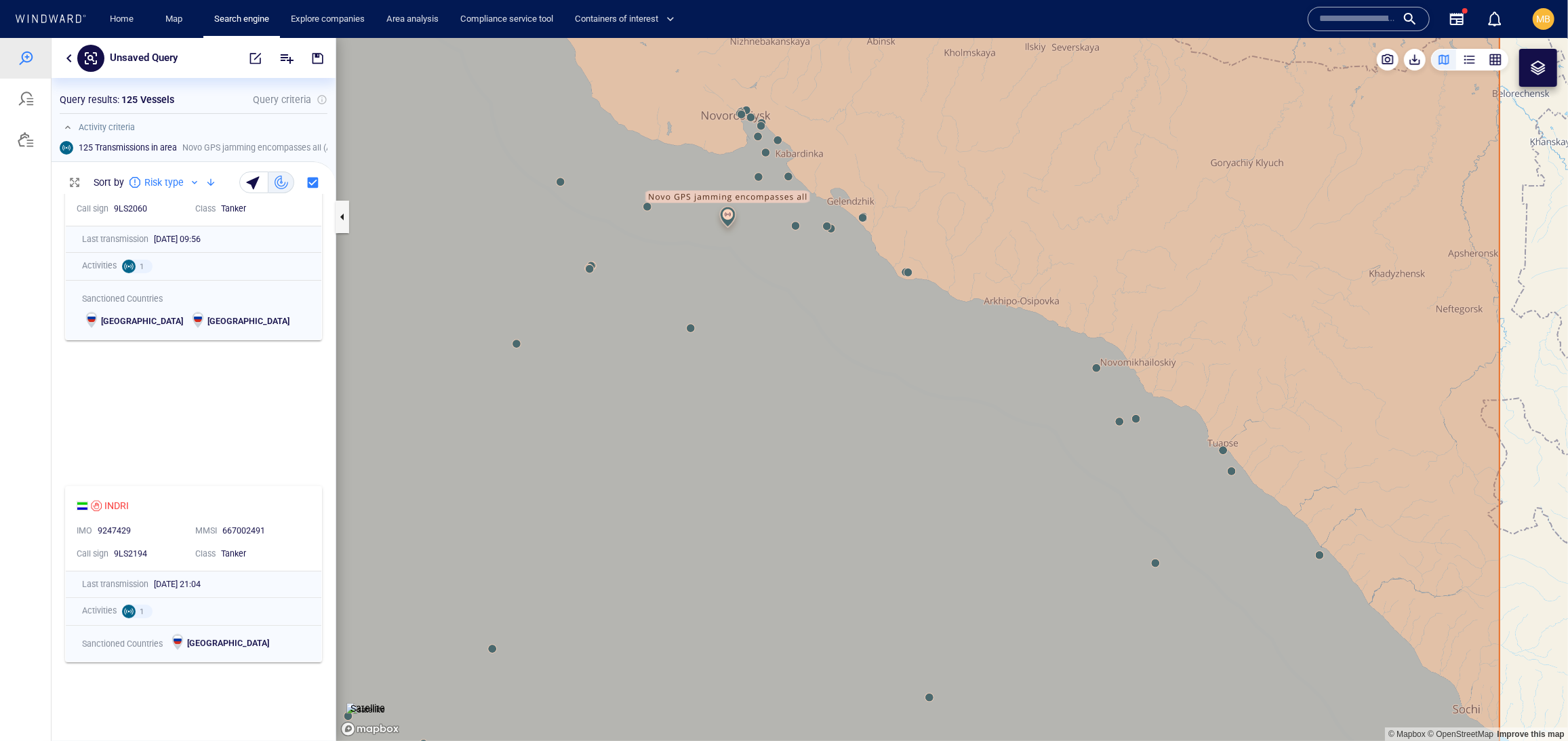
drag, startPoint x: 749, startPoint y: 284, endPoint x: 744, endPoint y: 374, distance: 90.1
click at [746, 374] on canvas "Map" at bounding box center [952, 388] width 1232 height 703
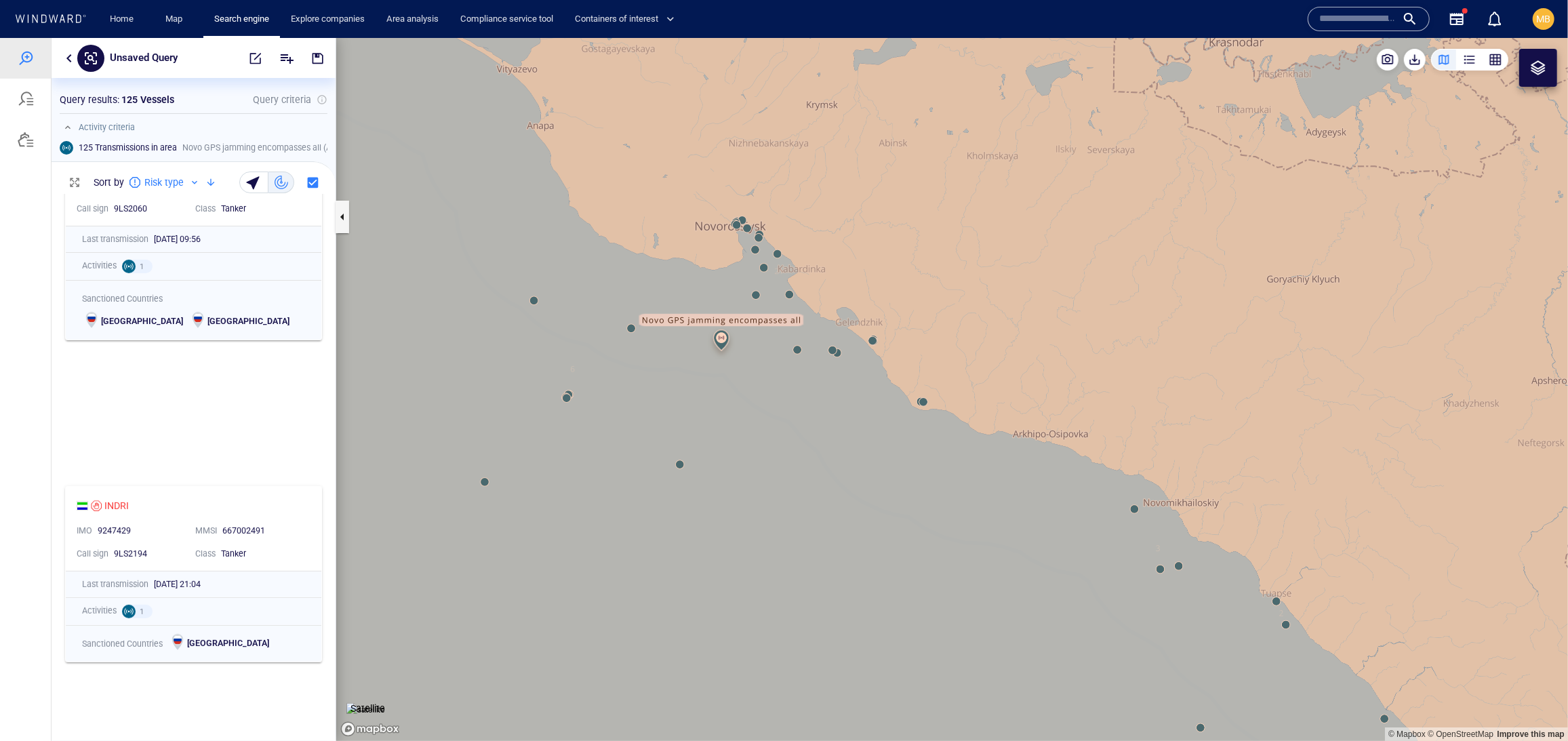
drag, startPoint x: 624, startPoint y: 429, endPoint x: 662, endPoint y: 429, distance: 38.0
click at [662, 429] on canvas "Map" at bounding box center [952, 388] width 1232 height 703
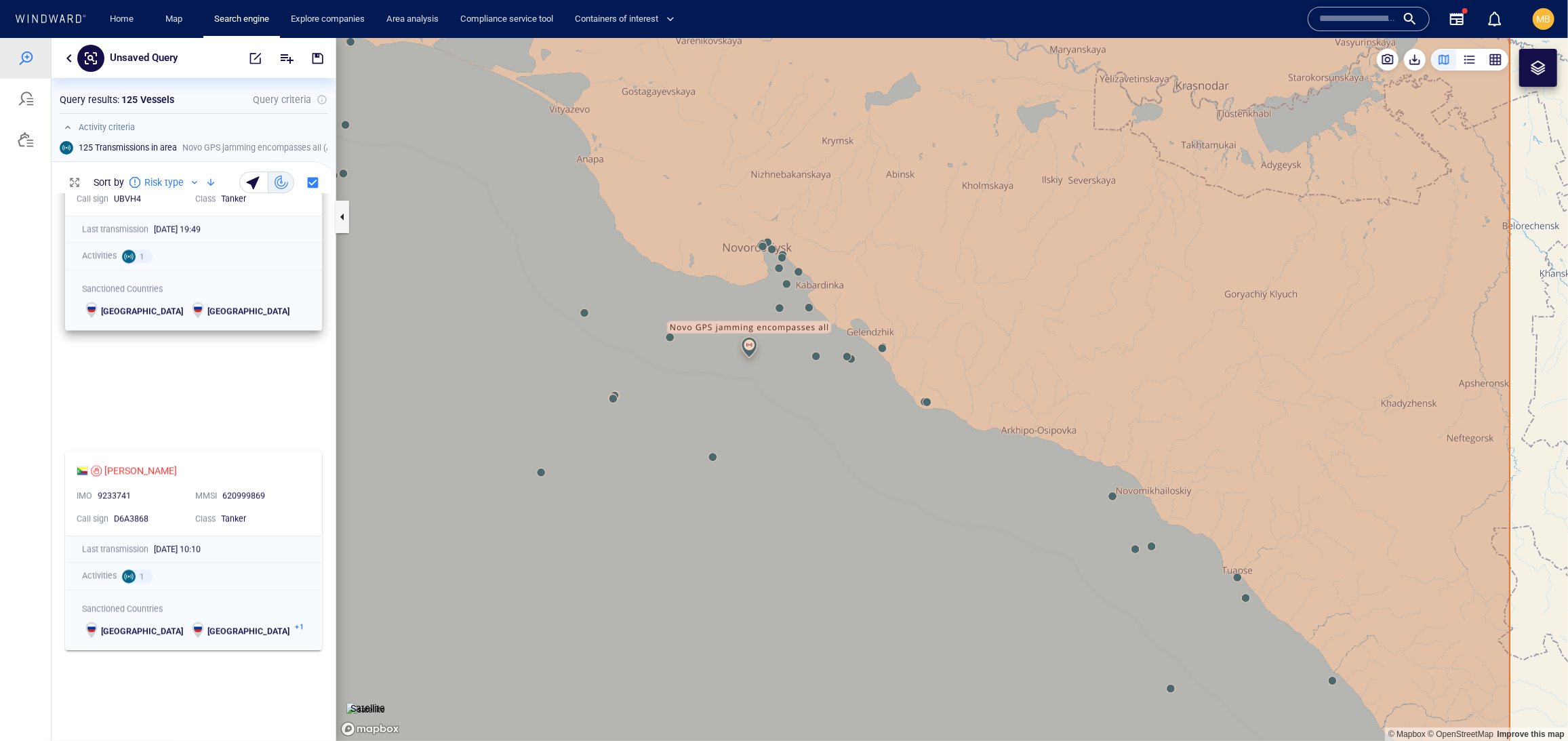
scroll to position [2769, 0]
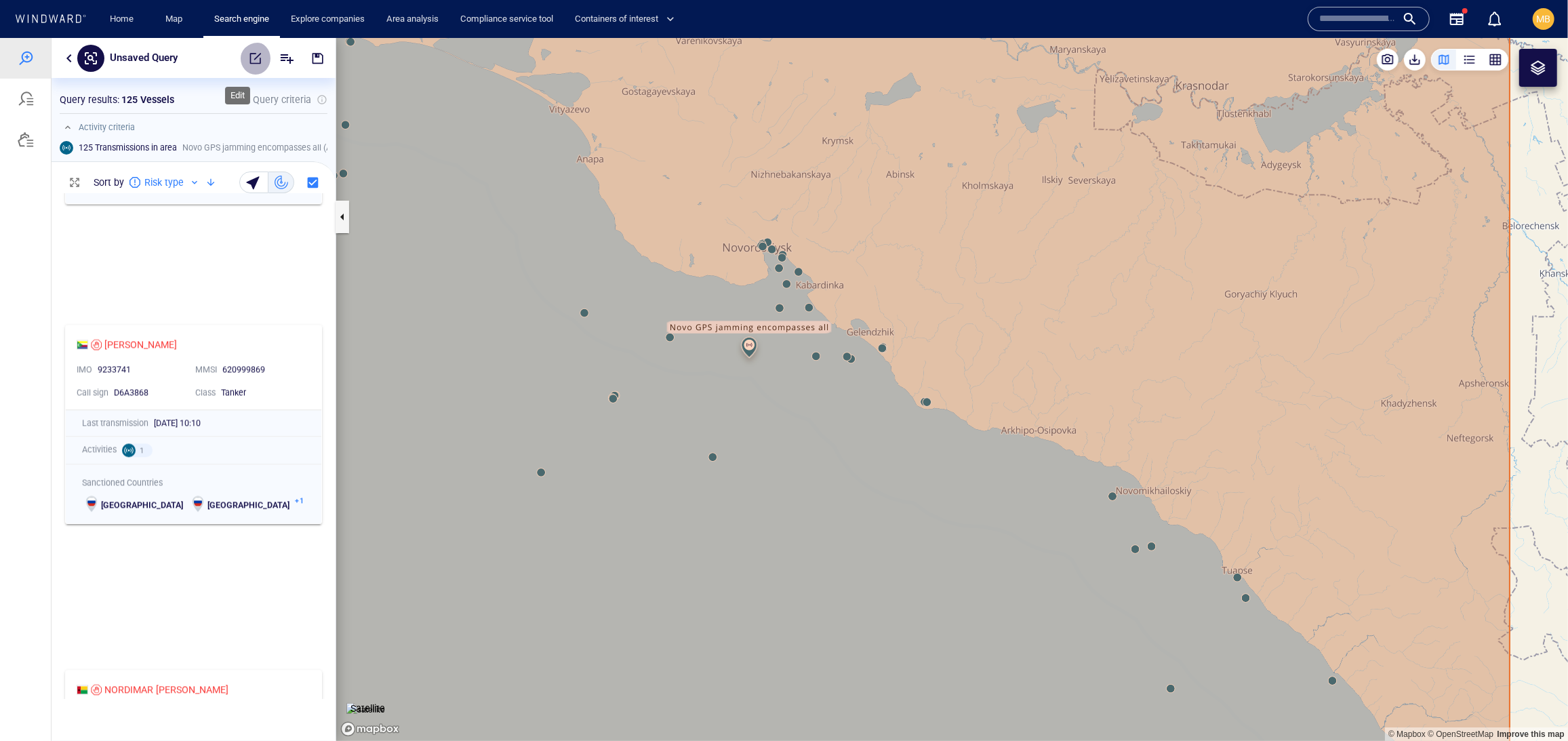
click at [248, 57] on span "button" at bounding box center [255, 58] width 14 height 14
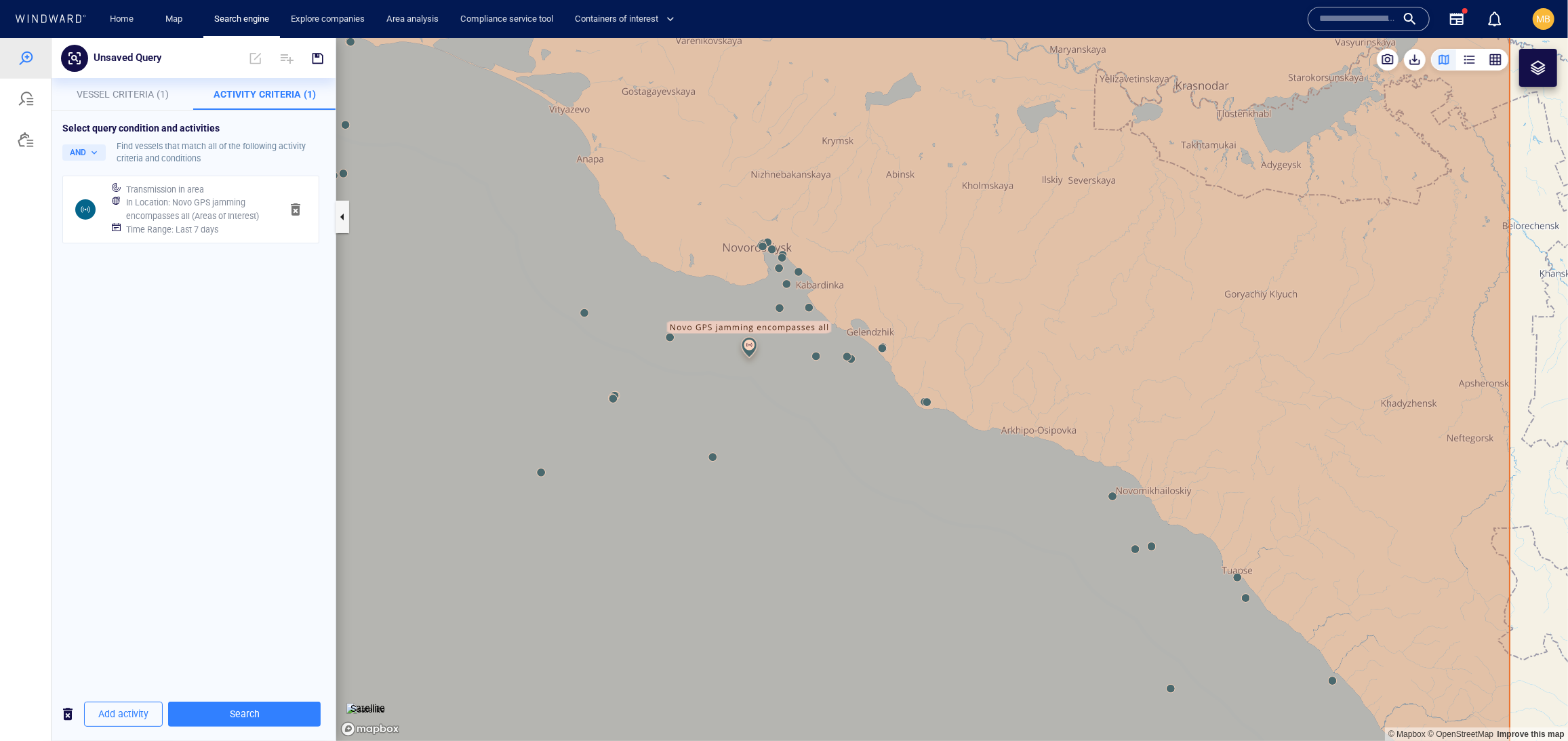
click at [218, 236] on h6 "Time Range : Last 7 days" at bounding box center [172, 229] width 92 height 14
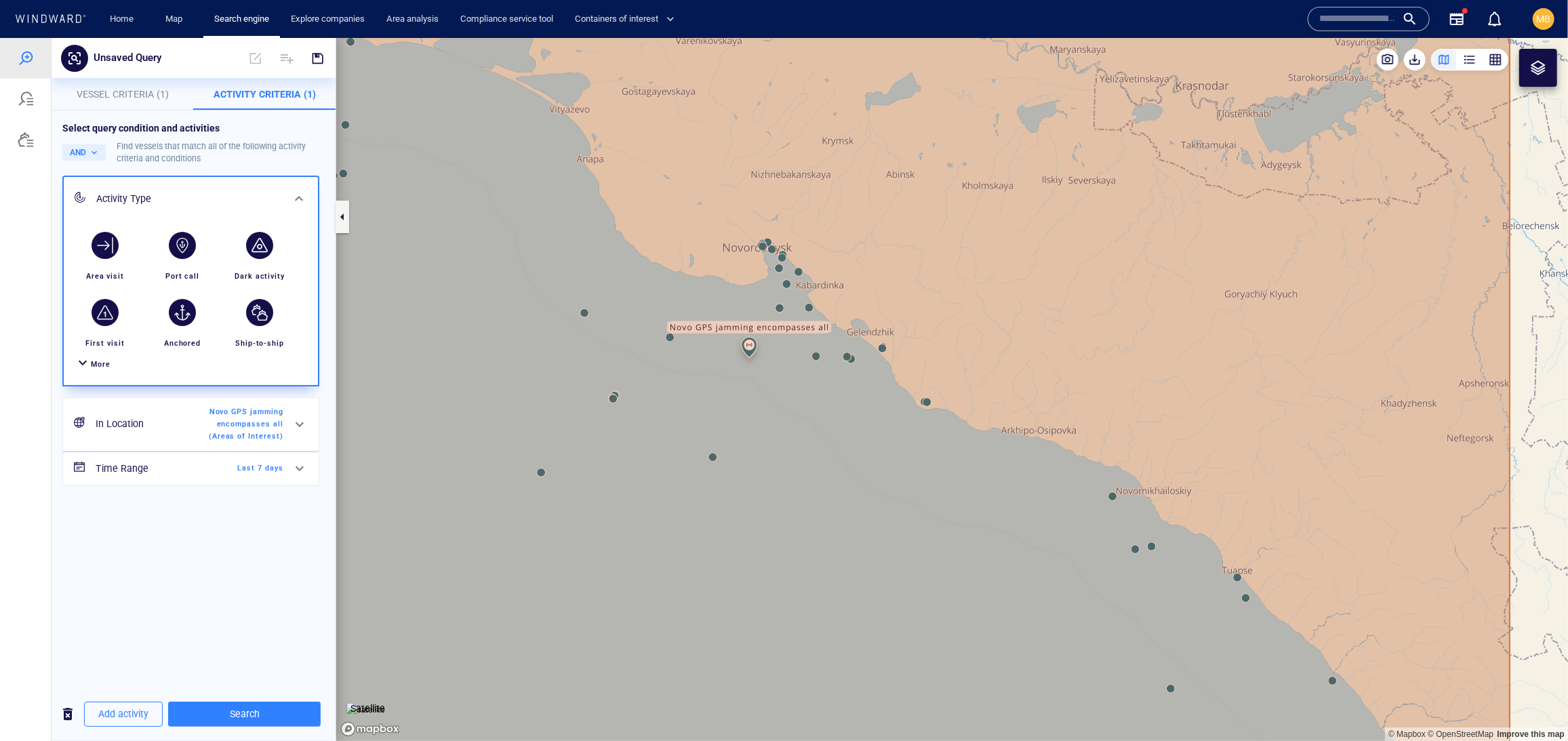
scroll to position [48, 0]
click at [211, 474] on span "Last 7 days" at bounding box center [244, 467] width 78 height 12
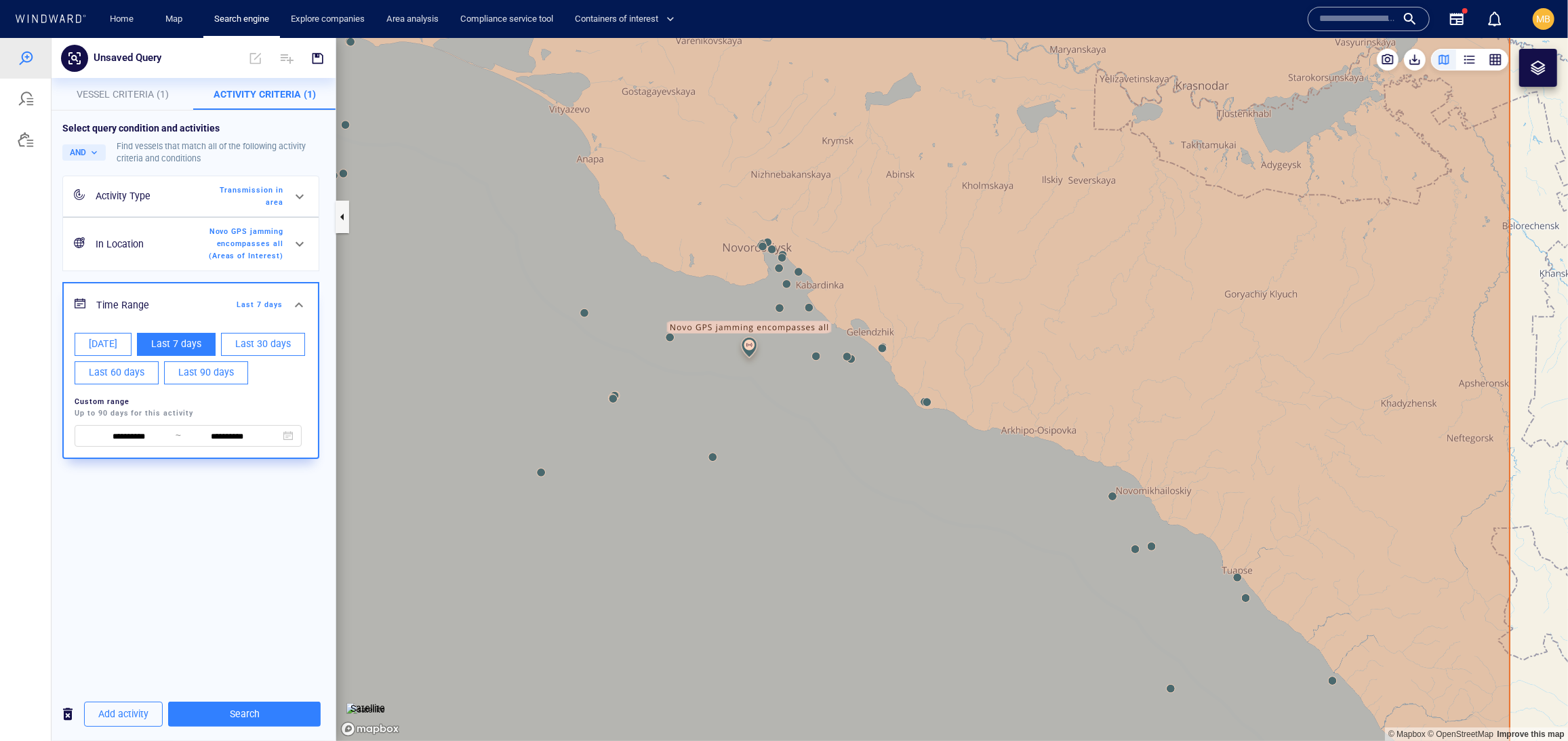
scroll to position [38, 0]
click at [176, 440] on span "~" at bounding box center [179, 434] width 6 height 11
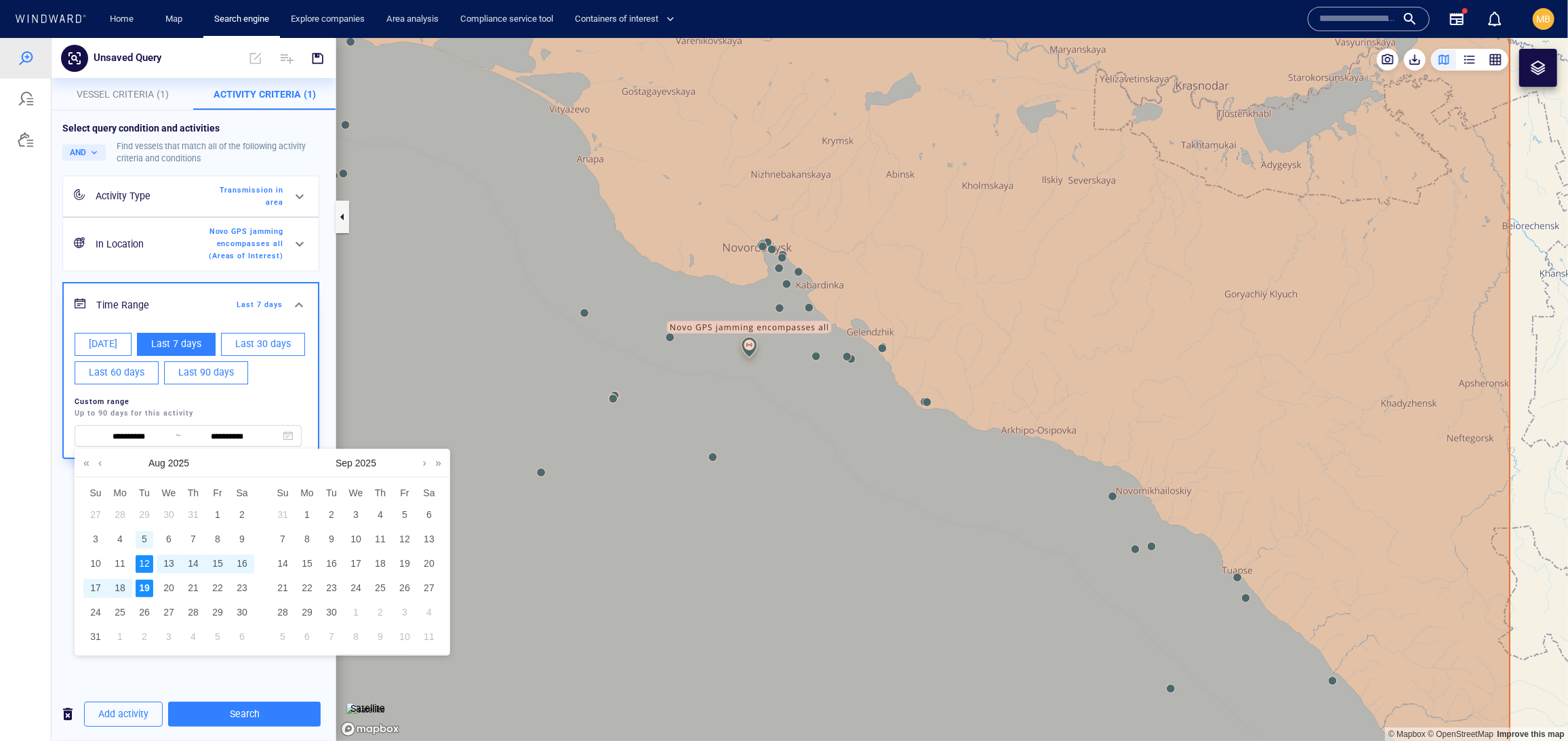
click at [145, 542] on div "5" at bounding box center [145, 539] width 18 height 18
click at [123, 570] on div "11" at bounding box center [120, 563] width 18 height 18
type input "**********"
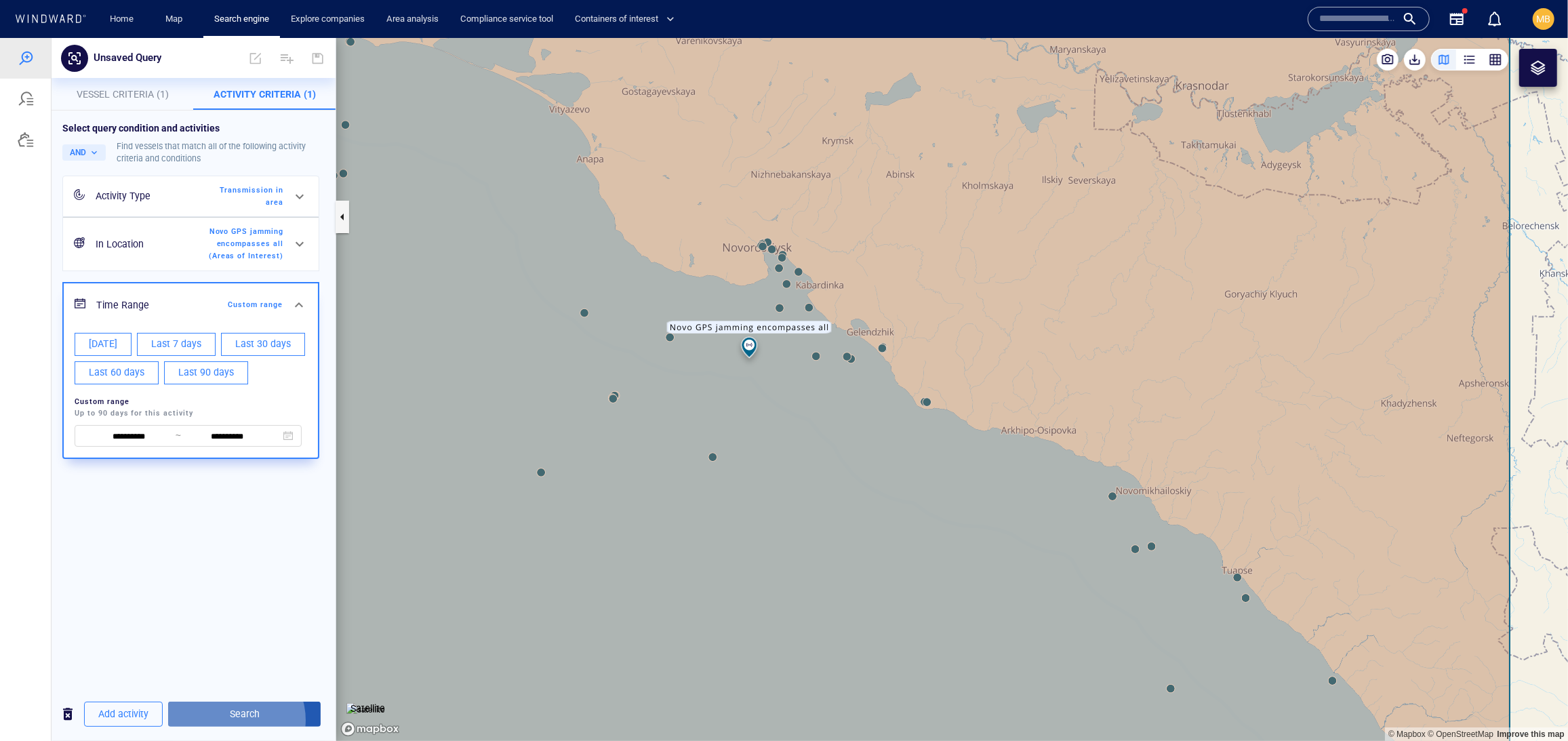
click at [266, 716] on span "Search" at bounding box center [244, 713] width 131 height 17
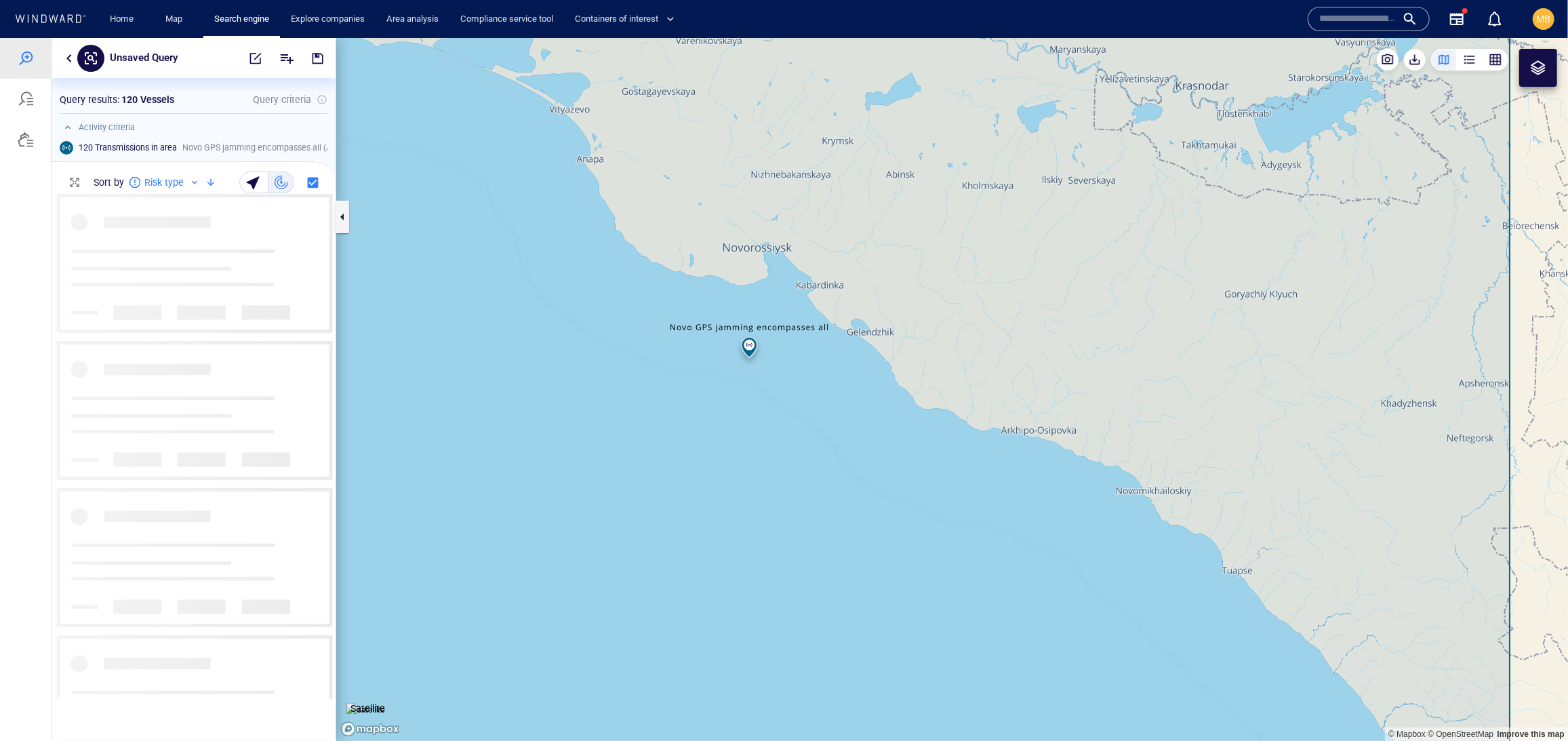
scroll to position [504, 283]
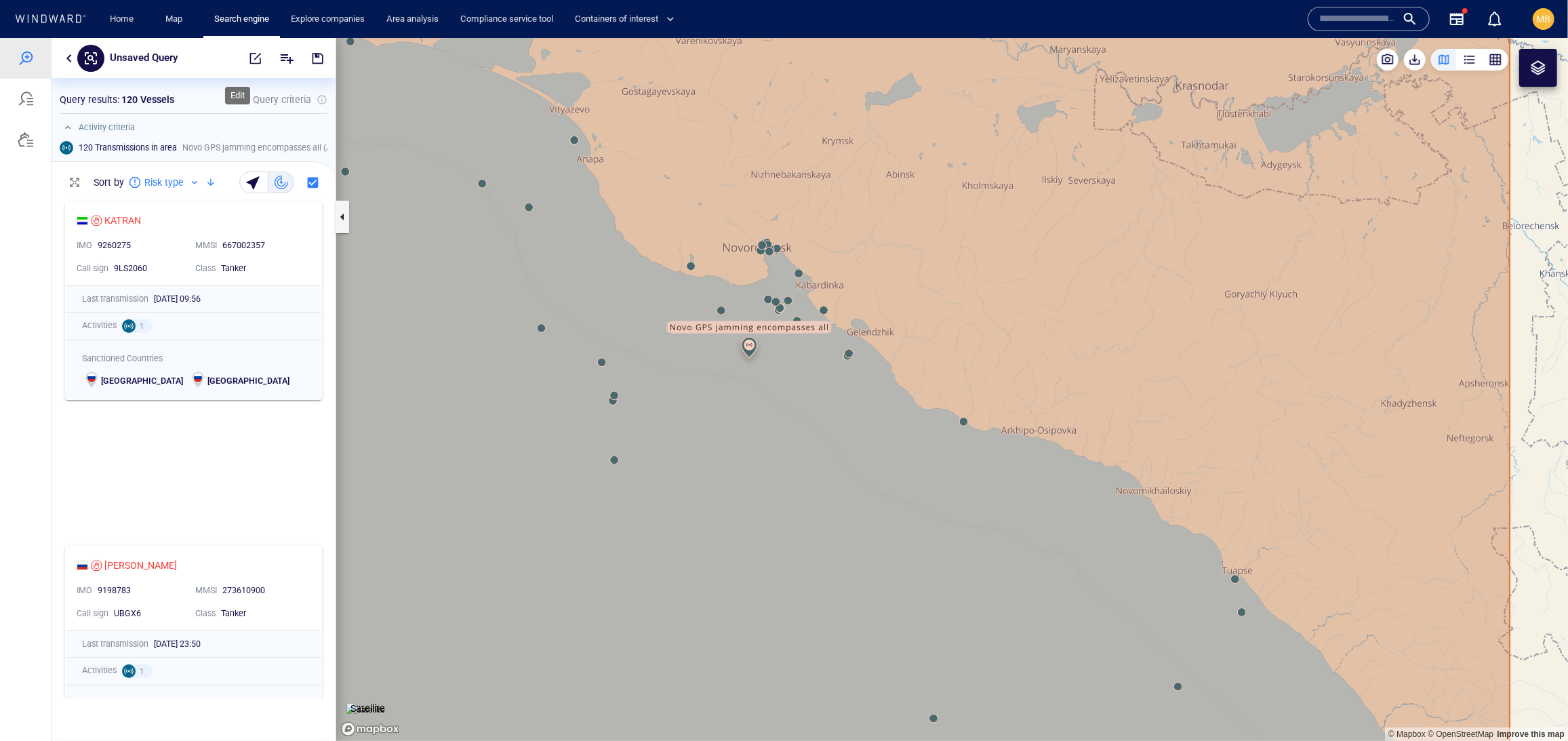
click at [248, 55] on span "button" at bounding box center [255, 58] width 14 height 14
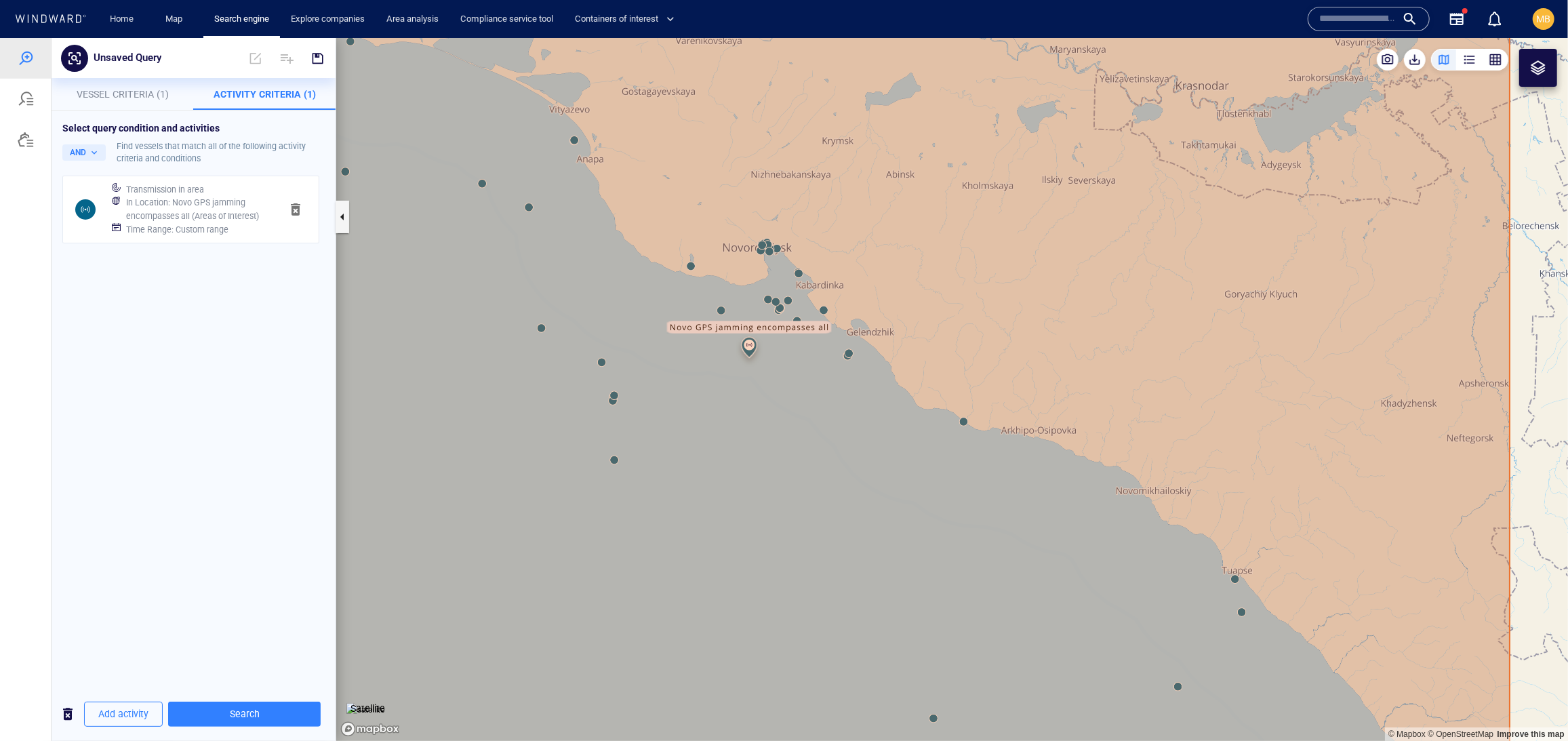
click at [229, 236] on h6 "Time Range : Custom range" at bounding box center [177, 229] width 103 height 14
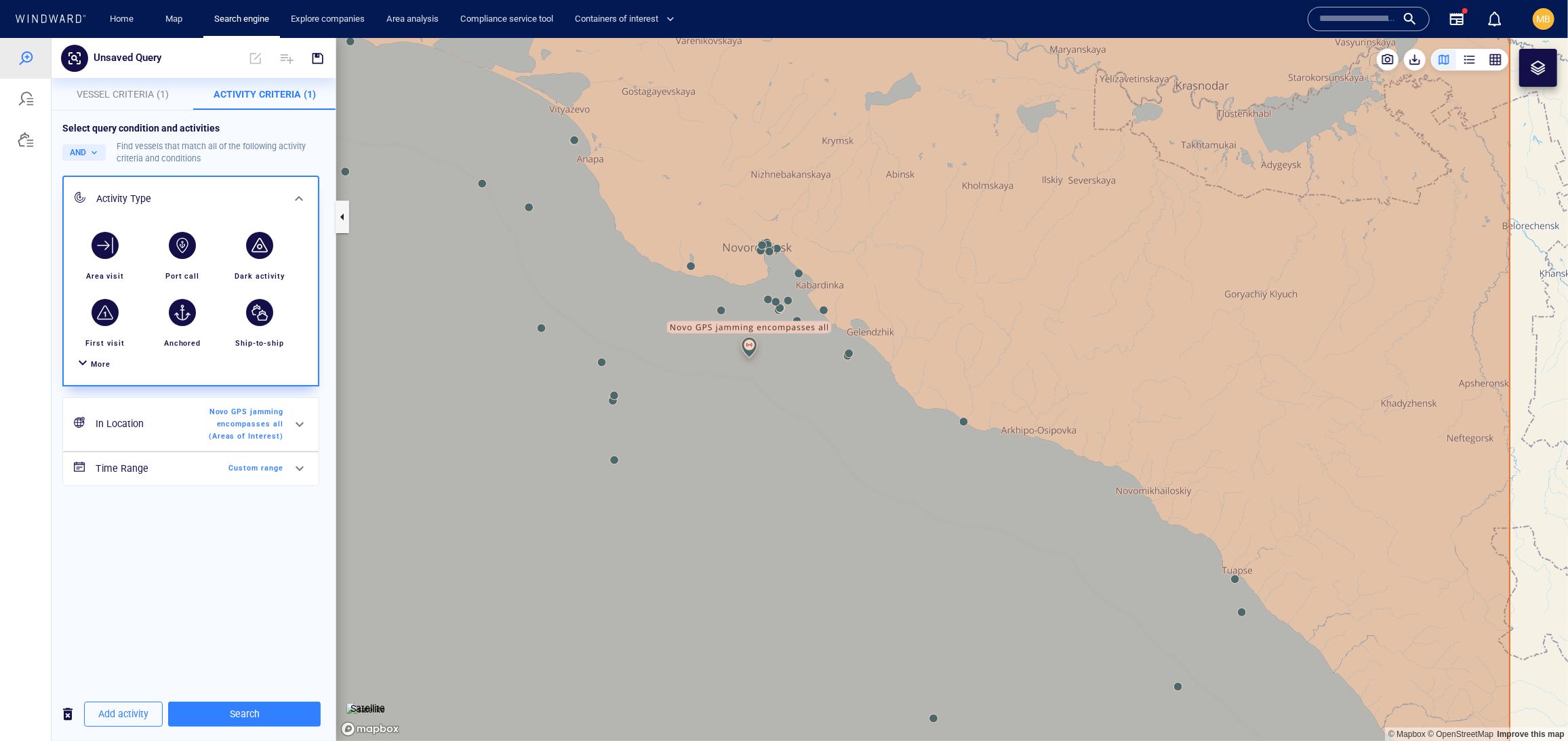
scroll to position [48, 0]
click at [241, 474] on span "Custom range" at bounding box center [244, 467] width 78 height 12
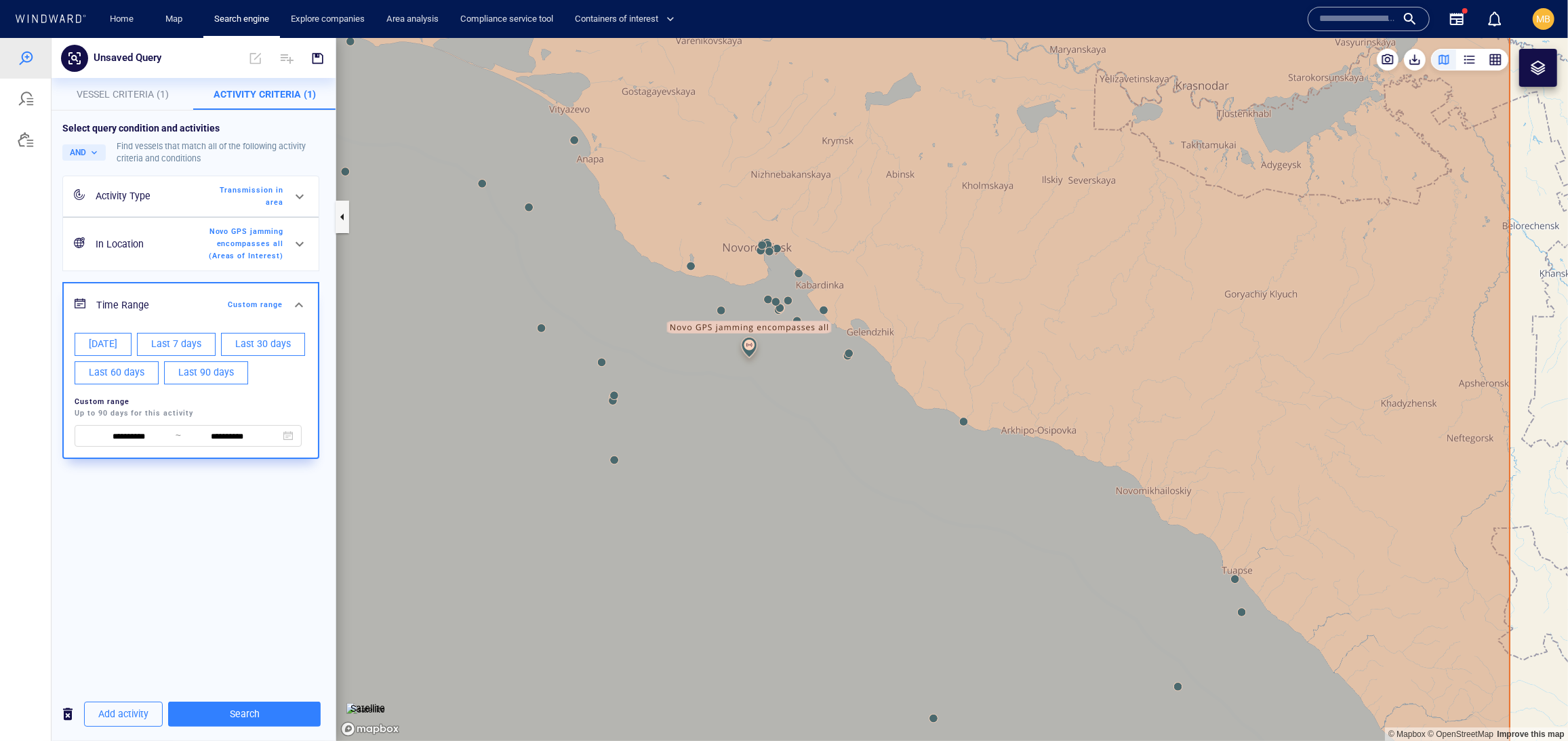
scroll to position [0, 0]
click at [142, 444] on input "**********" at bounding box center [129, 436] width 93 height 15
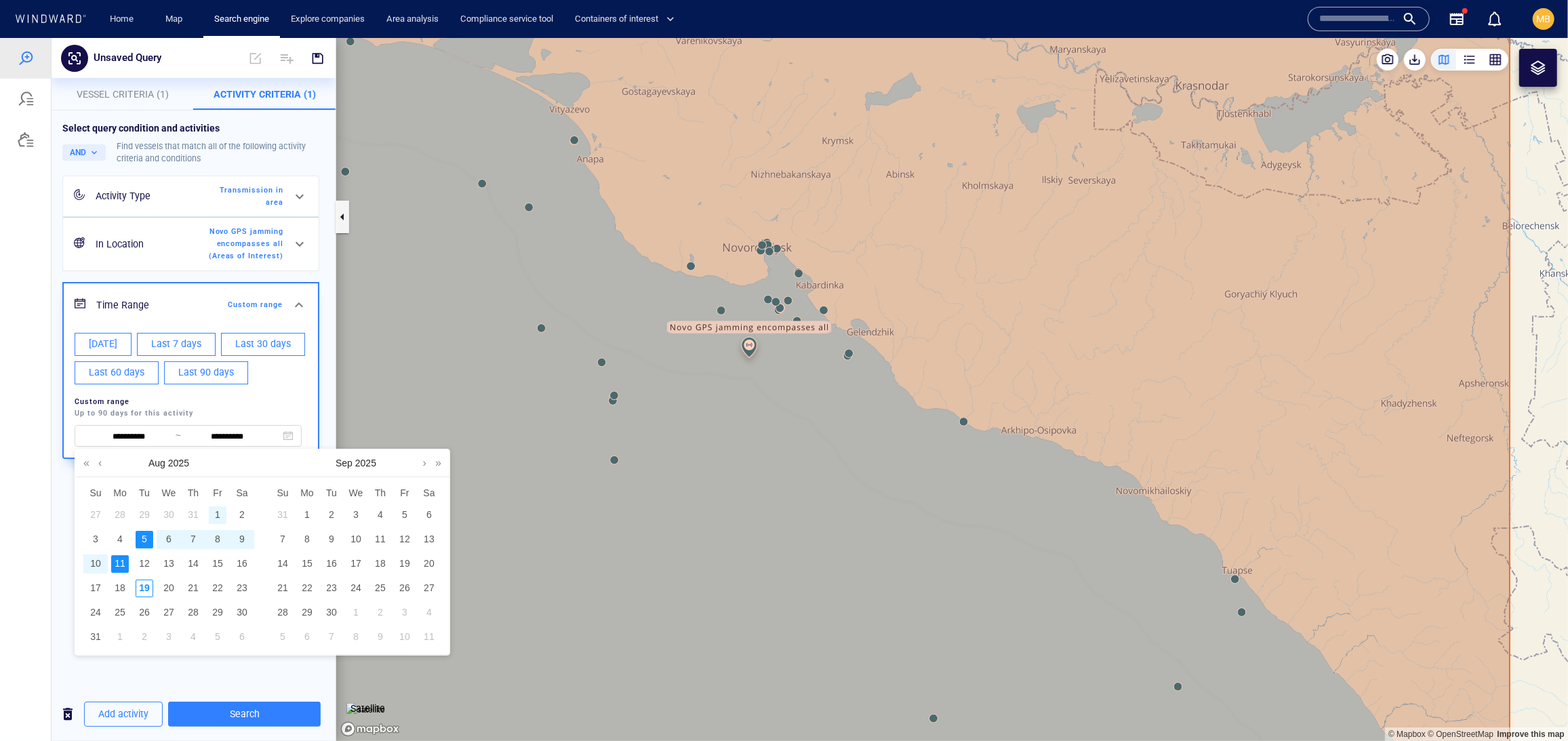
click at [221, 518] on div "1" at bounding box center [218, 514] width 18 height 18
click at [193, 543] on div "7" at bounding box center [194, 539] width 18 height 18
type input "**********"
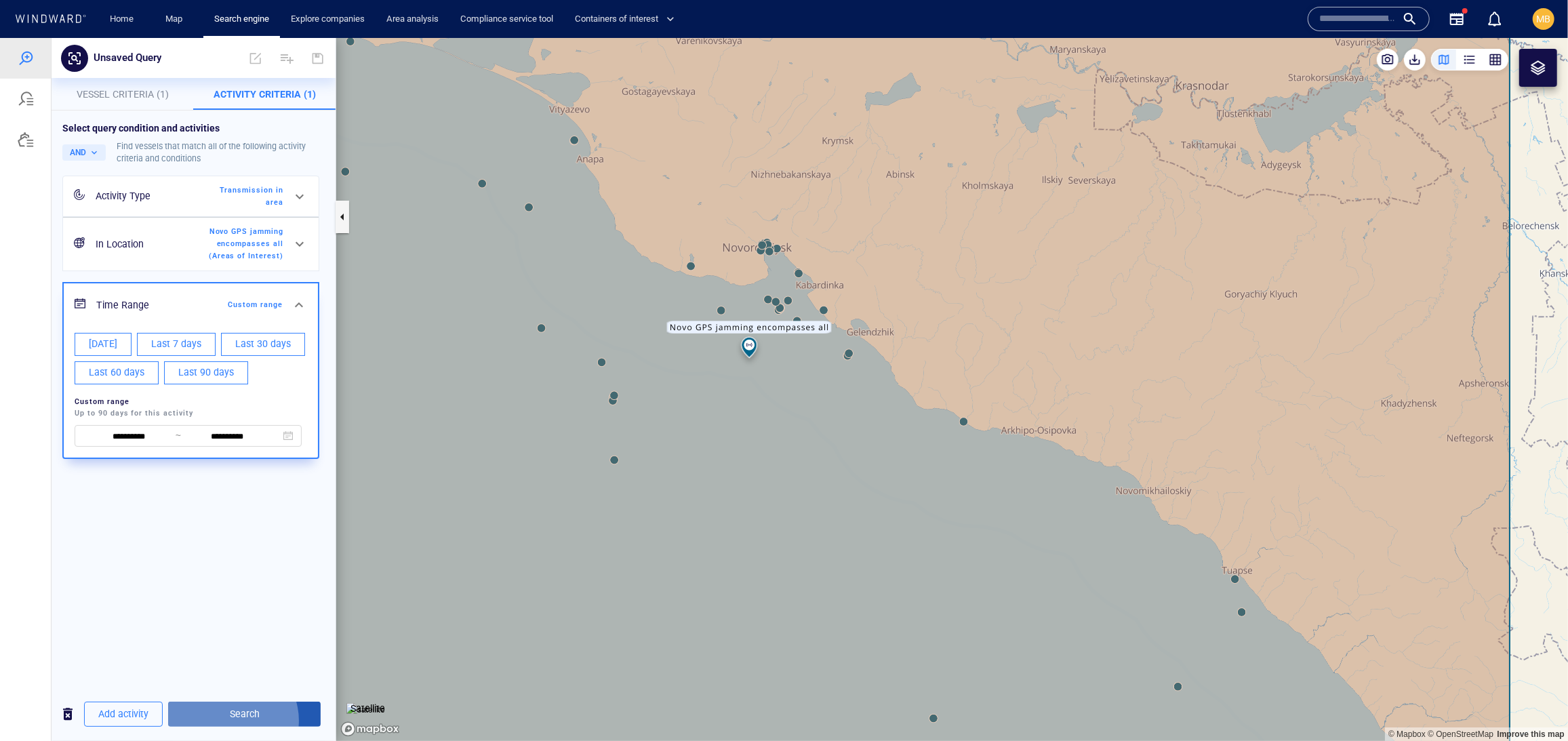
click at [260, 716] on span "Search" at bounding box center [244, 713] width 131 height 17
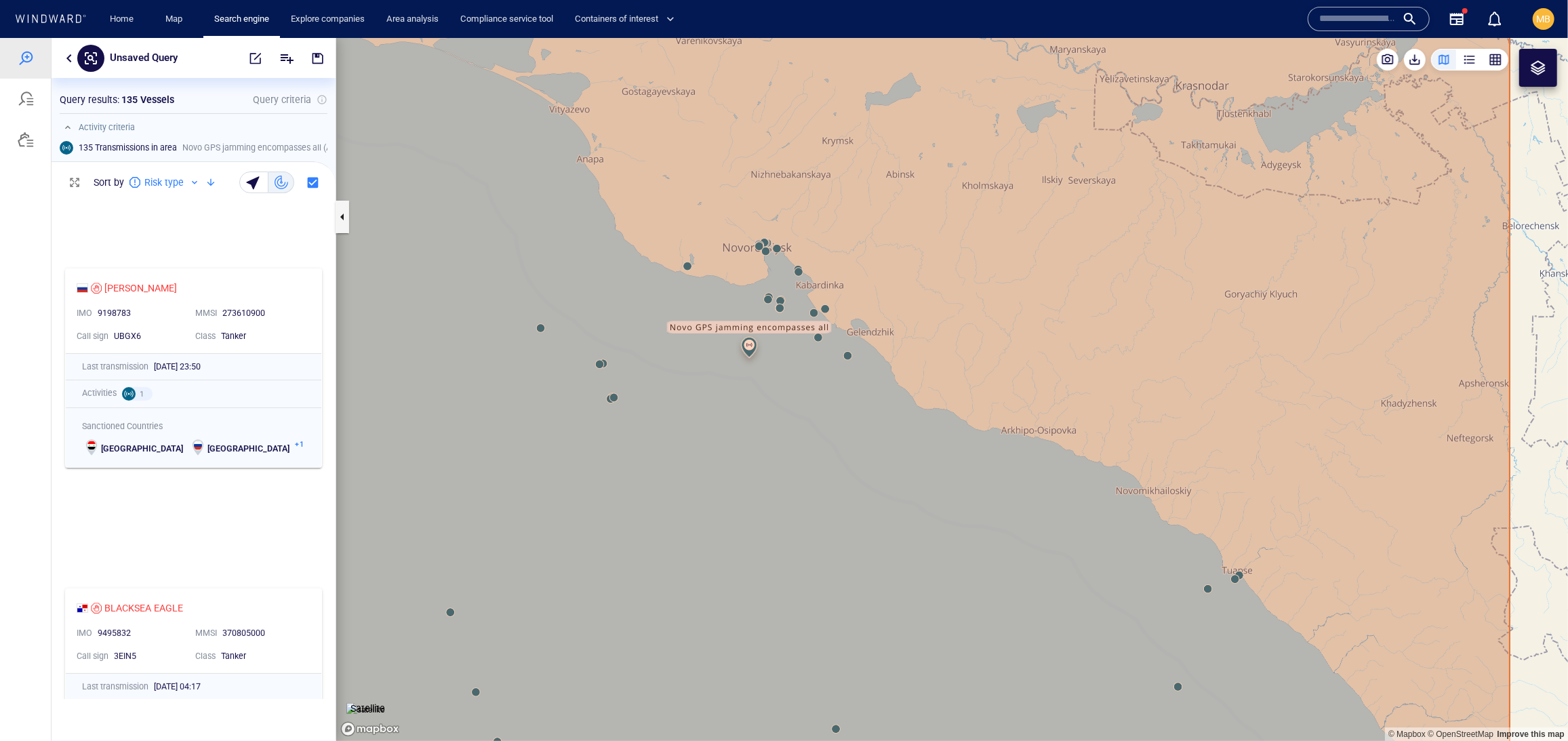
scroll to position [285, 0]
